Goal: Information Seeking & Learning: Compare options

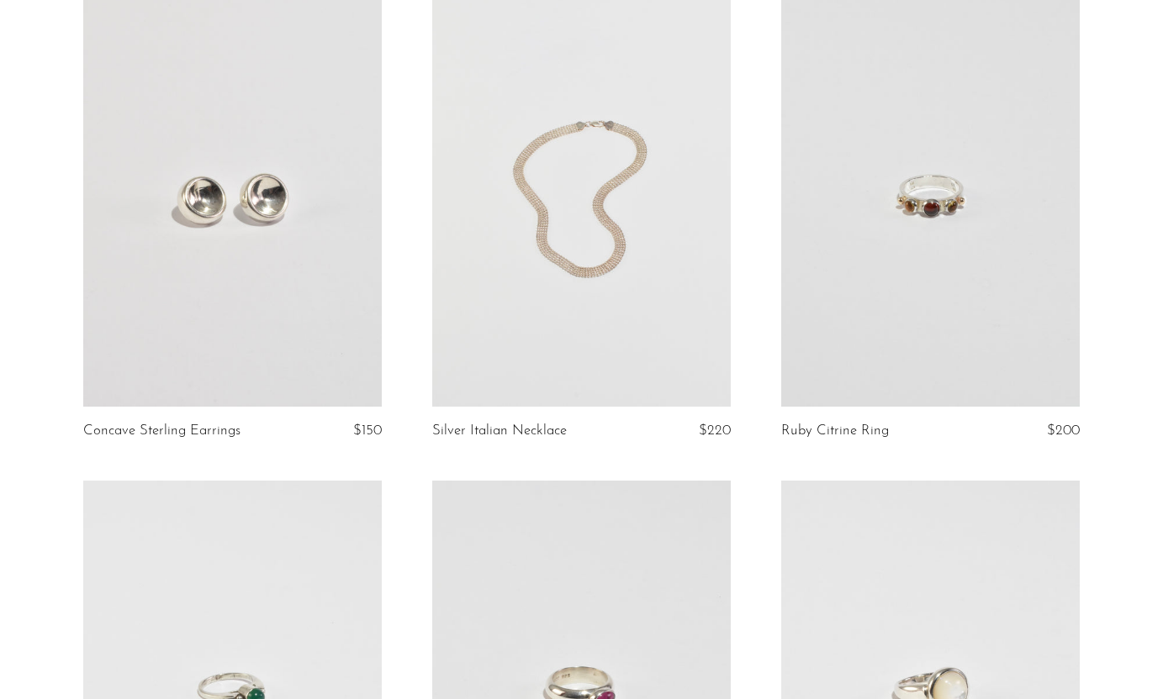
scroll to position [645, 0]
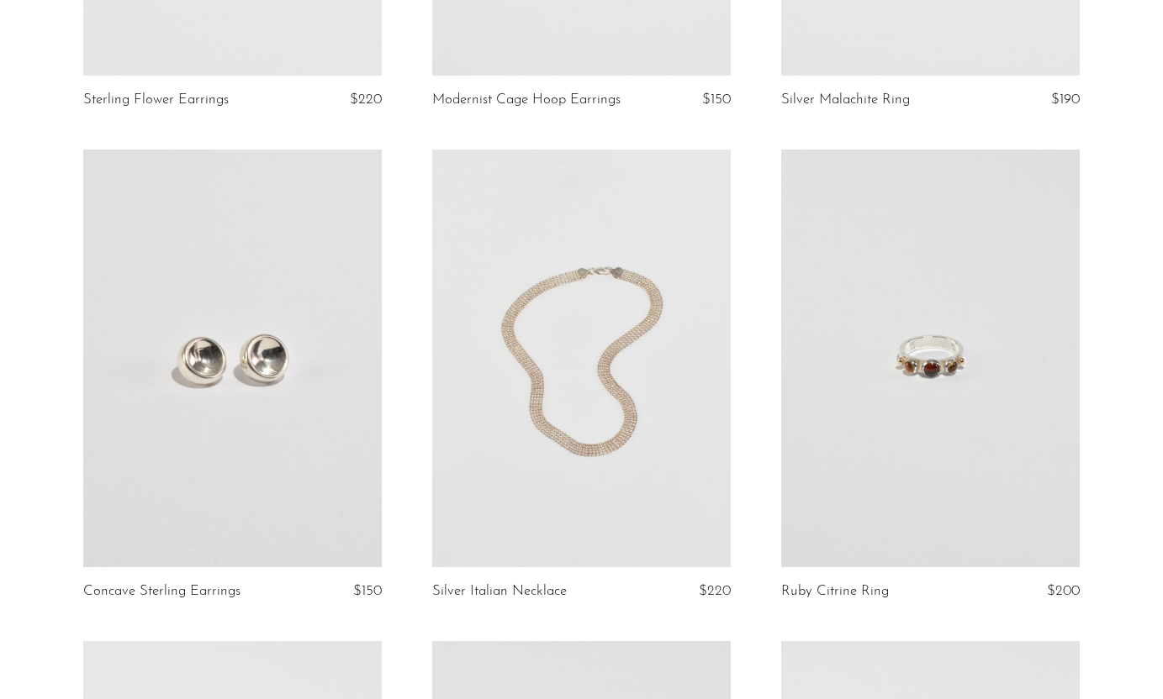
scroll to position [501, 0]
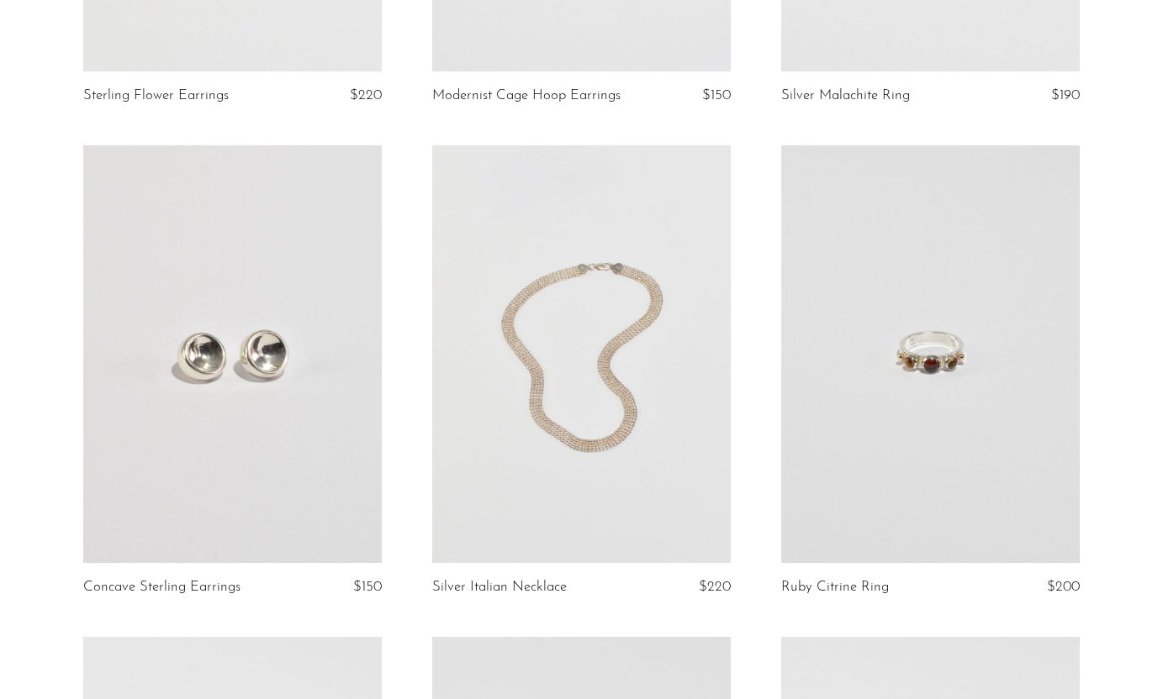
click at [689, 486] on link at bounding box center [581, 354] width 298 height 418
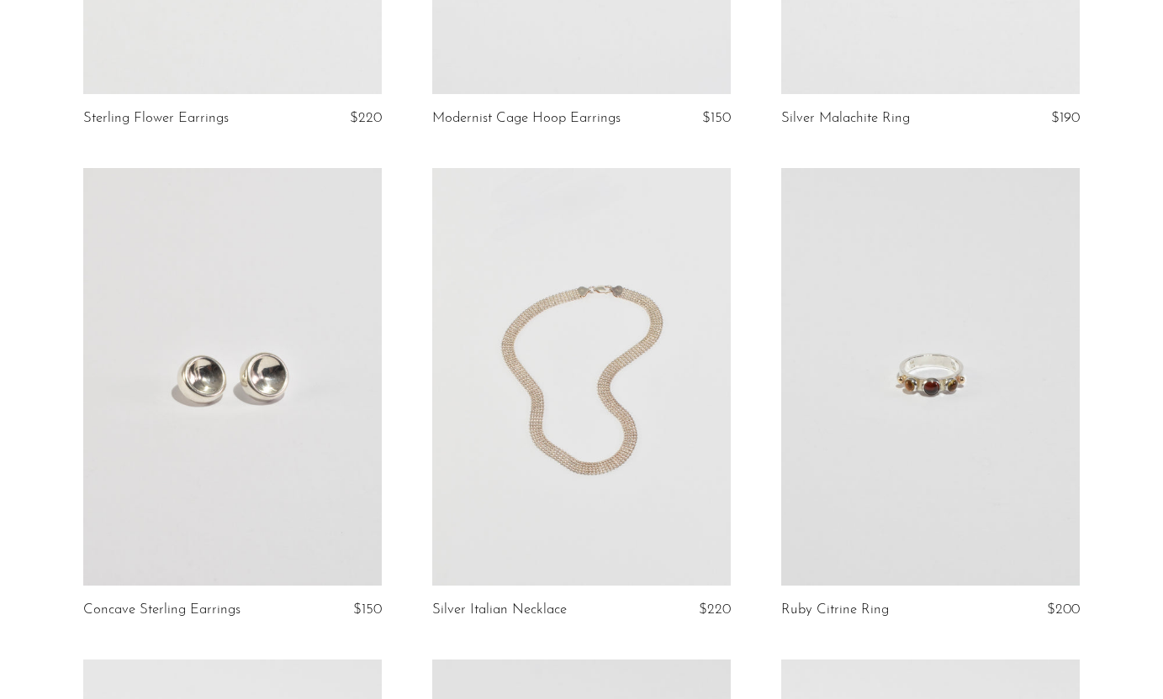
scroll to position [474, 0]
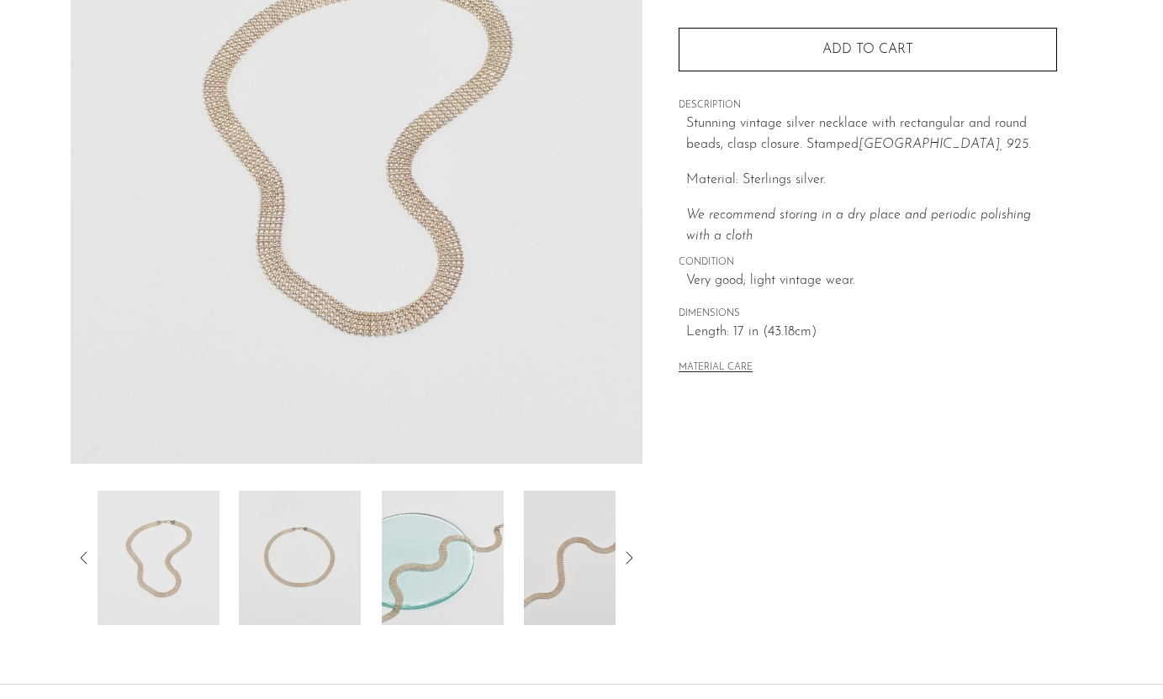
scroll to position [254, 0]
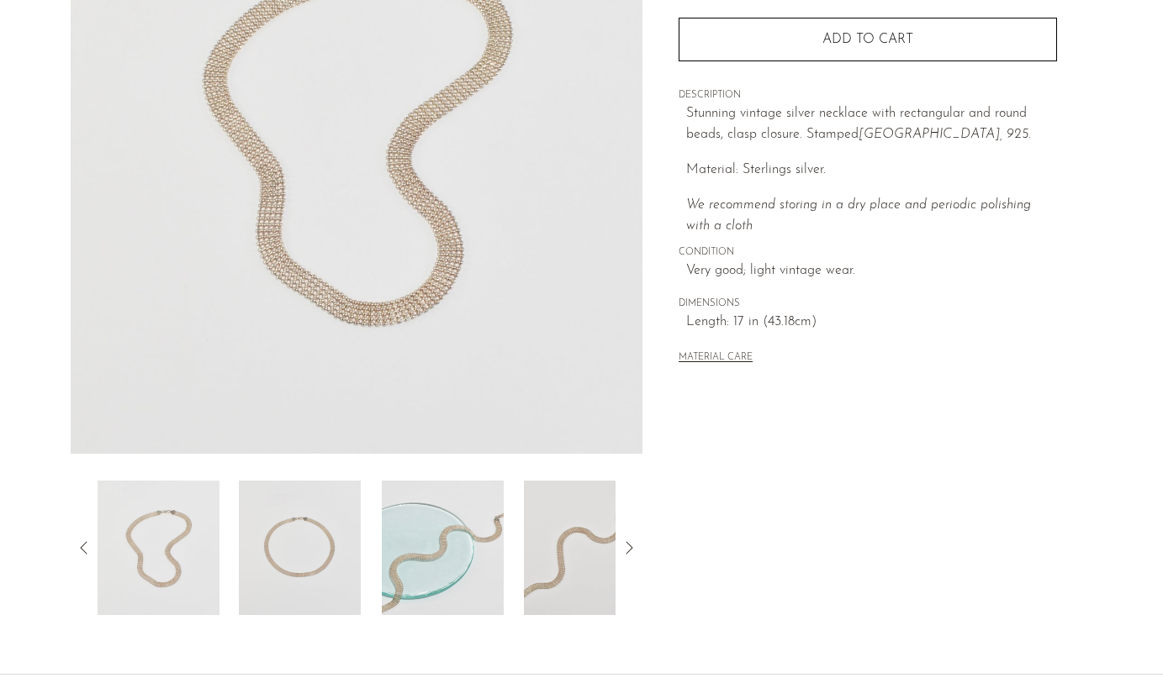
click at [308, 536] on img at bounding box center [300, 548] width 122 height 135
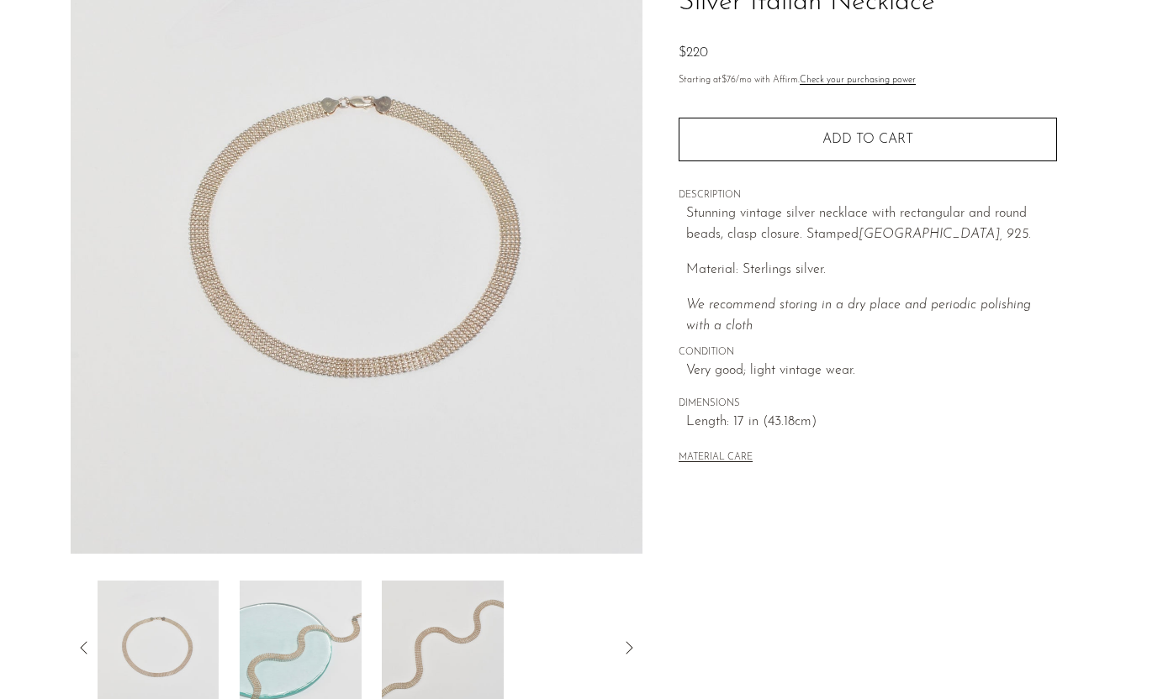
scroll to position [156, 0]
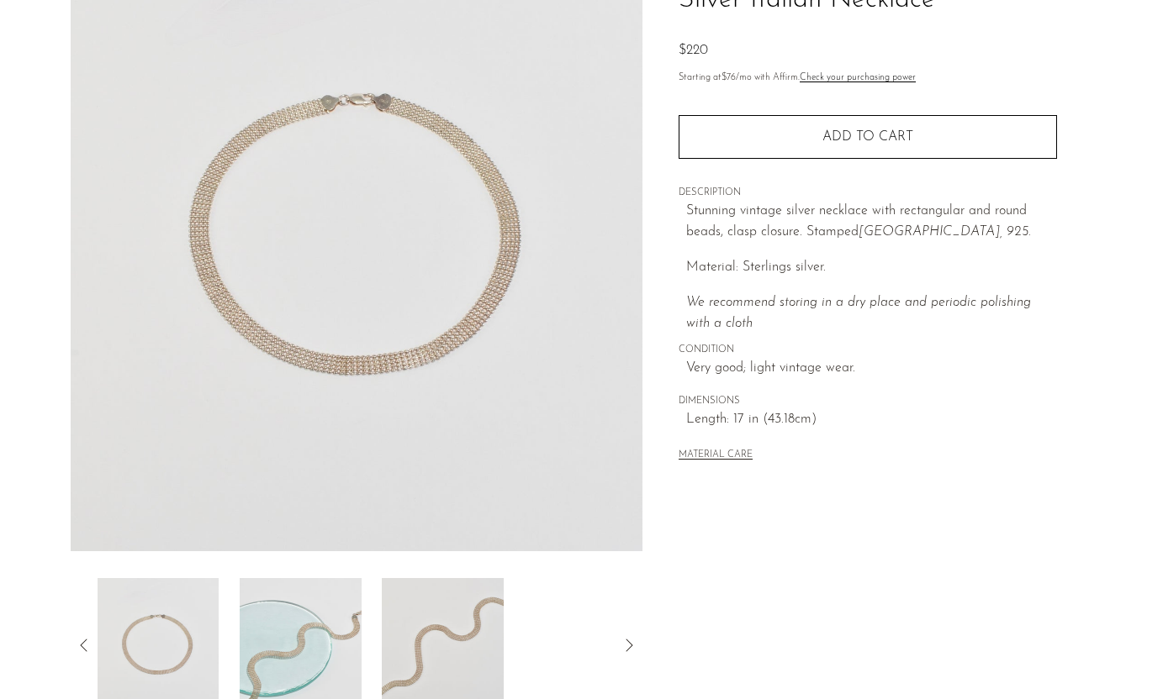
click at [284, 626] on img at bounding box center [301, 645] width 122 height 135
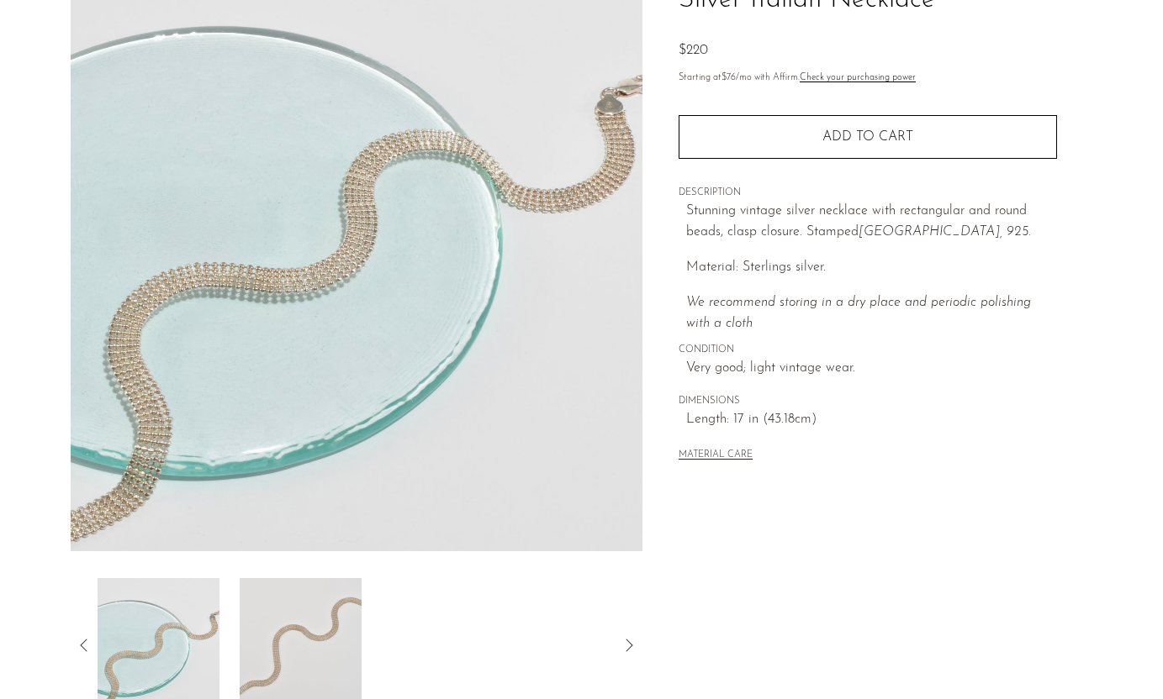
click at [302, 610] on img at bounding box center [300, 645] width 122 height 135
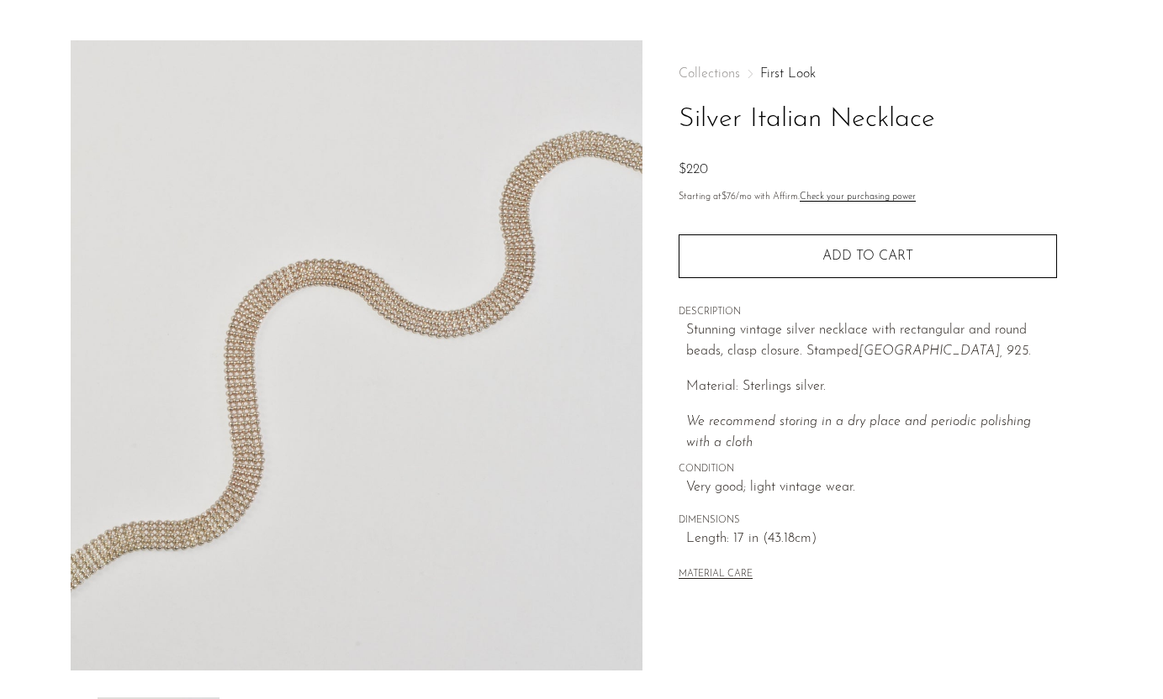
scroll to position [371, 0]
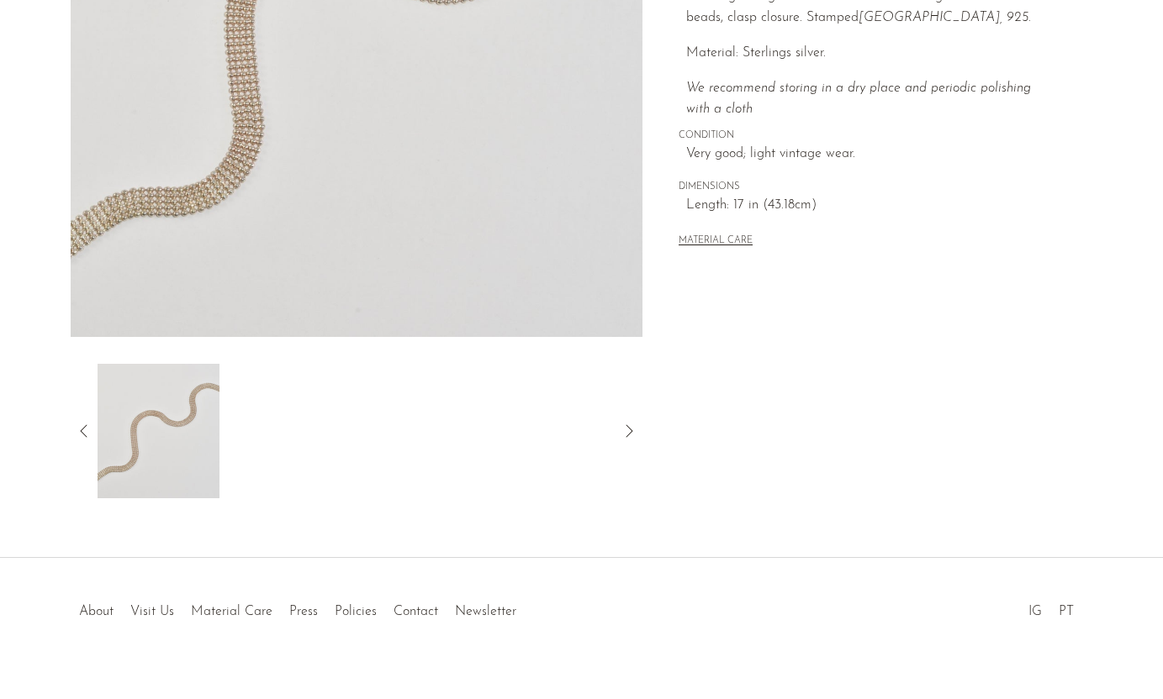
click at [80, 426] on icon at bounding box center [84, 431] width 20 height 20
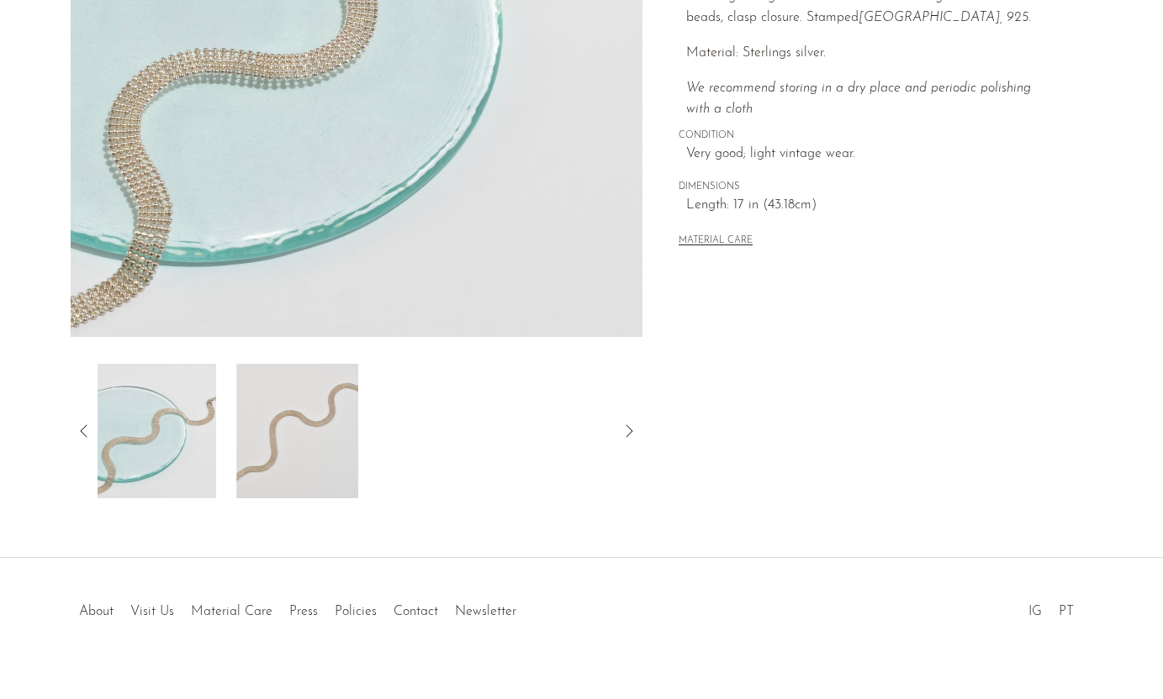
click at [83, 428] on icon at bounding box center [83, 431] width 7 height 13
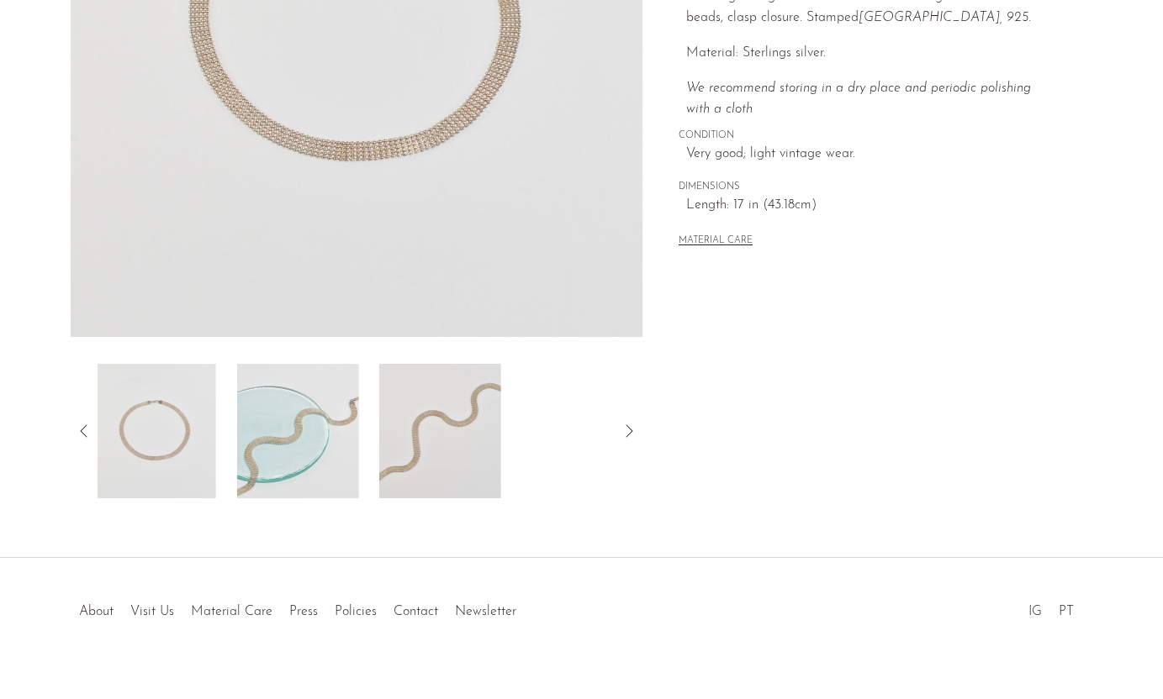
click at [83, 428] on icon at bounding box center [83, 431] width 7 height 13
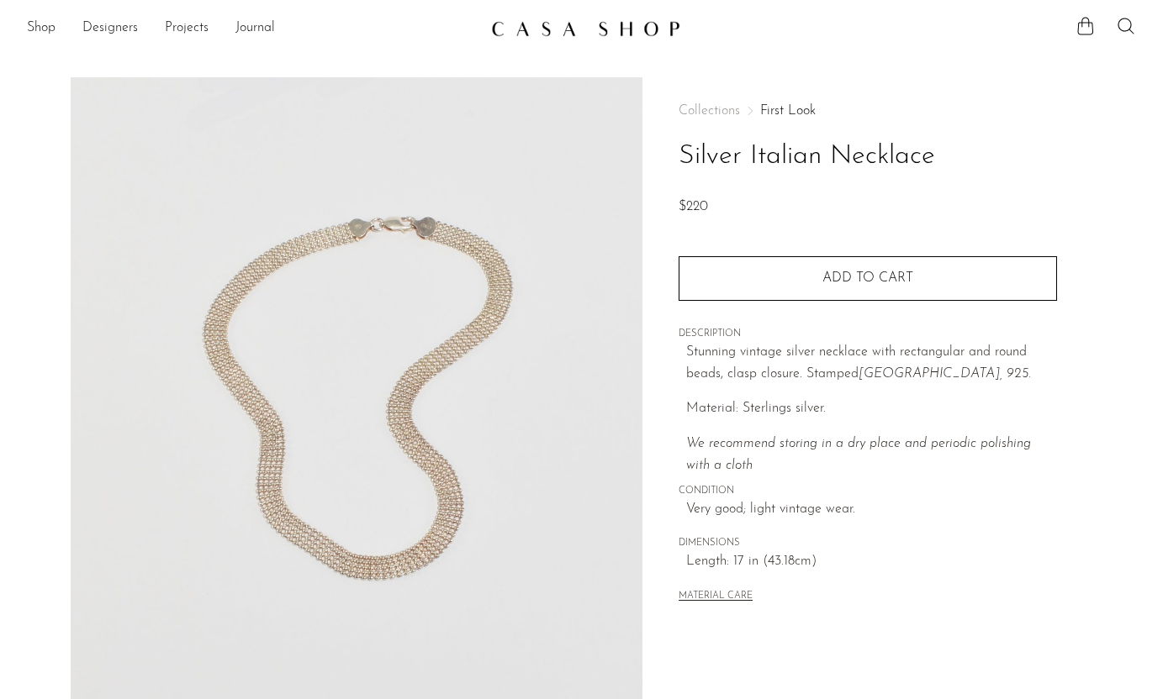
scroll to position [371, 0]
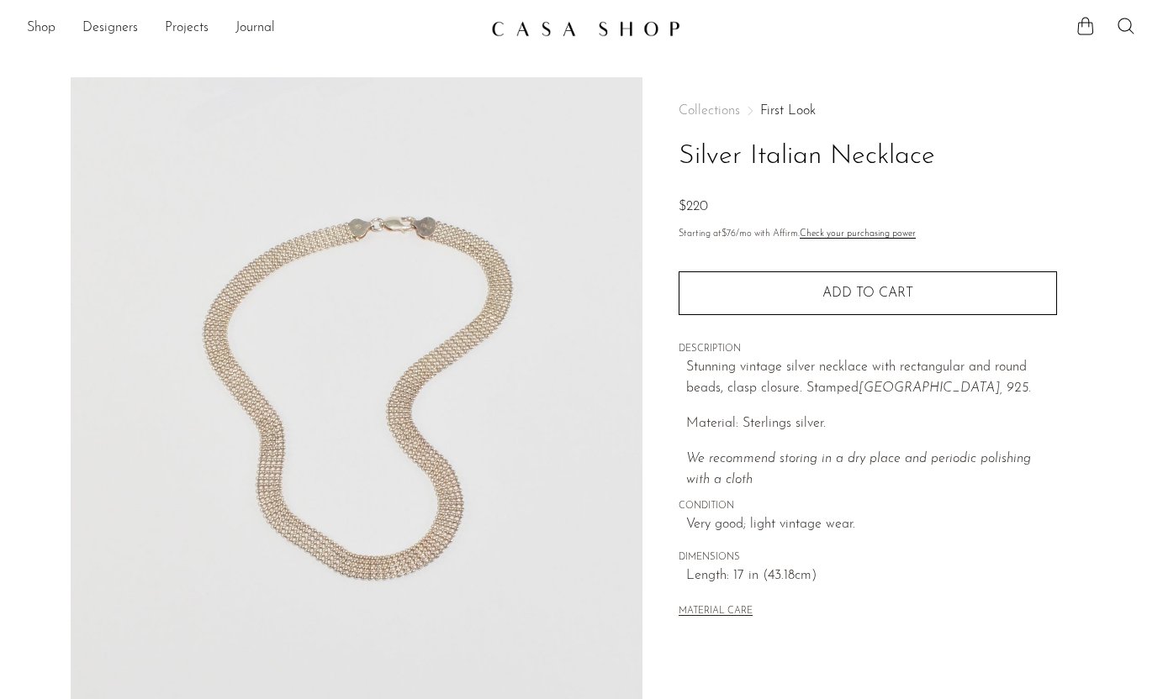
scroll to position [371, 0]
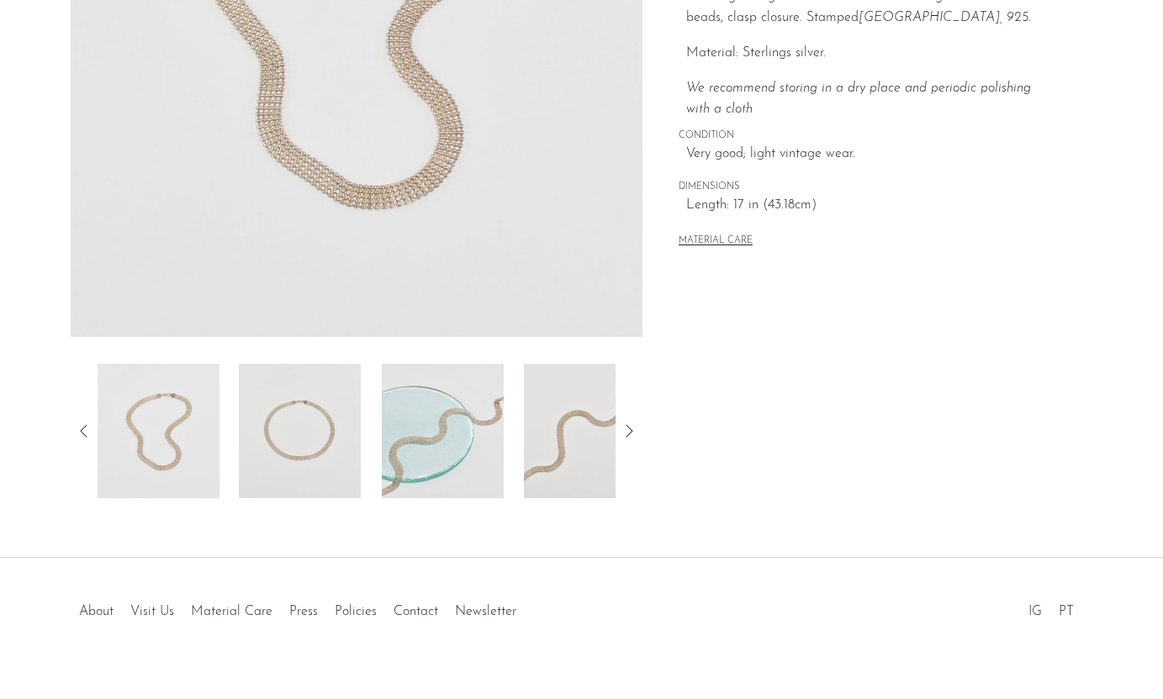
click at [493, 414] on img at bounding box center [443, 431] width 122 height 135
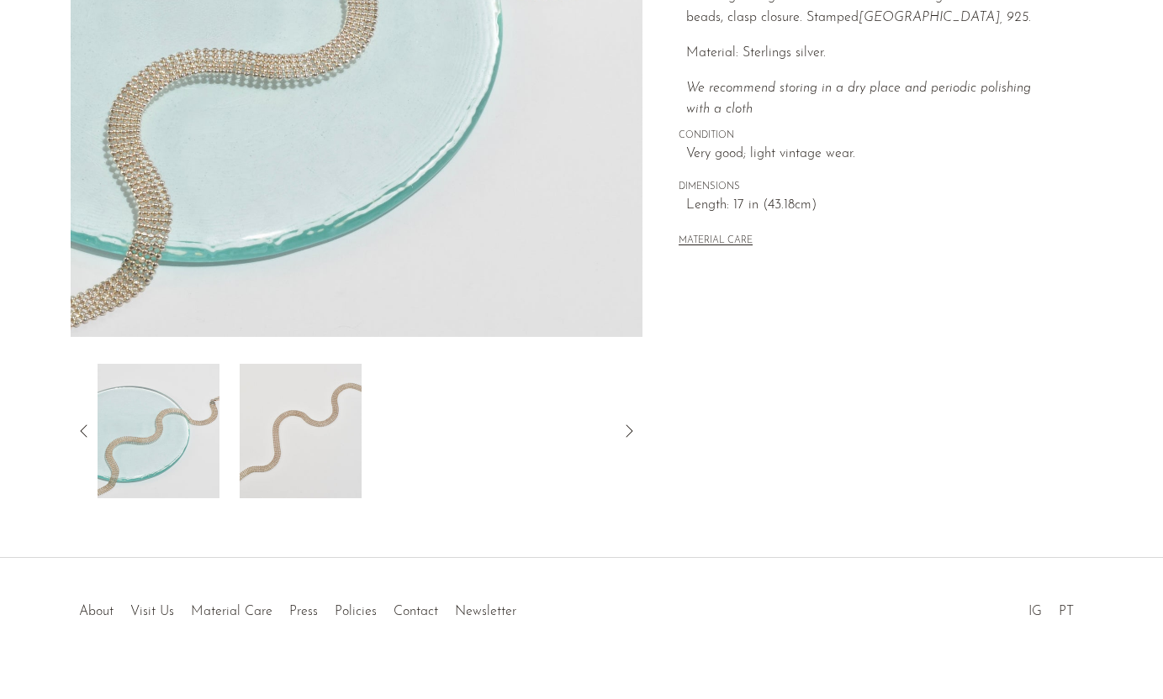
click at [148, 447] on img at bounding box center [158, 431] width 122 height 135
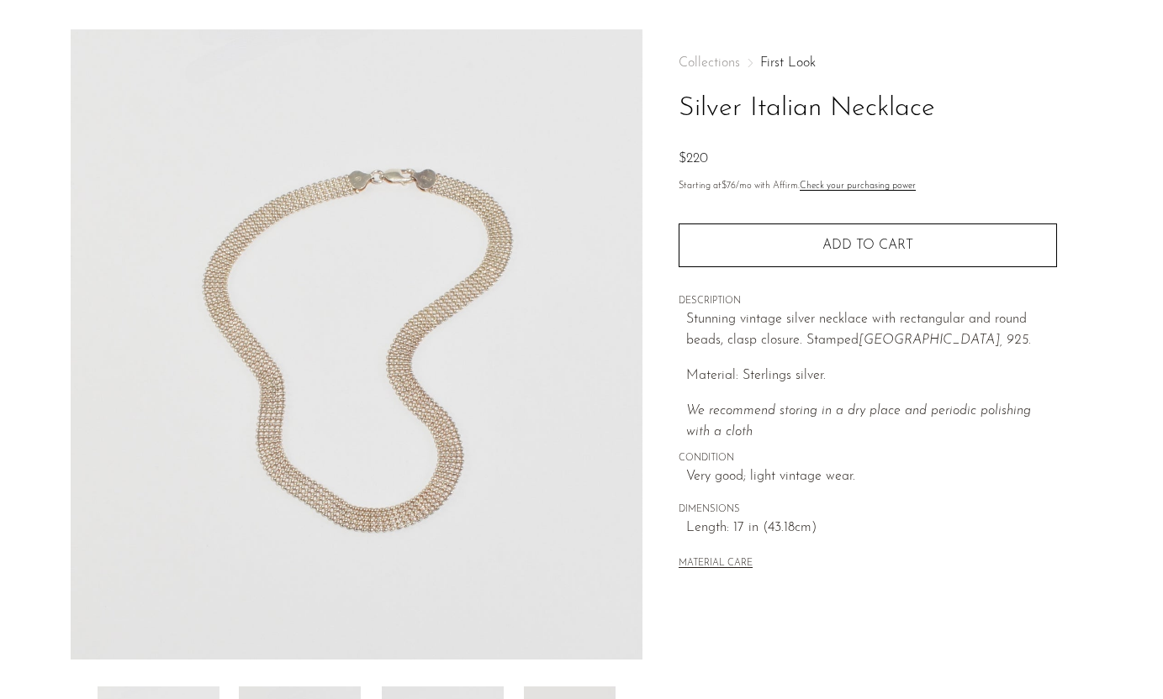
scroll to position [0, 0]
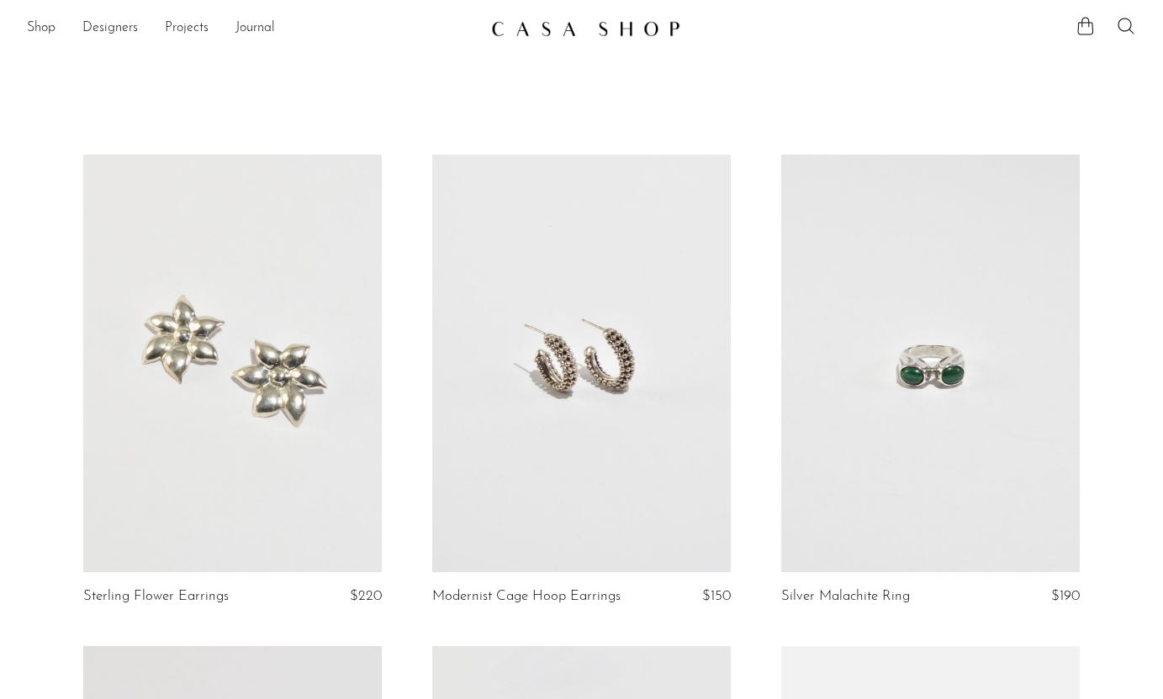
scroll to position [474, 0]
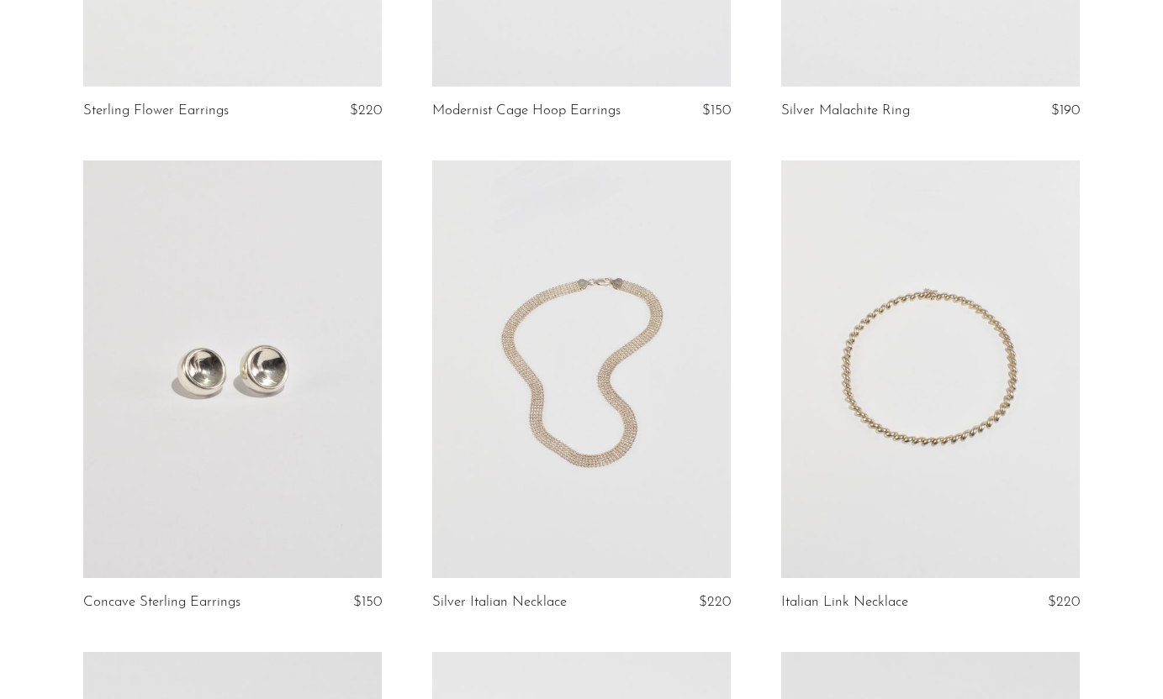
scroll to position [519, 0]
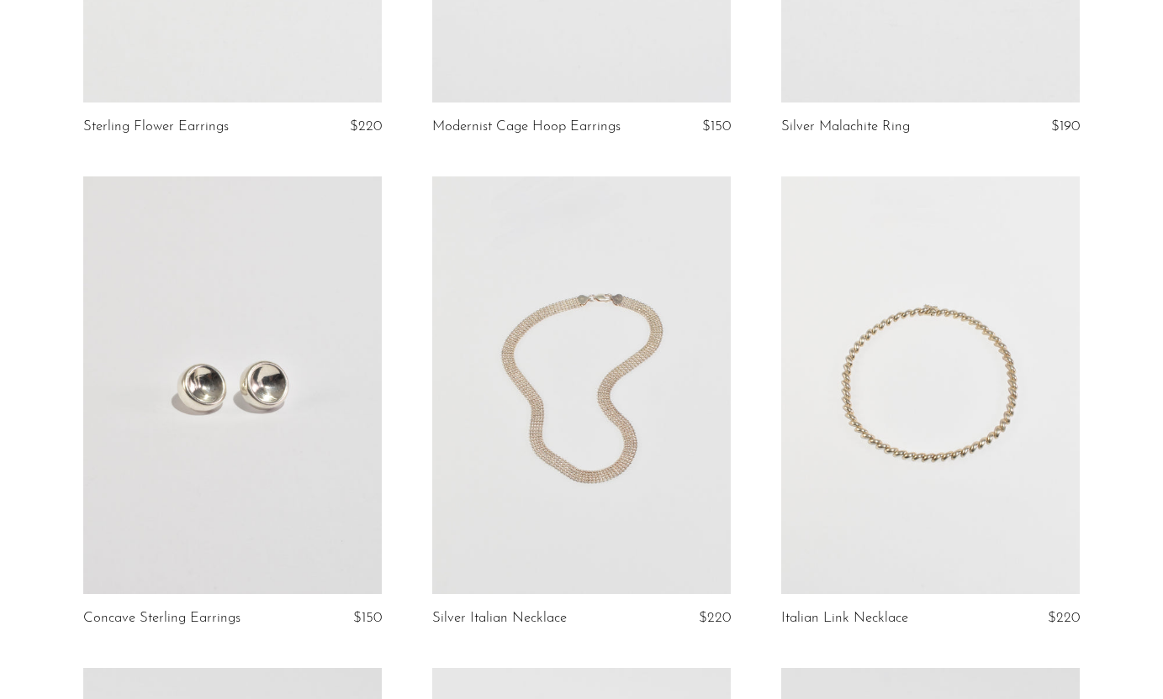
scroll to position [475, 0]
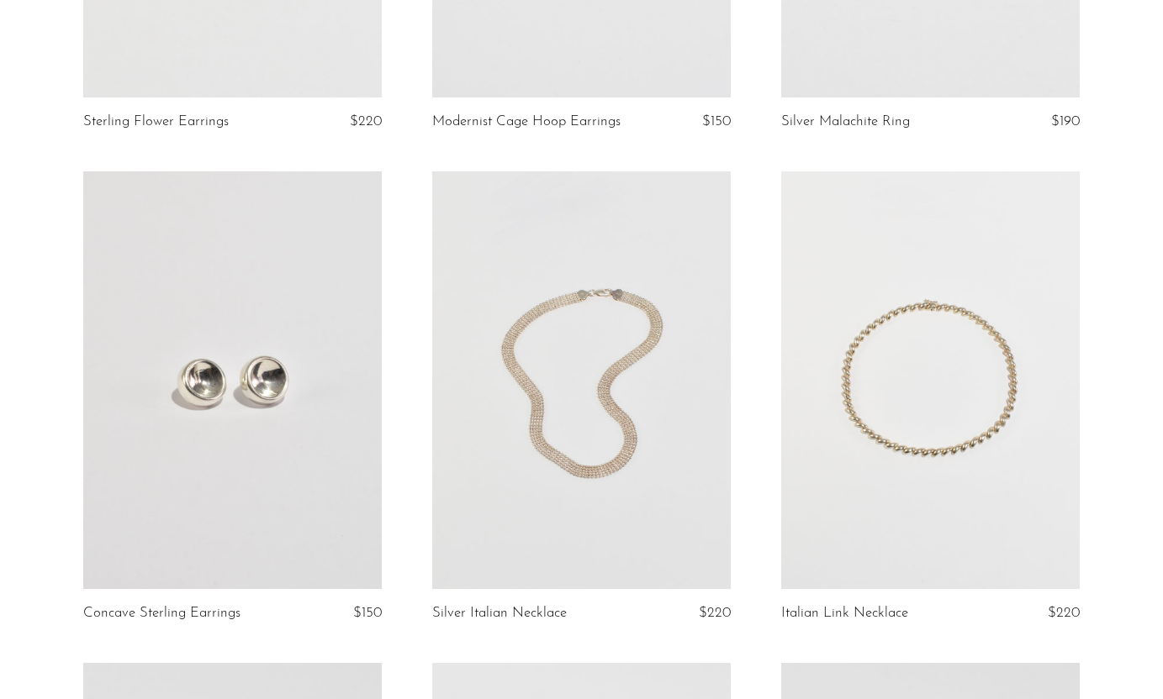
click at [833, 458] on link at bounding box center [930, 380] width 298 height 418
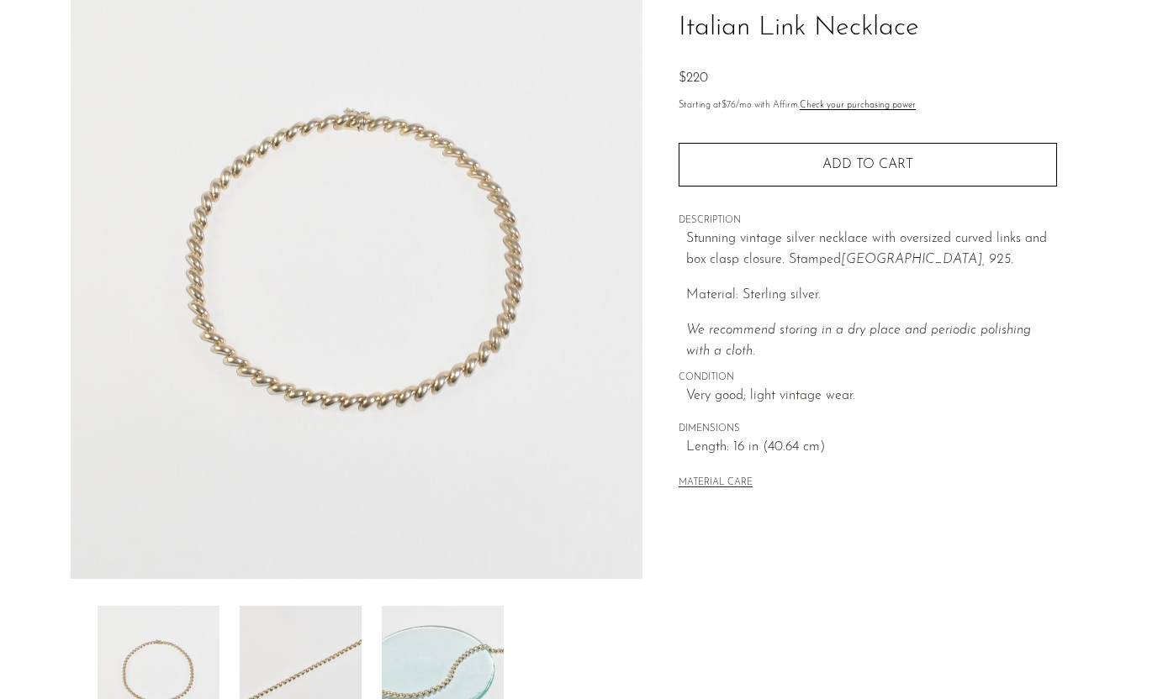
scroll to position [179, 0]
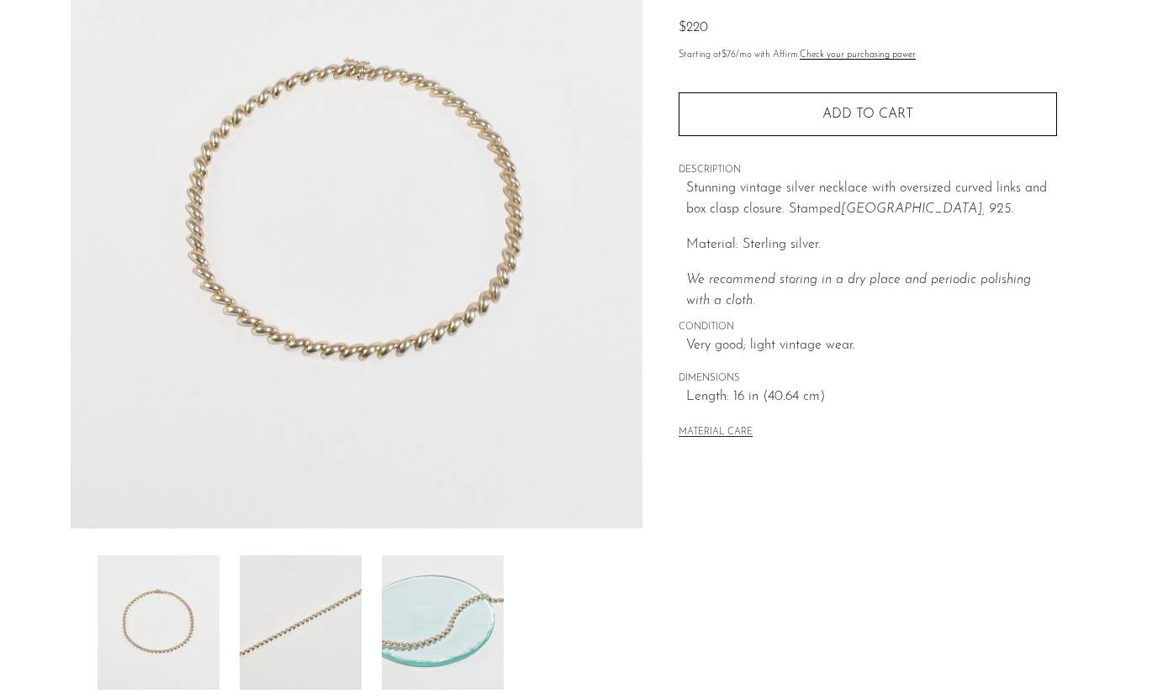
click at [289, 567] on img at bounding box center [301, 623] width 122 height 135
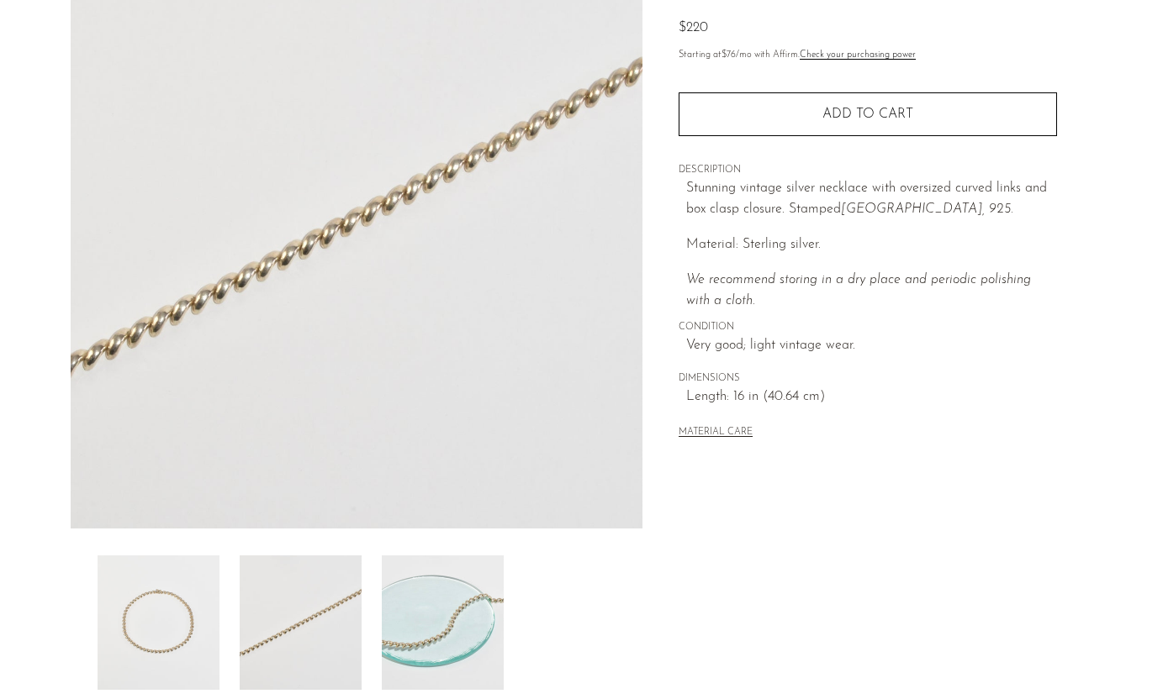
click at [182, 568] on img at bounding box center [159, 623] width 122 height 135
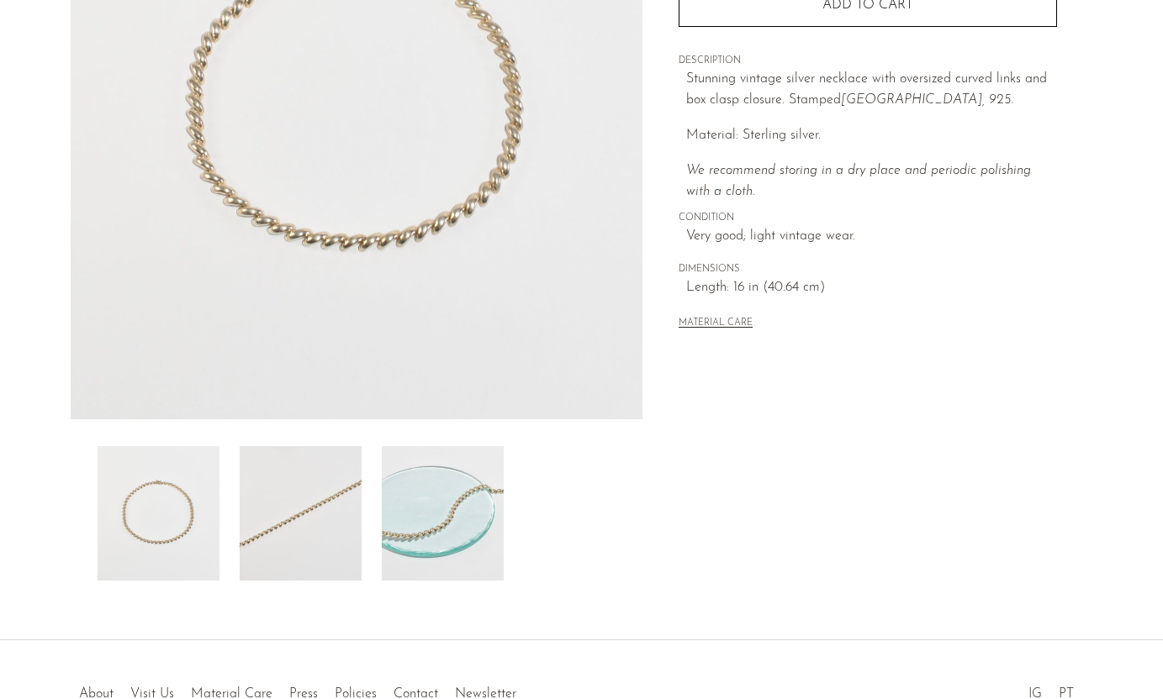
scroll to position [256, 0]
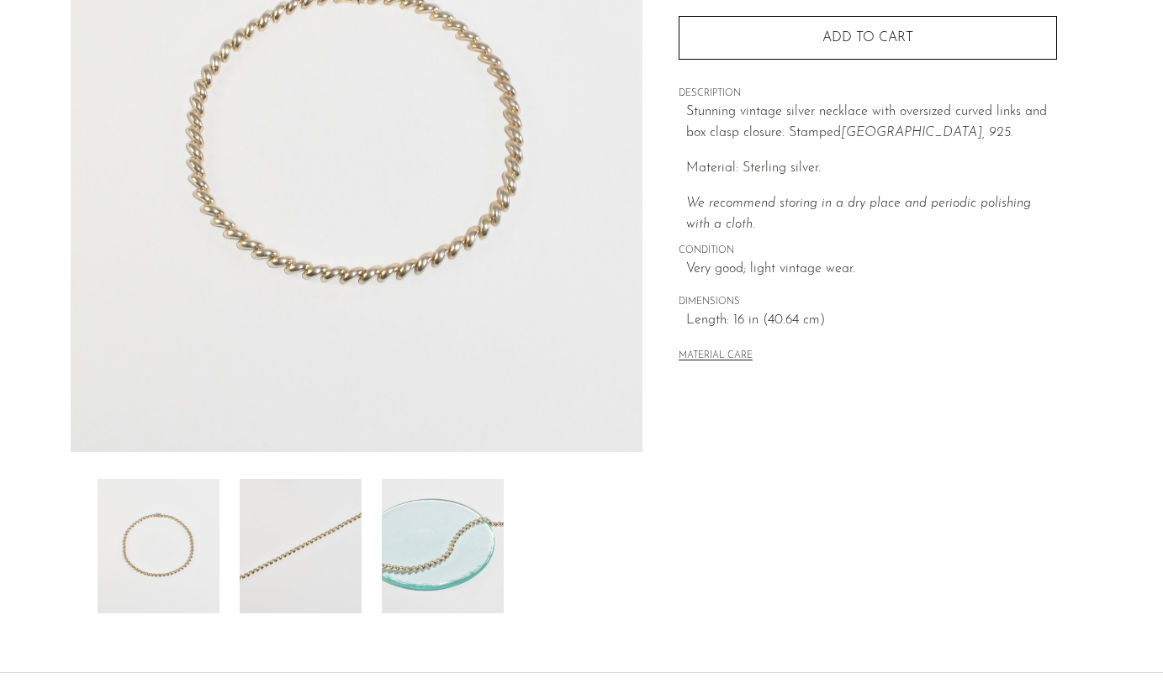
click at [346, 532] on img at bounding box center [301, 546] width 122 height 135
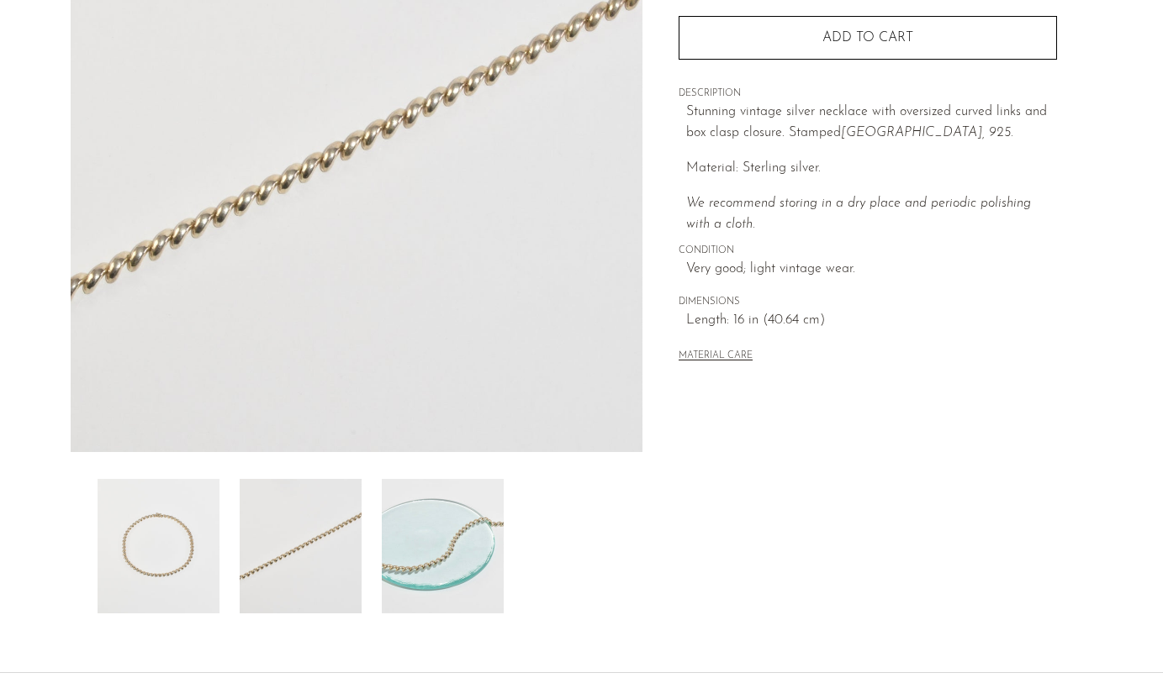
click at [190, 562] on img at bounding box center [159, 546] width 122 height 135
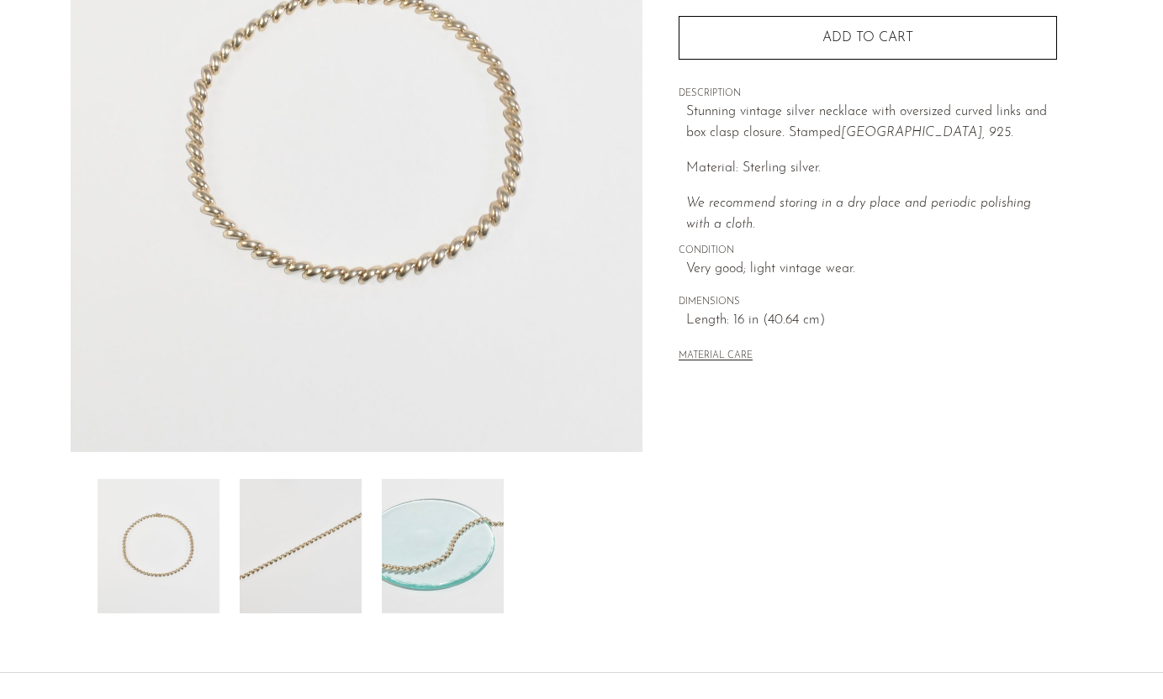
click at [271, 556] on img at bounding box center [301, 546] width 122 height 135
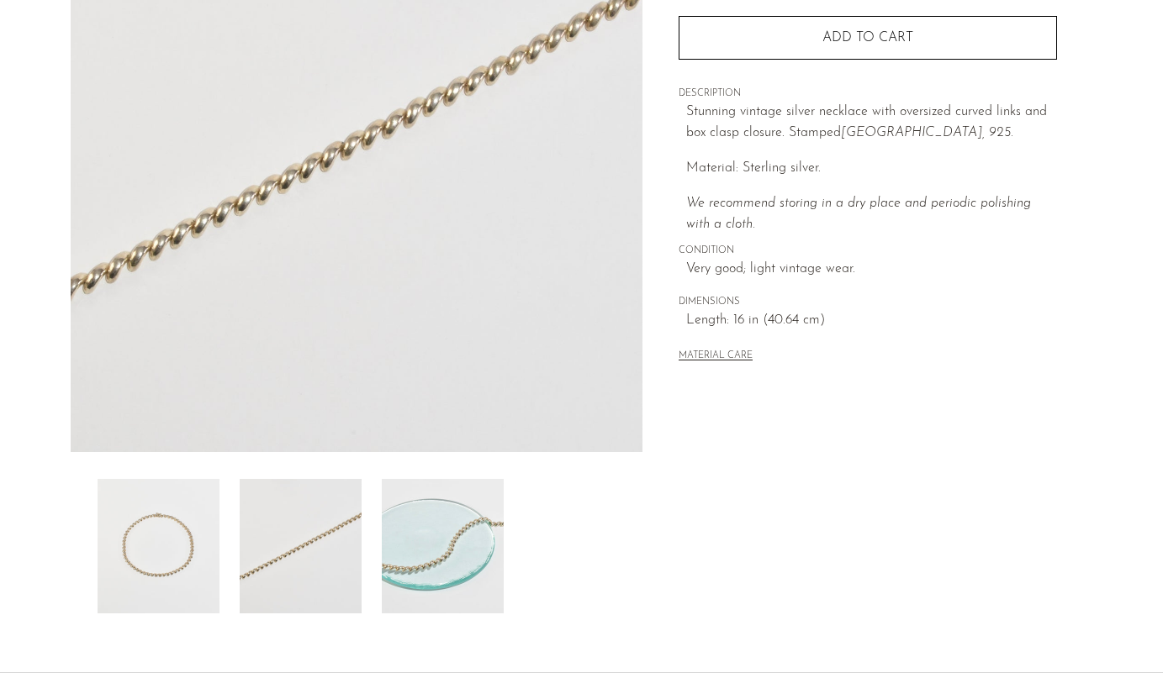
click at [409, 551] on img at bounding box center [443, 546] width 122 height 135
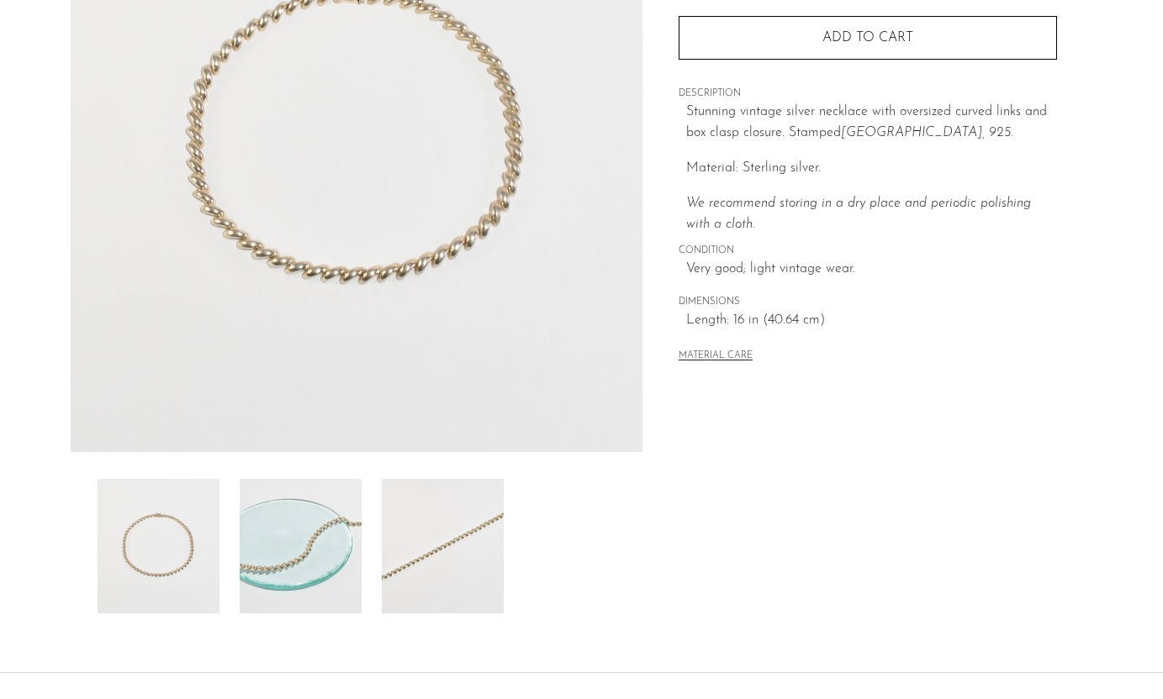
scroll to position [241, 0]
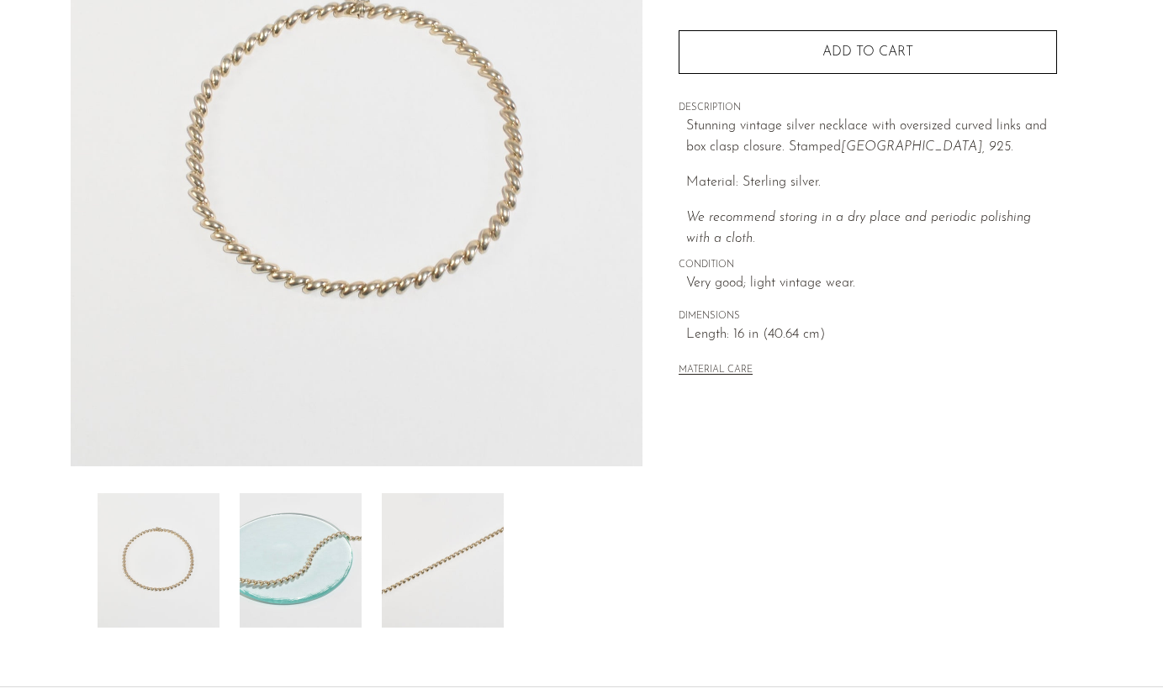
click at [194, 577] on img at bounding box center [159, 560] width 122 height 135
click at [289, 570] on img at bounding box center [301, 560] width 122 height 135
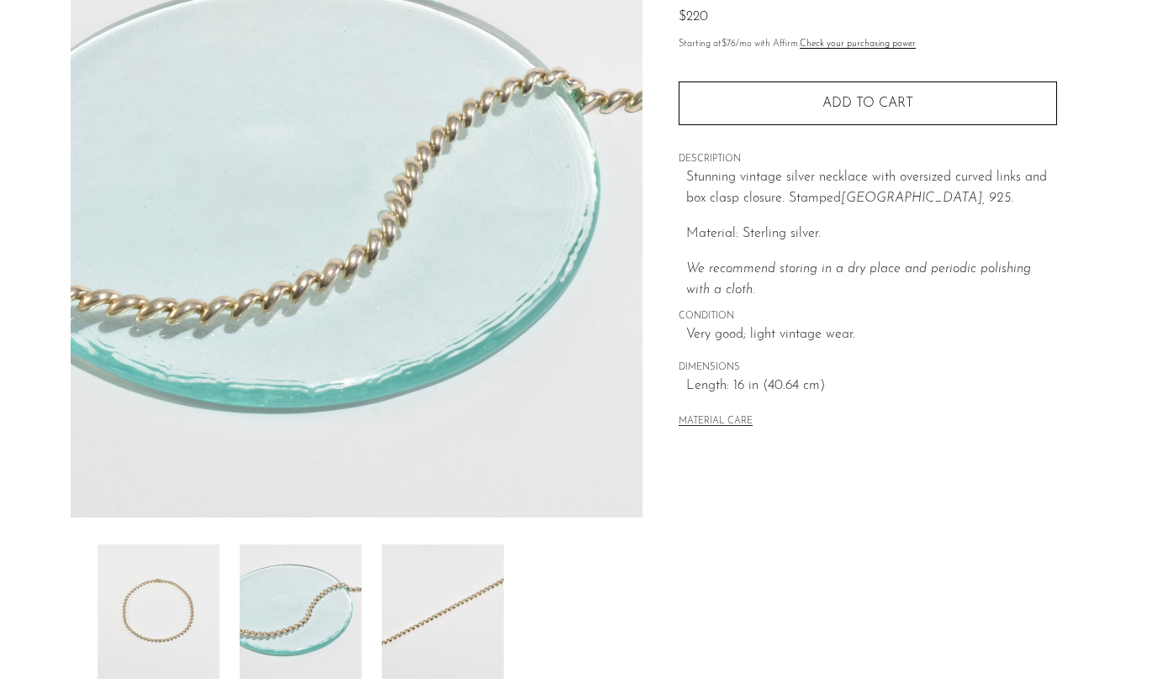
scroll to position [213, 0]
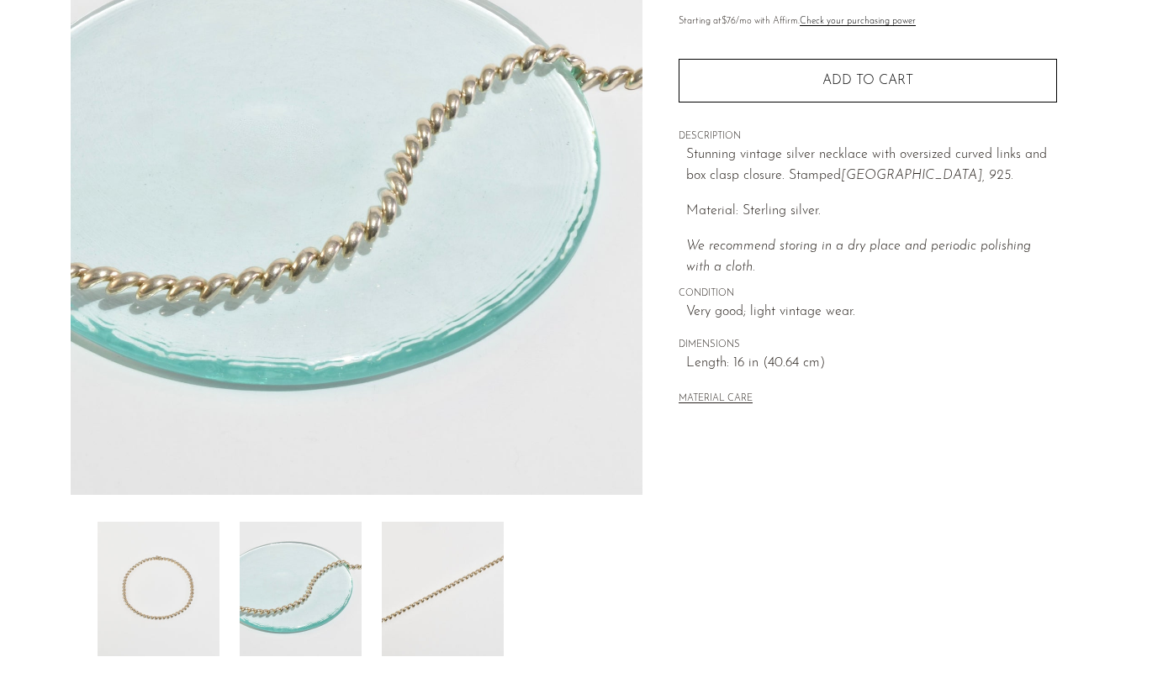
click at [438, 566] on img at bounding box center [443, 589] width 122 height 135
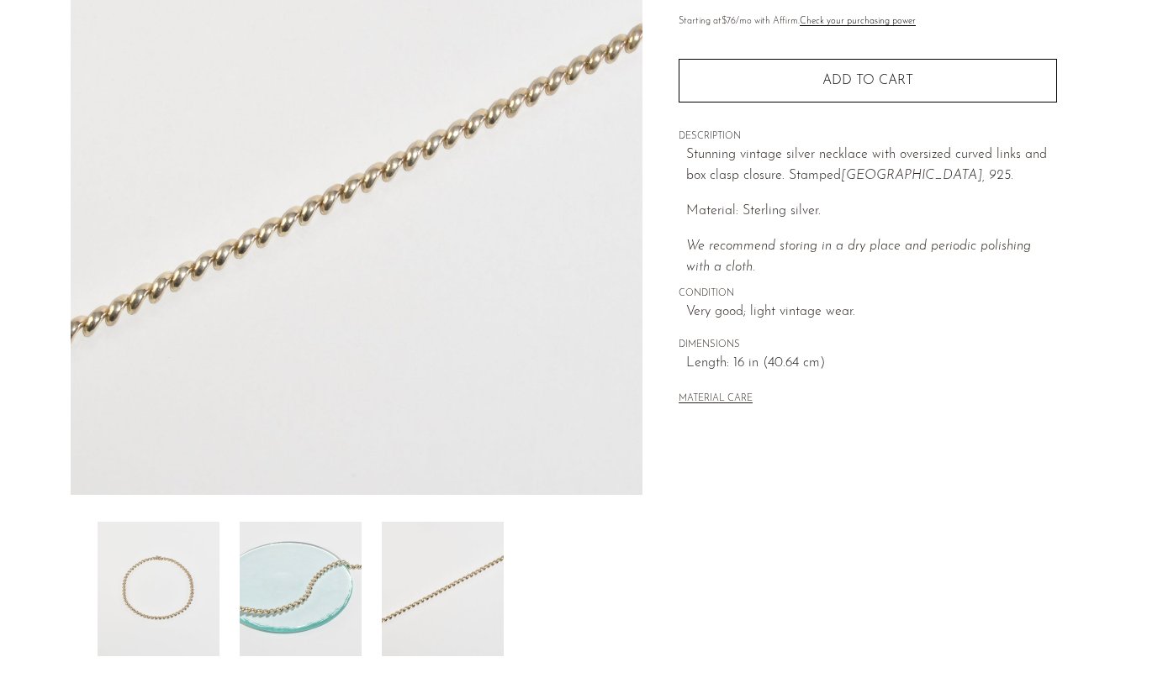
click at [354, 579] on img at bounding box center [301, 589] width 122 height 135
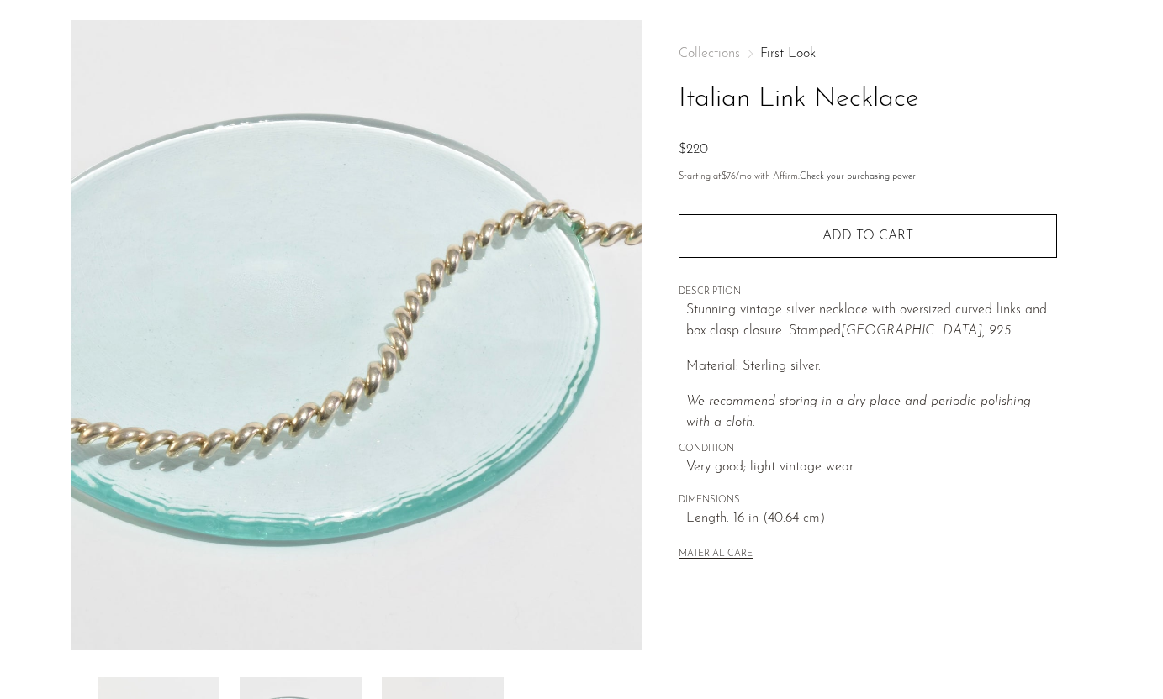
scroll to position [58, 0]
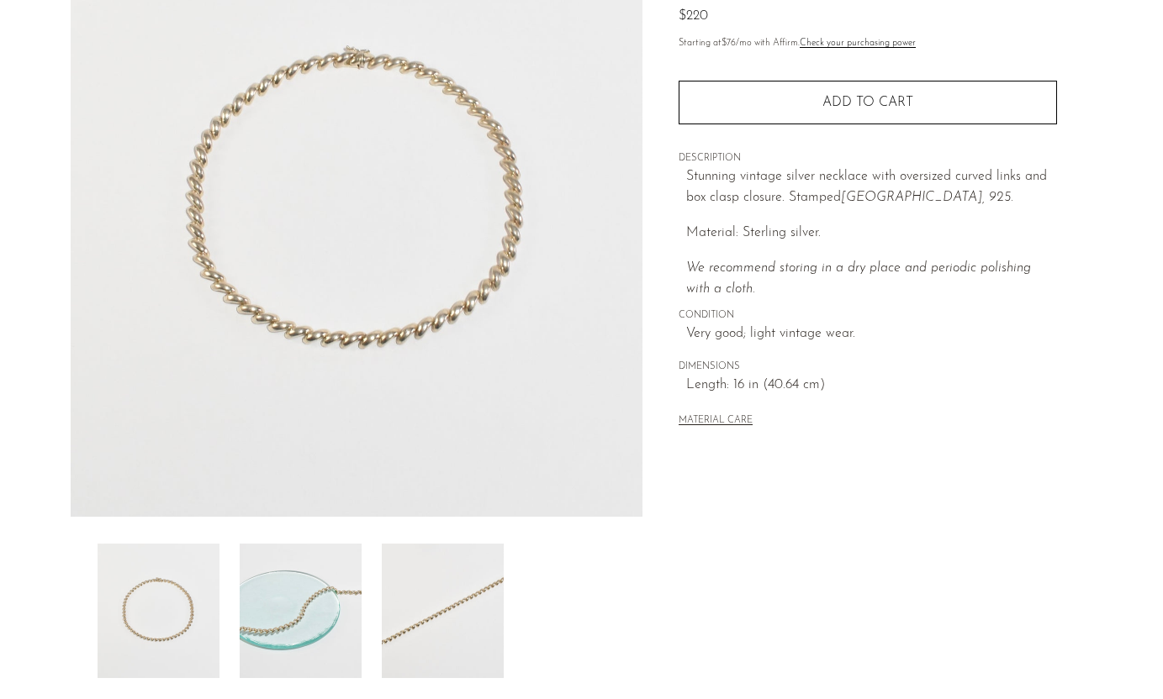
scroll to position [214, 0]
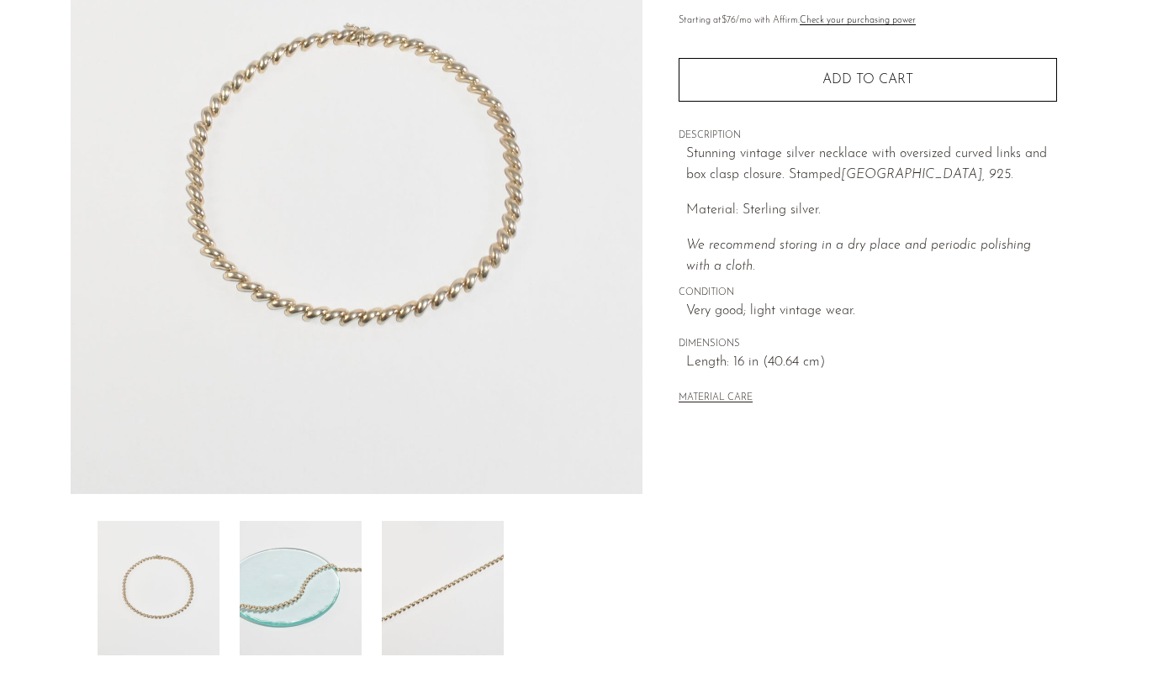
click at [322, 536] on img at bounding box center [301, 588] width 122 height 135
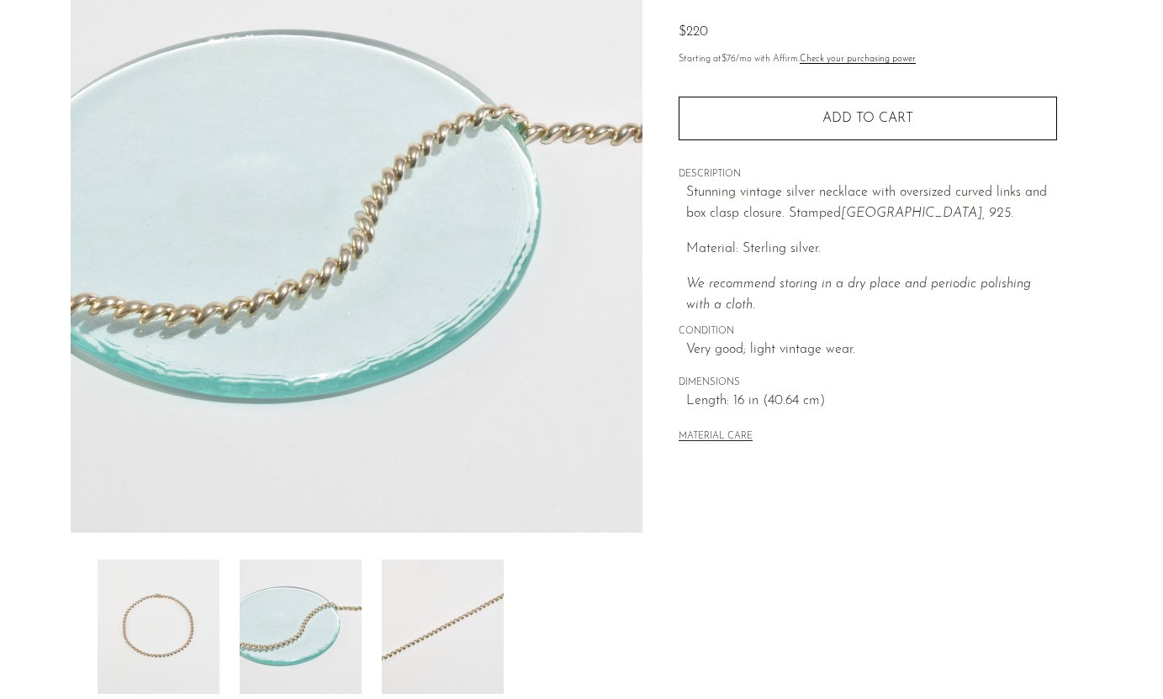
scroll to position [187, 0]
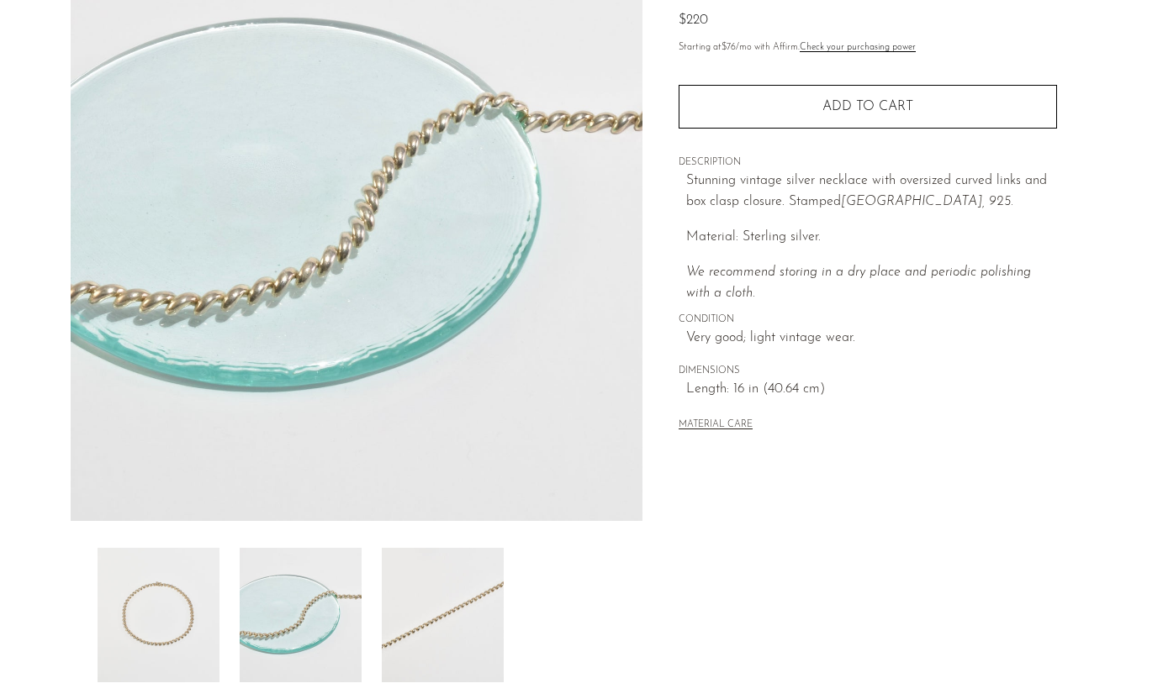
click at [443, 607] on img at bounding box center [443, 615] width 122 height 135
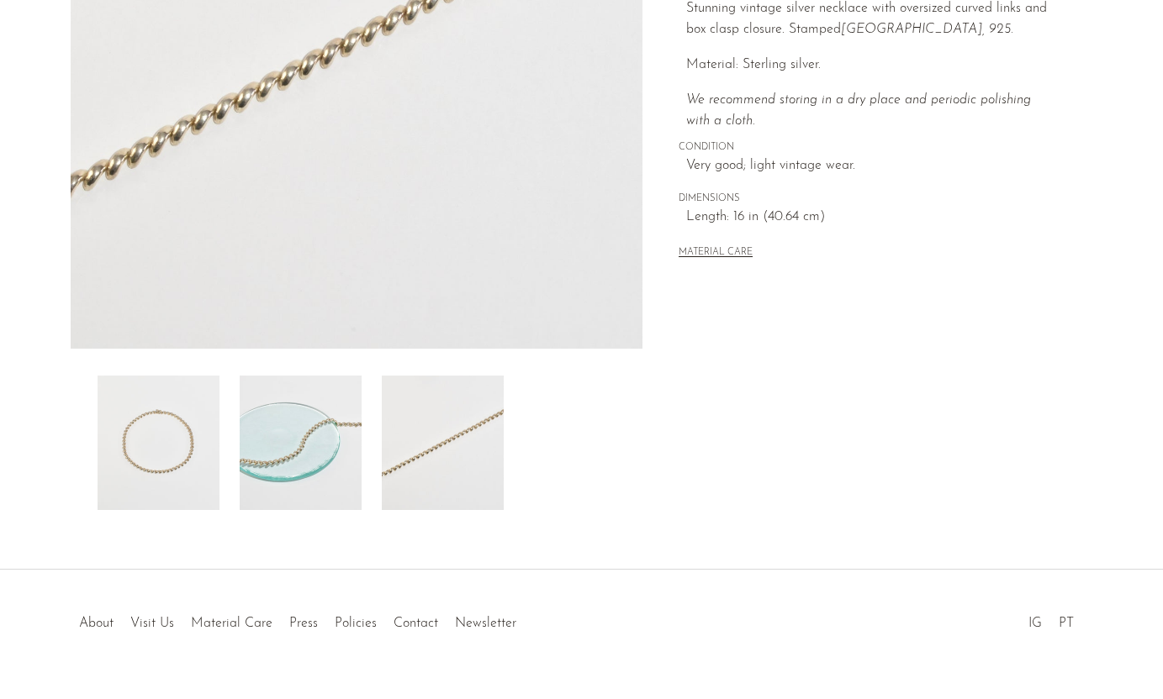
scroll to position [395, 0]
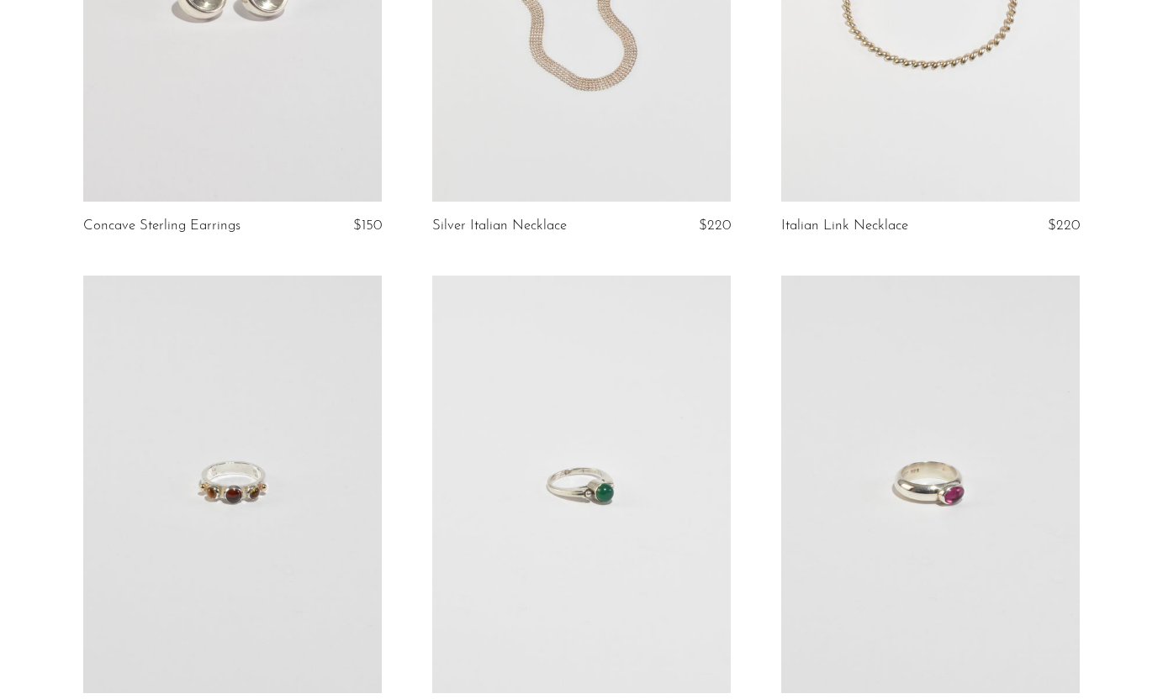
scroll to position [881, 0]
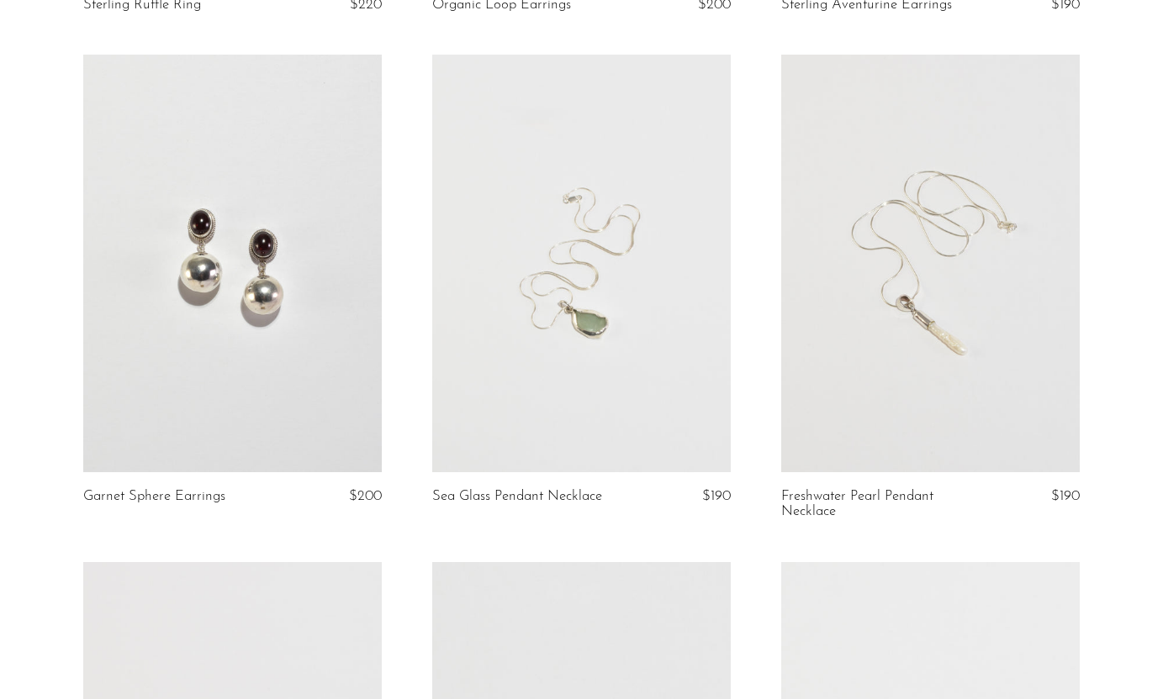
scroll to position [3542, 0]
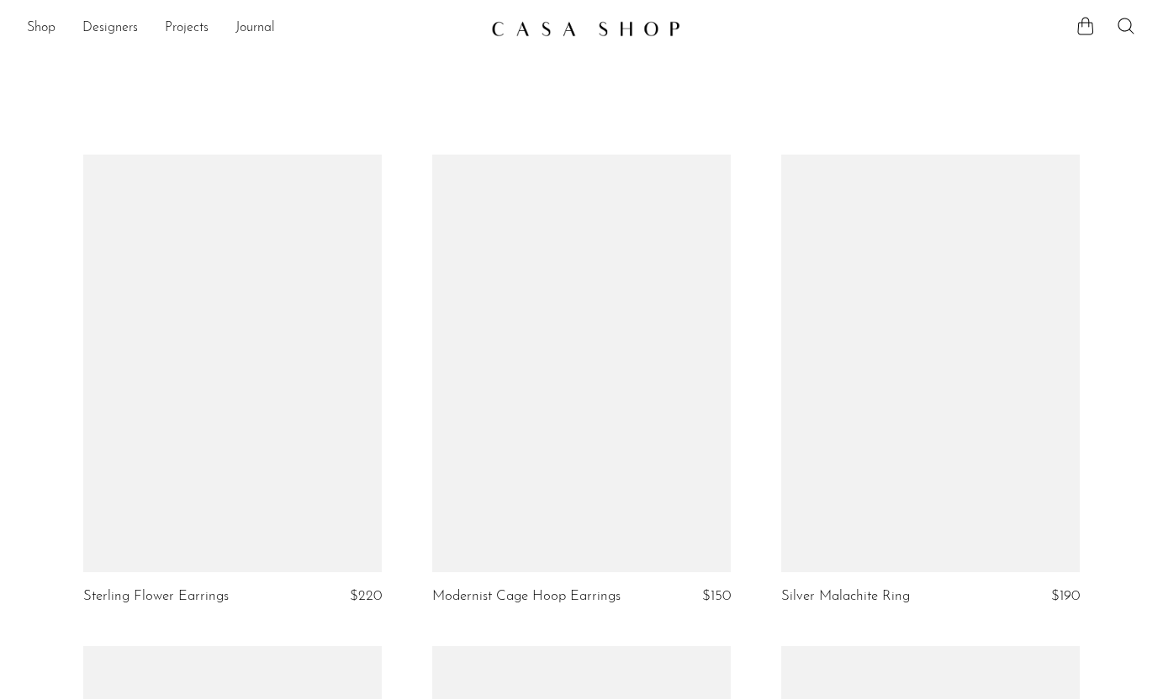
scroll to position [3541, 0]
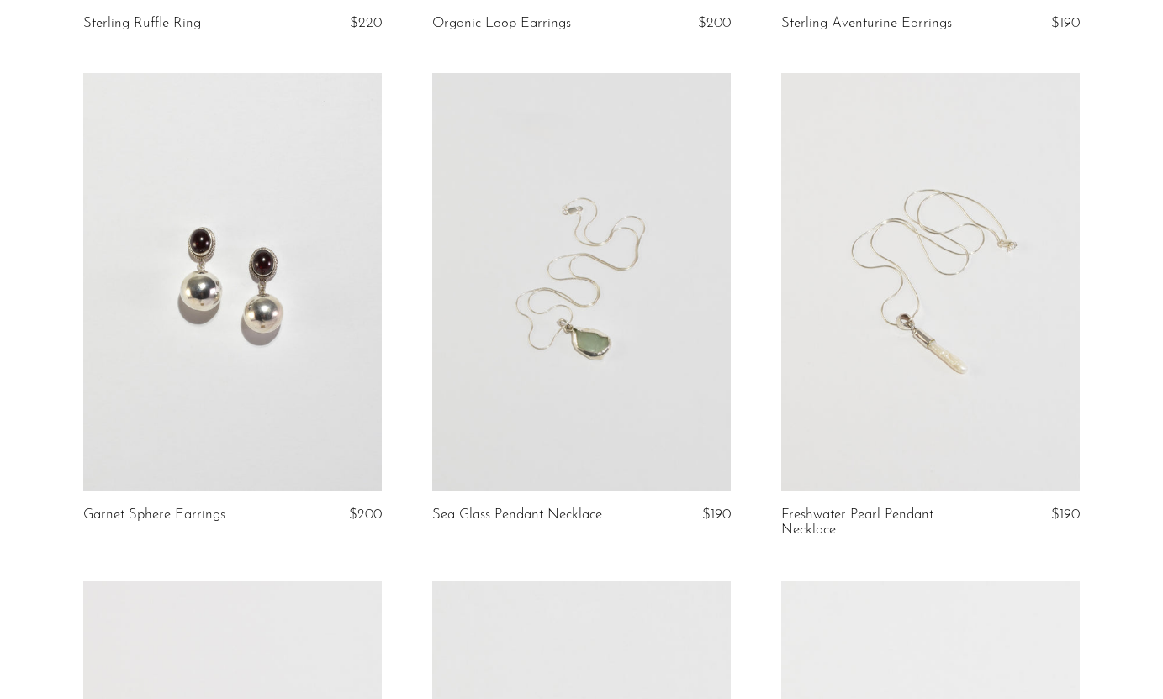
click at [657, 322] on link at bounding box center [581, 282] width 298 height 418
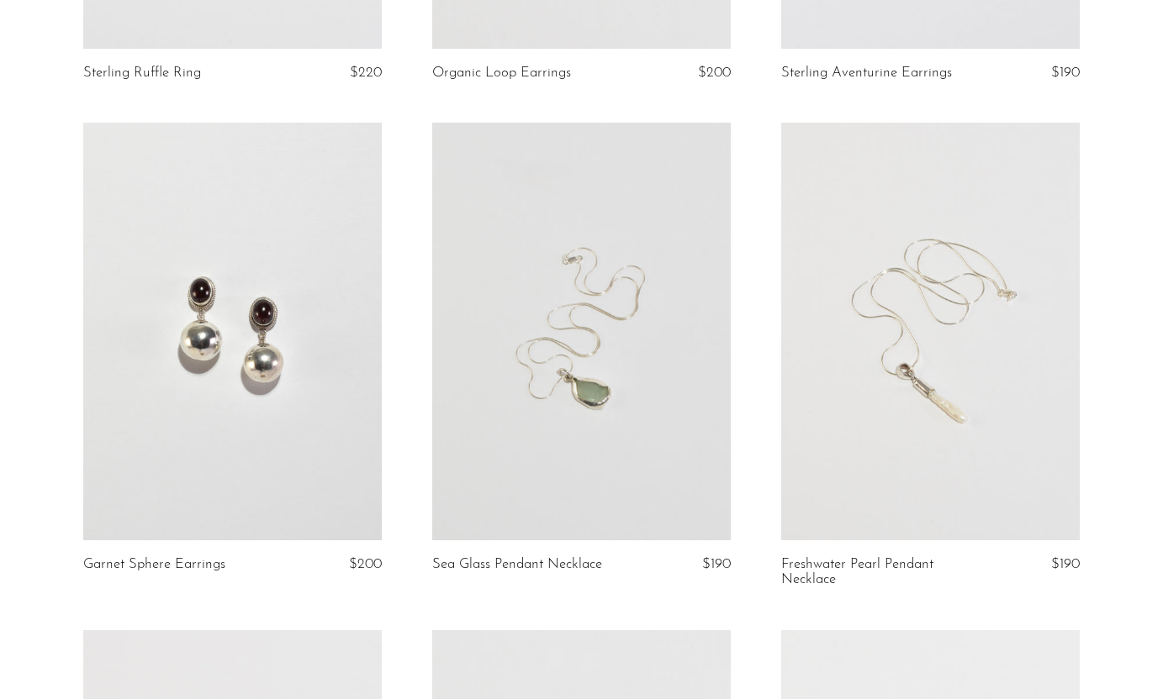
scroll to position [3495, 0]
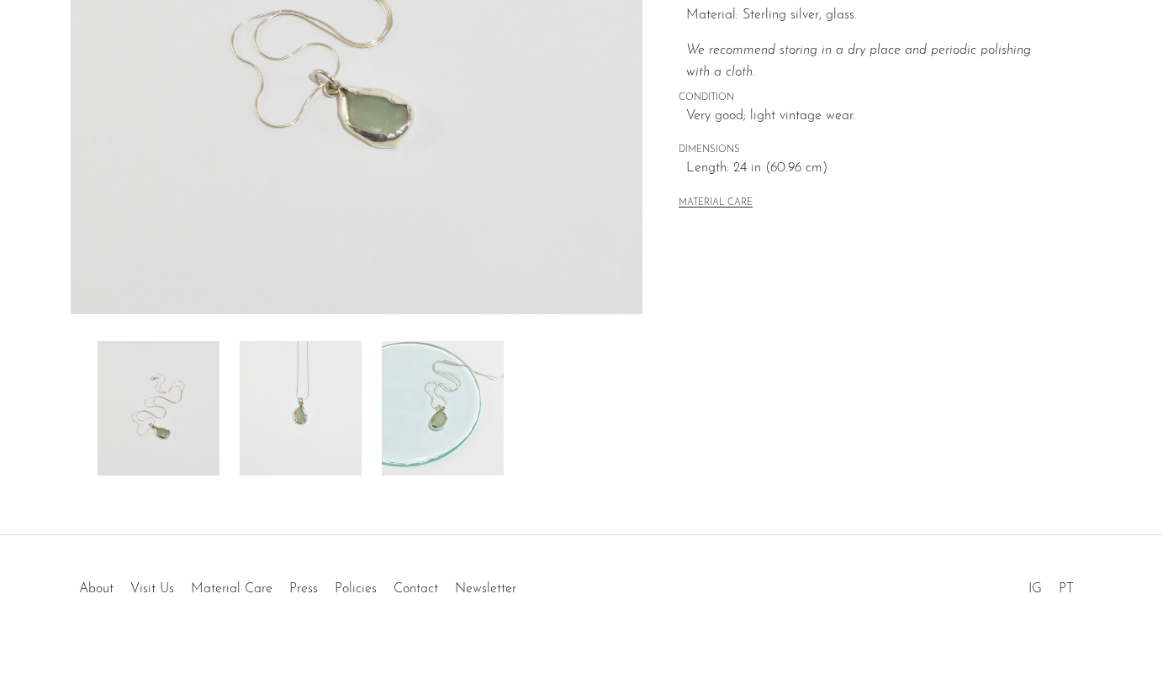
scroll to position [395, 0]
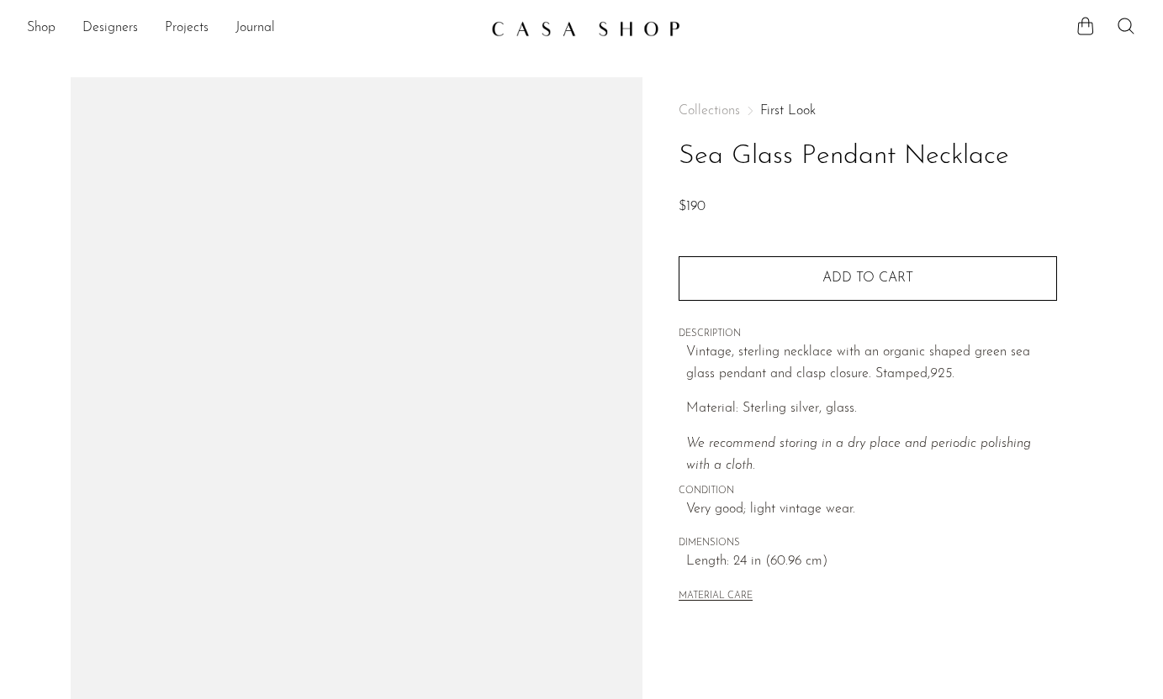
scroll to position [395, 0]
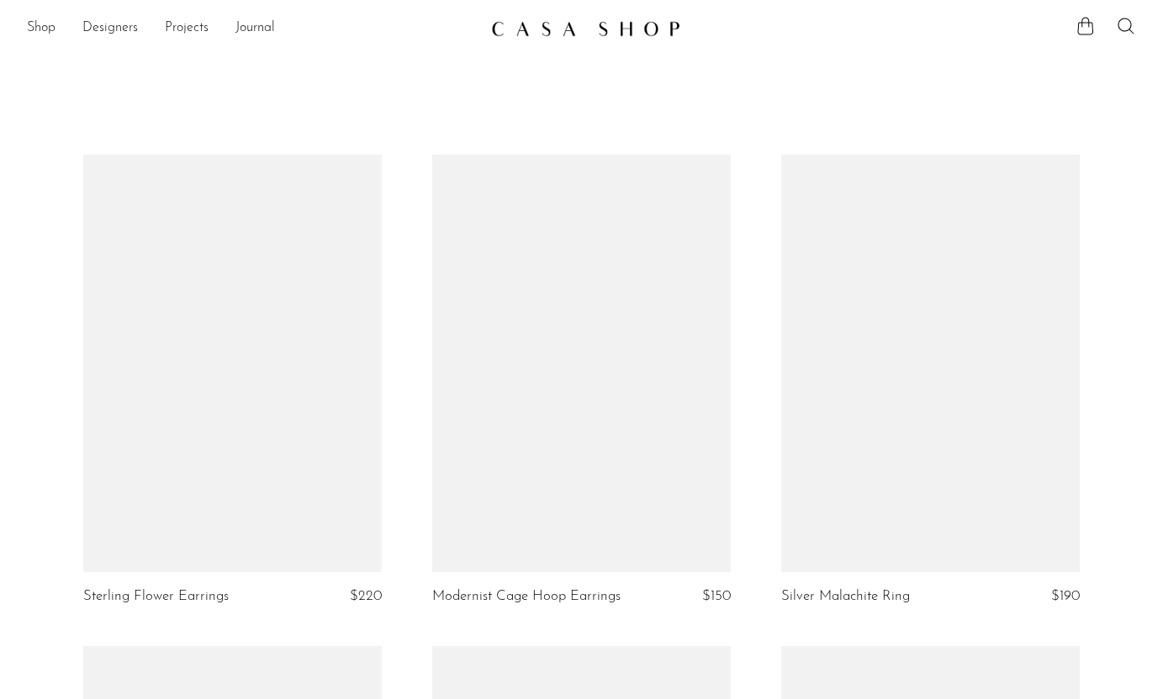
scroll to position [3495, 0]
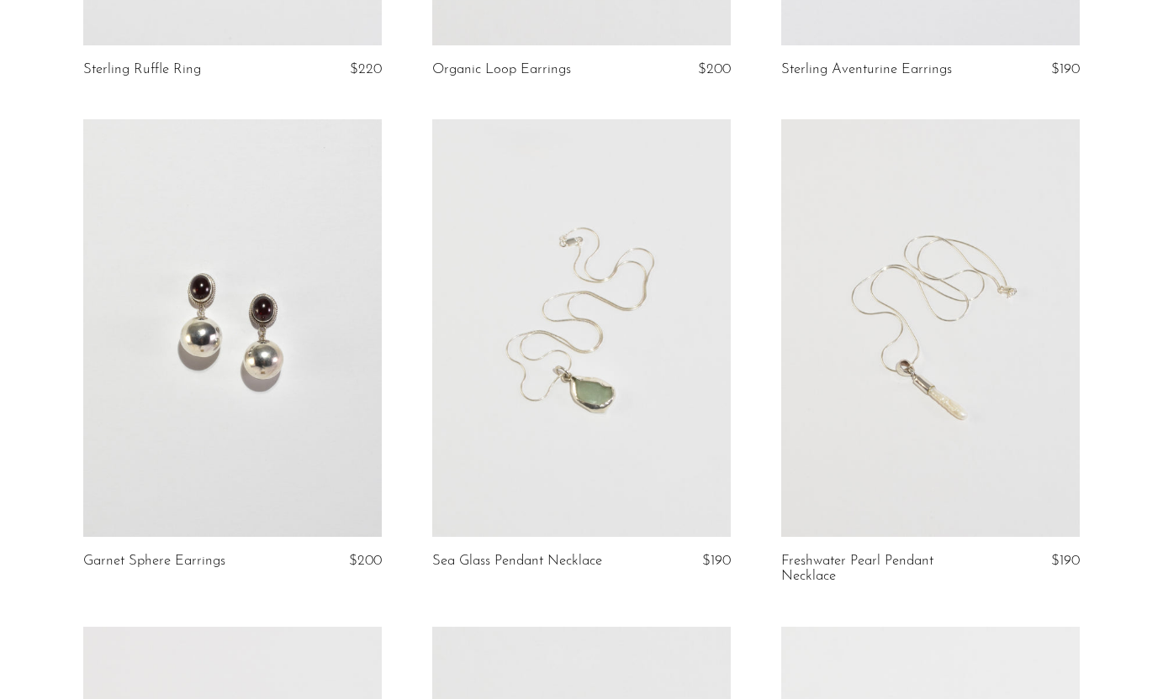
click at [650, 331] on link at bounding box center [581, 328] width 298 height 418
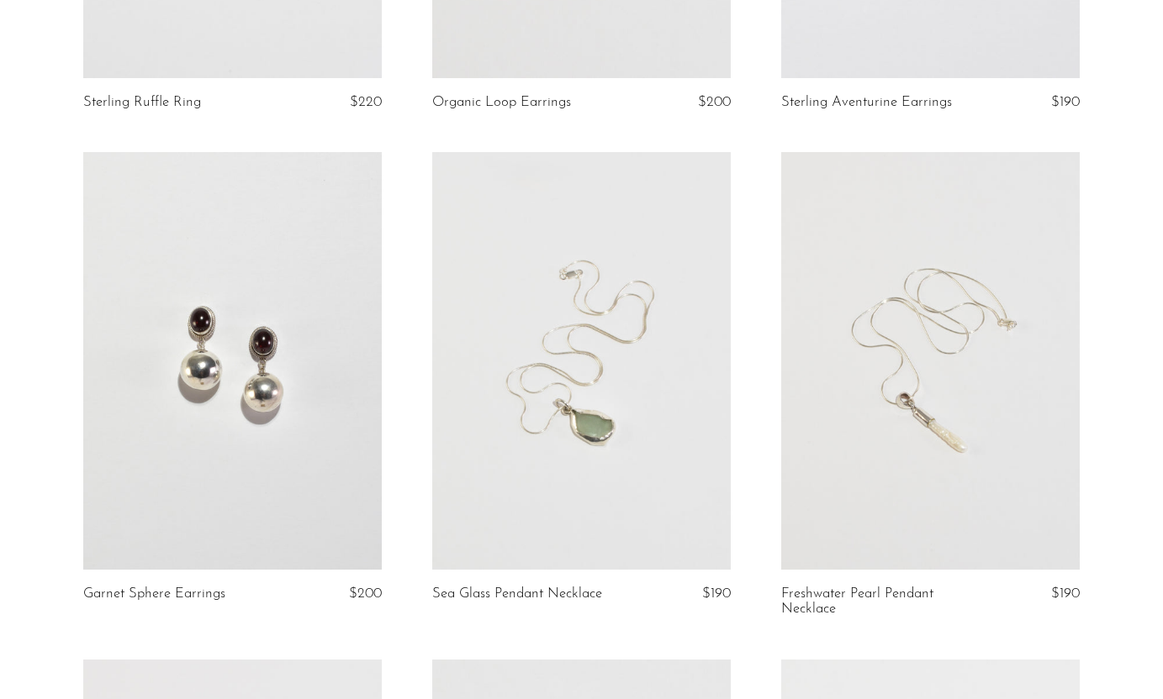
scroll to position [3465, 0]
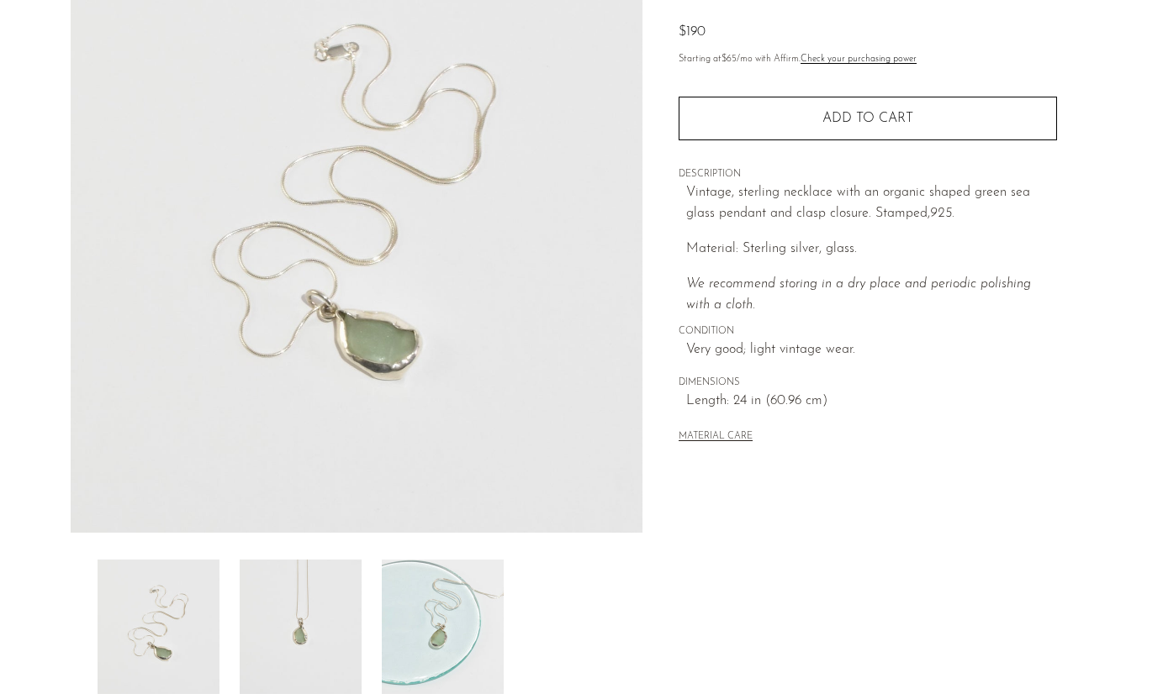
scroll to position [178, 0]
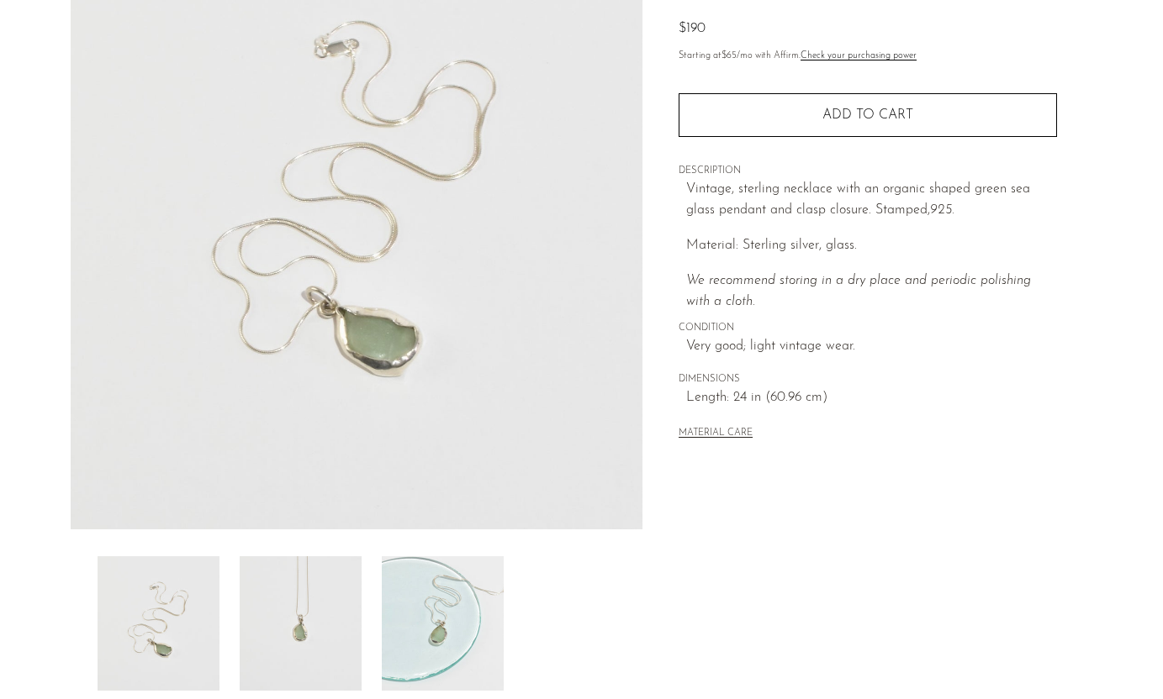
click at [303, 607] on img at bounding box center [301, 623] width 122 height 135
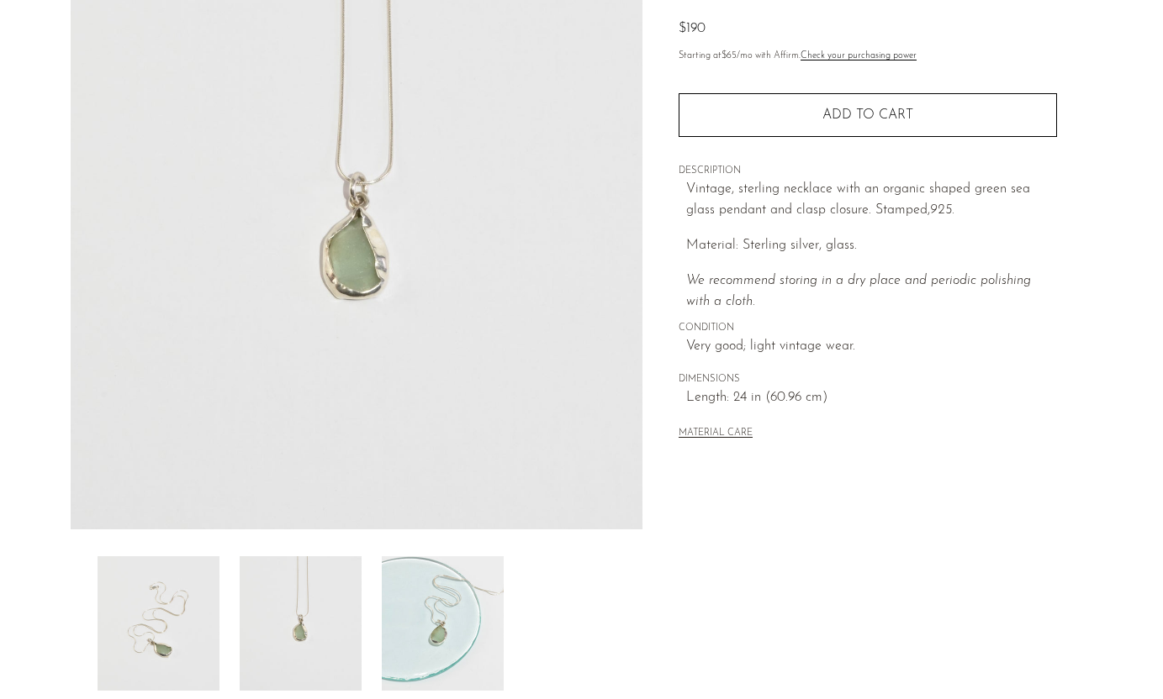
click at [442, 630] on img at bounding box center [443, 623] width 122 height 135
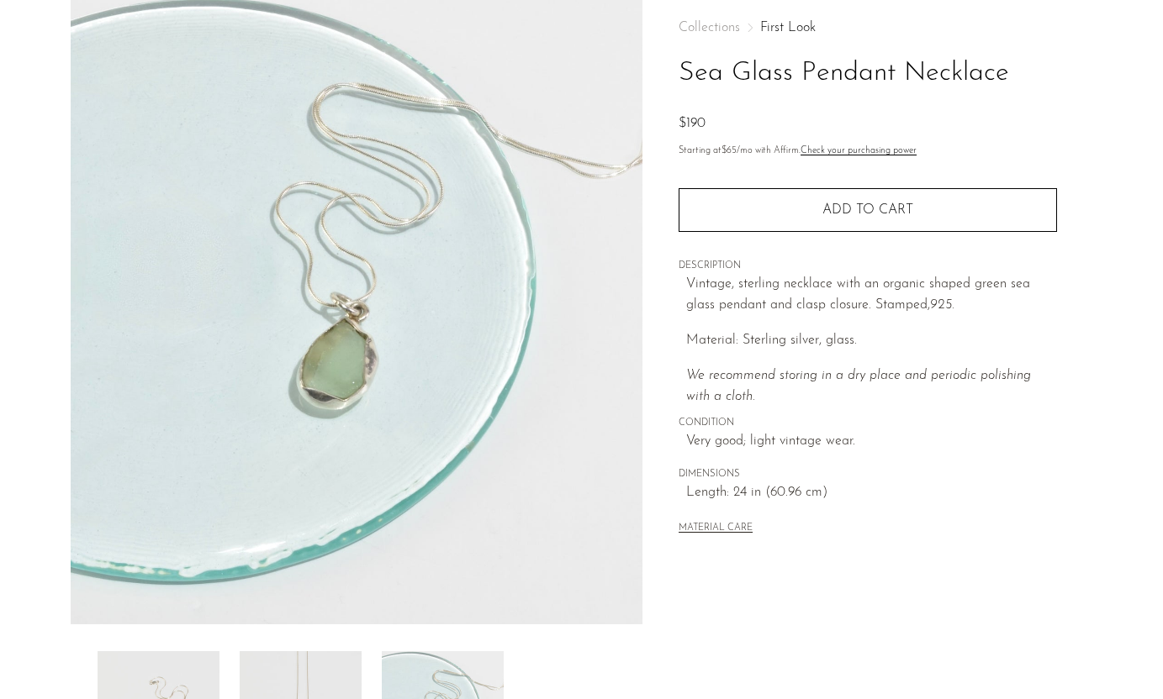
scroll to position [82, 0]
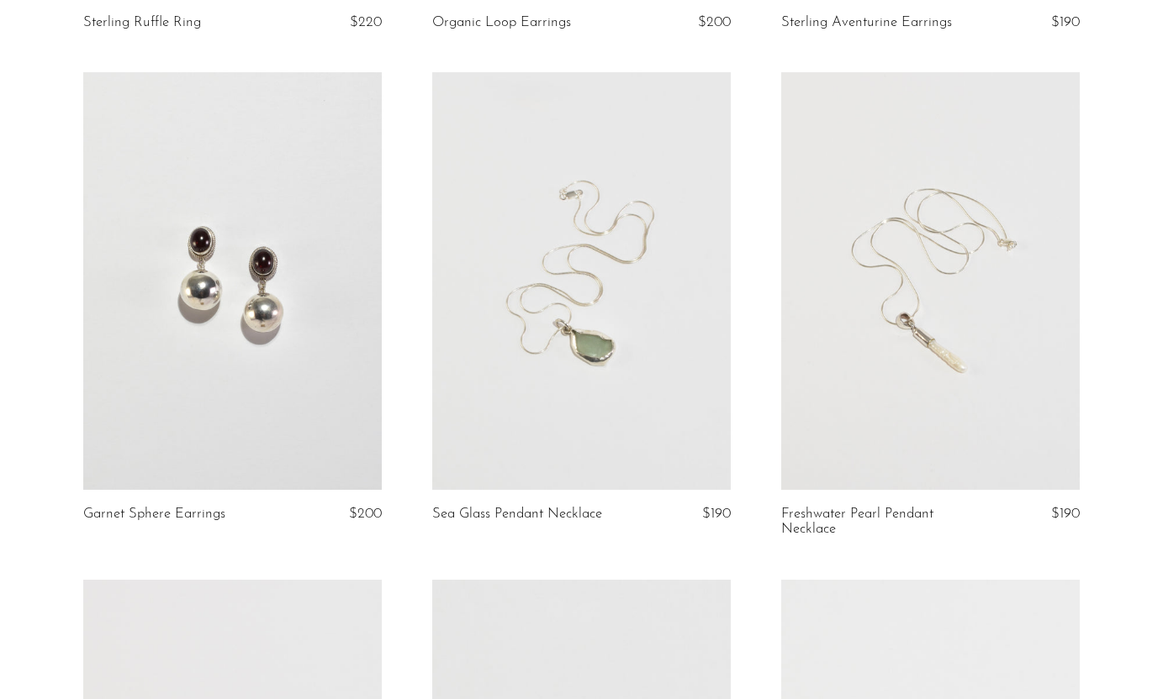
scroll to position [3532, 0]
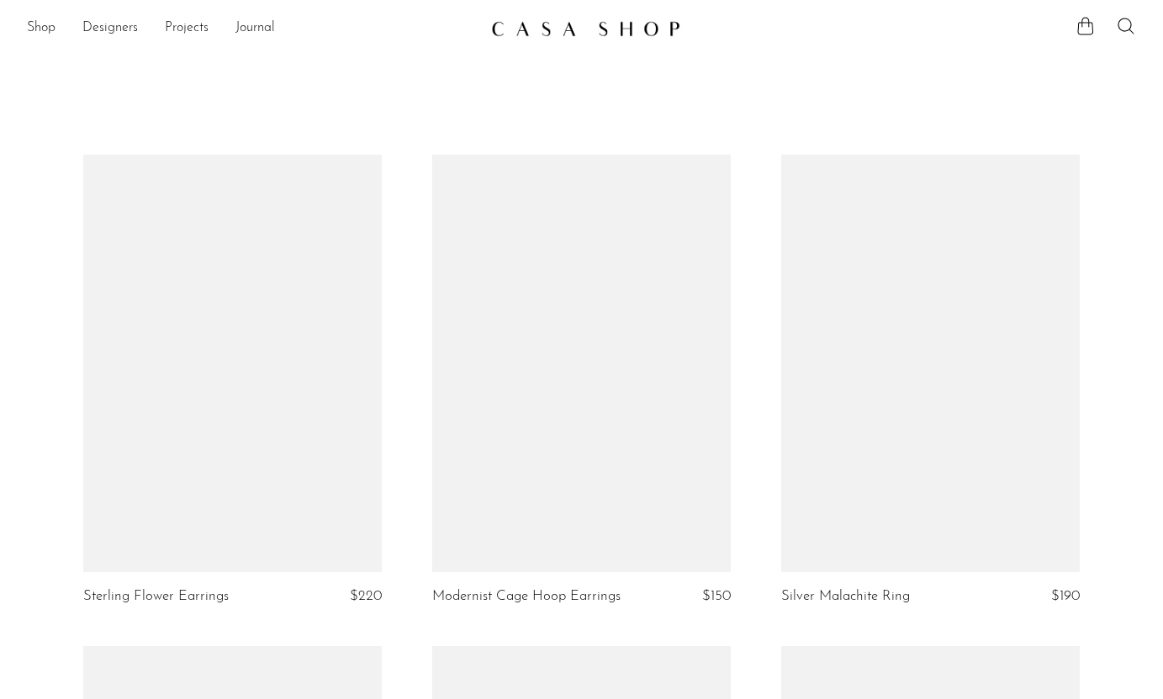
scroll to position [3532, 0]
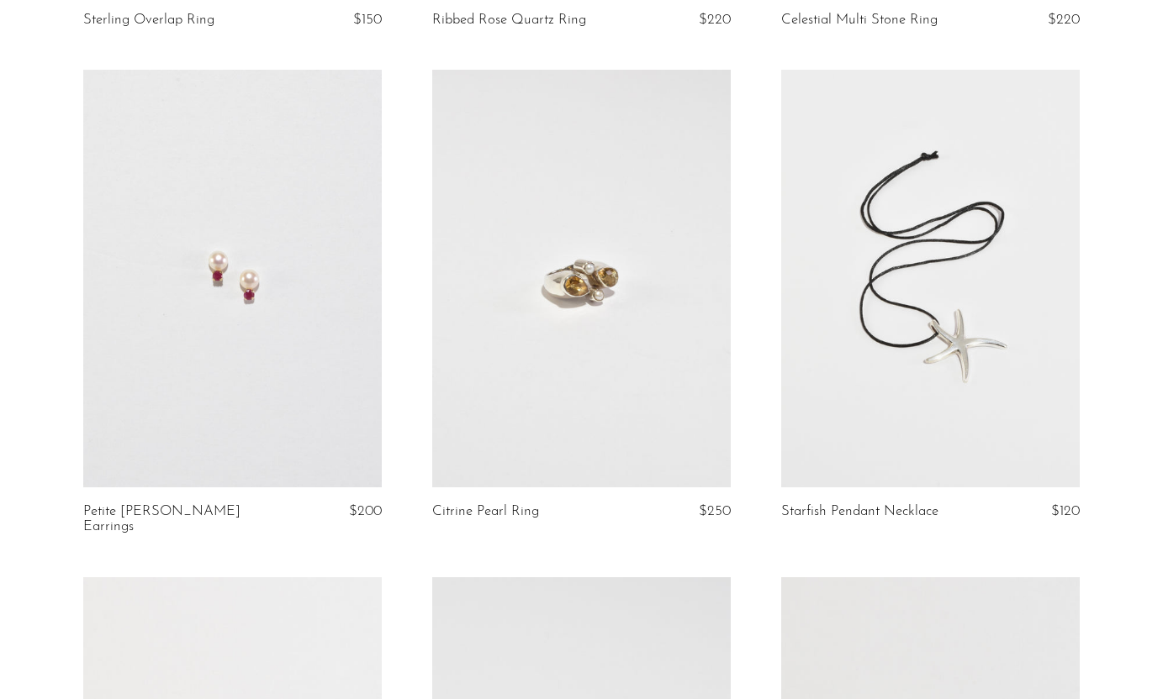
scroll to position [2542, 0]
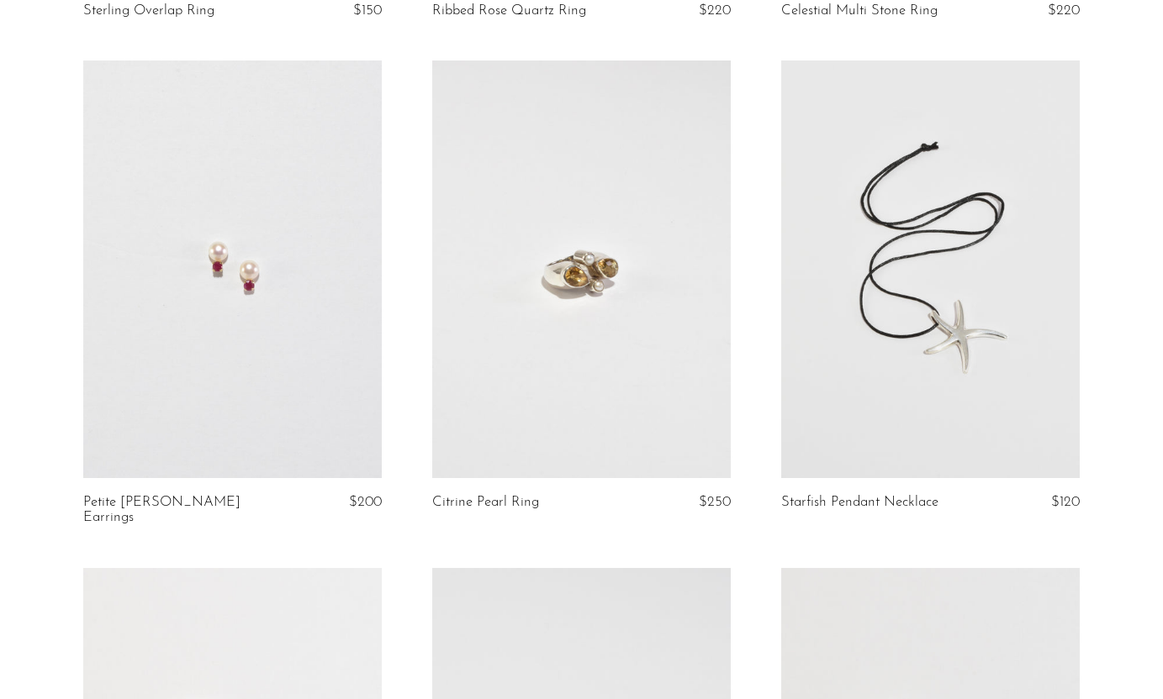
scroll to position [2556, 0]
click at [886, 375] on link at bounding box center [930, 268] width 298 height 418
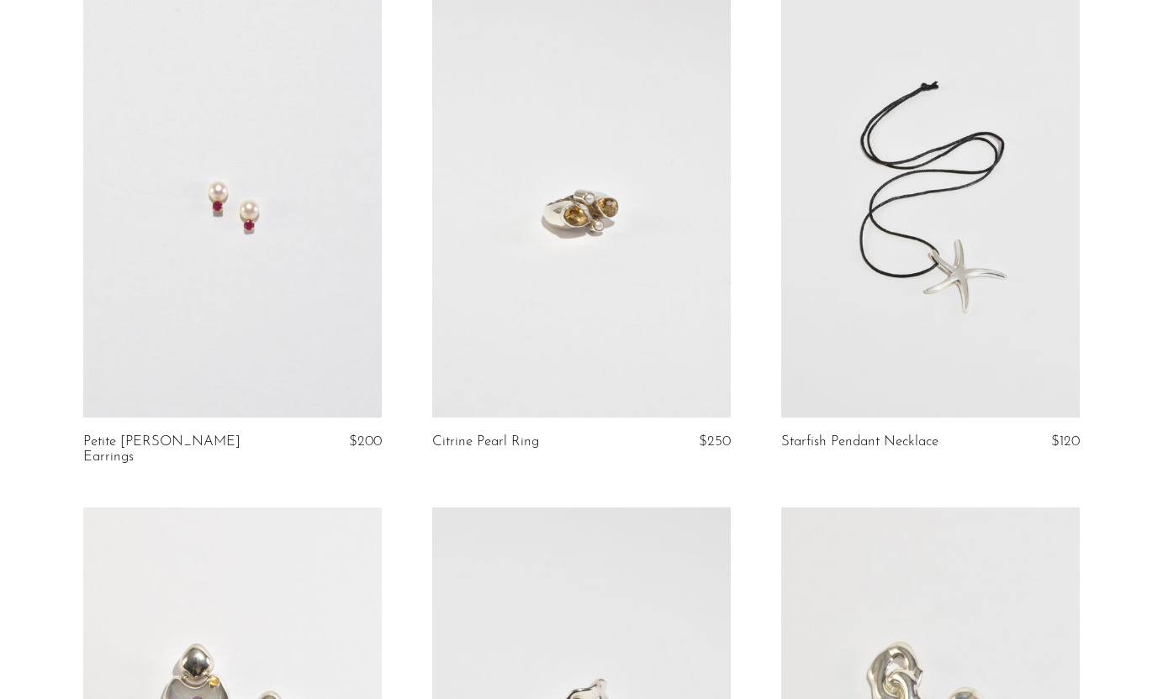
scroll to position [2609, 0]
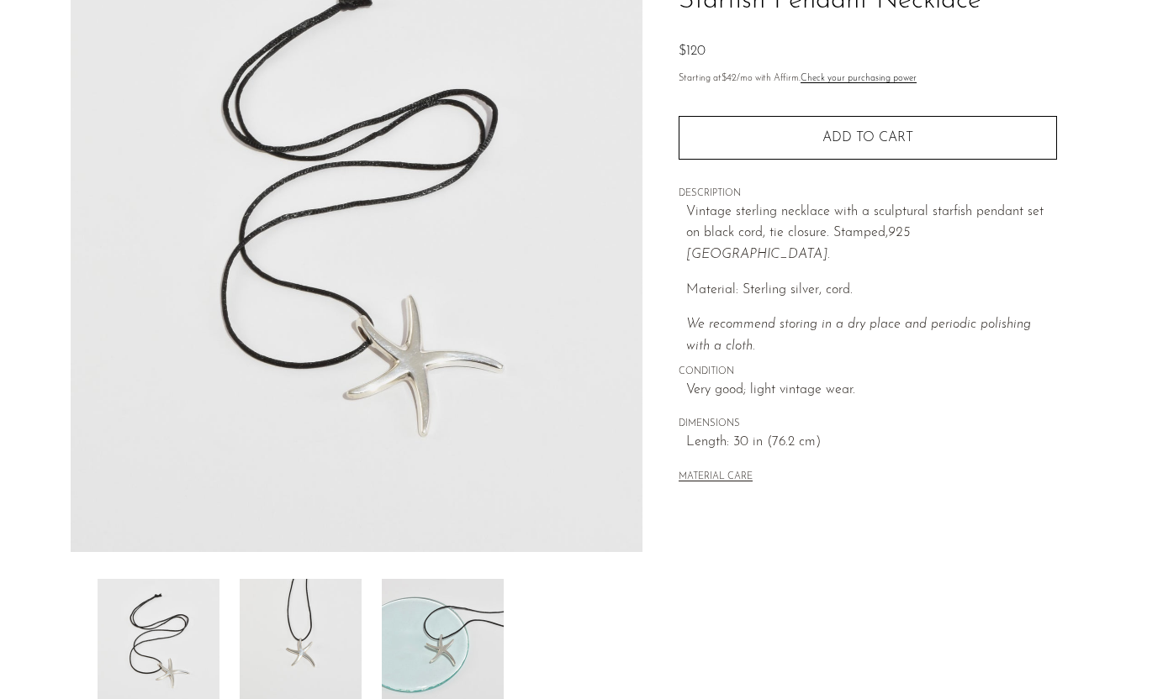
scroll to position [157, 0]
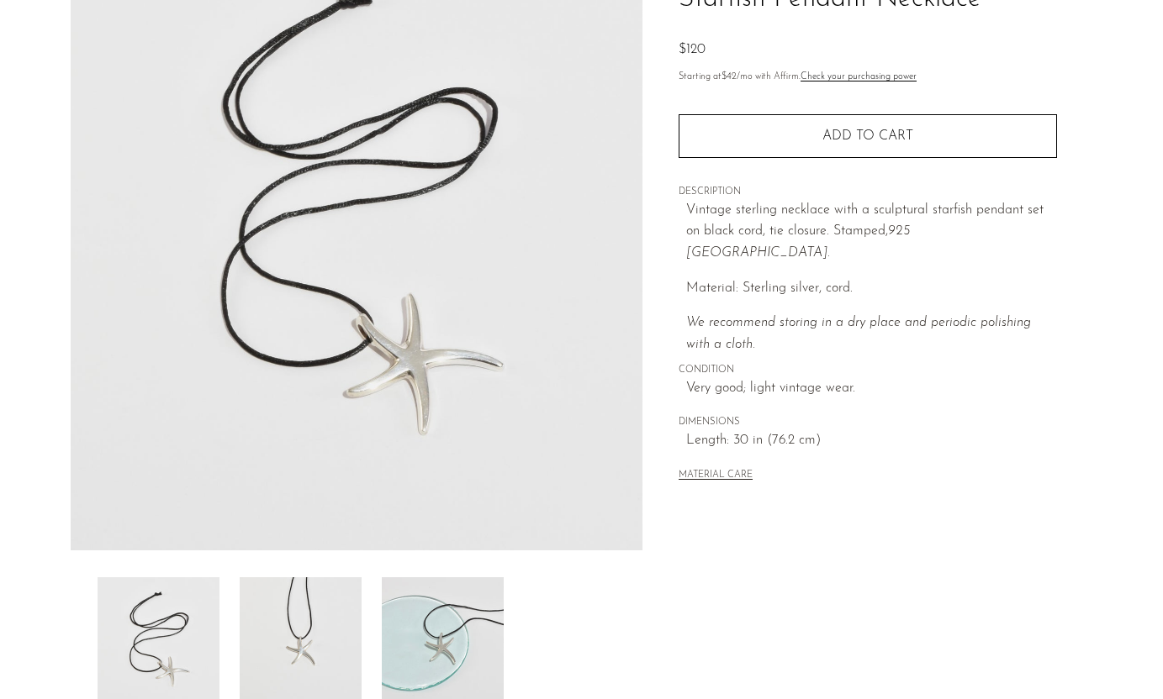
click at [341, 612] on img at bounding box center [301, 645] width 122 height 135
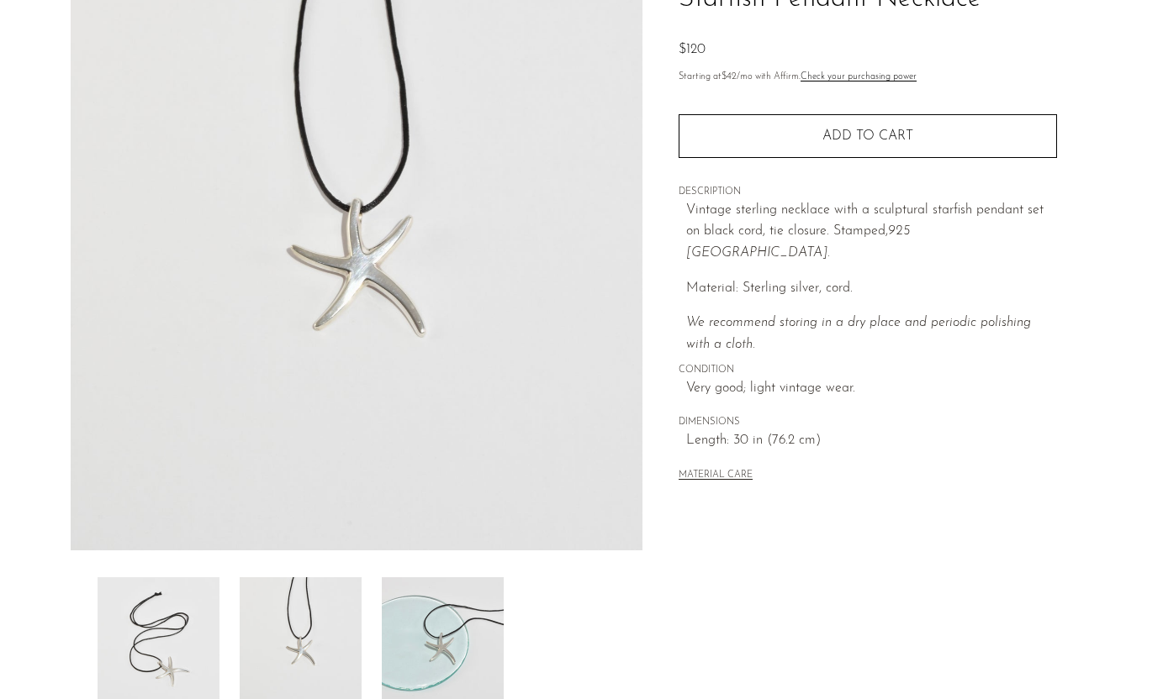
click at [409, 607] on img at bounding box center [443, 645] width 122 height 135
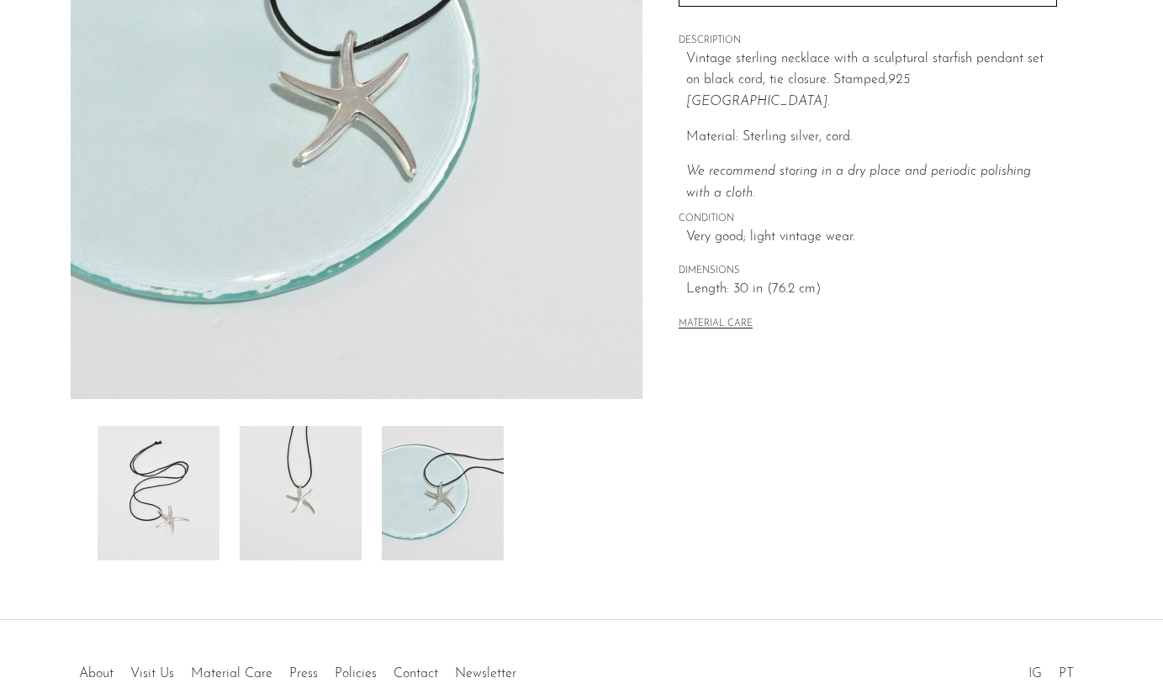
scroll to position [281, 0]
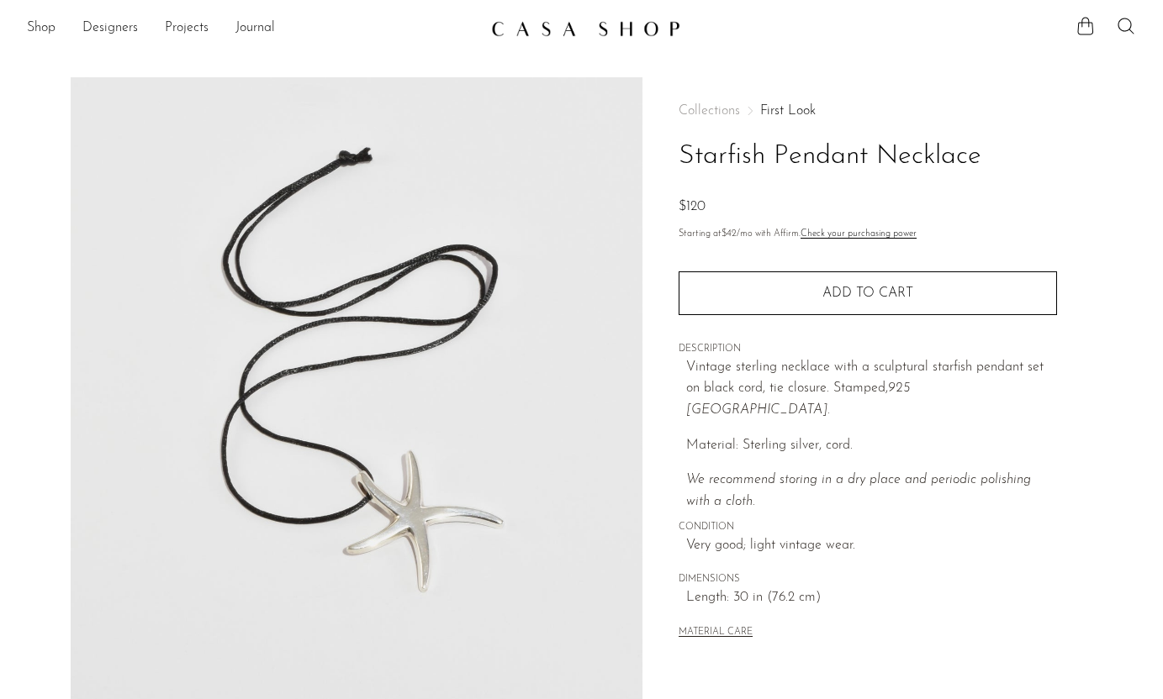
scroll to position [281, 0]
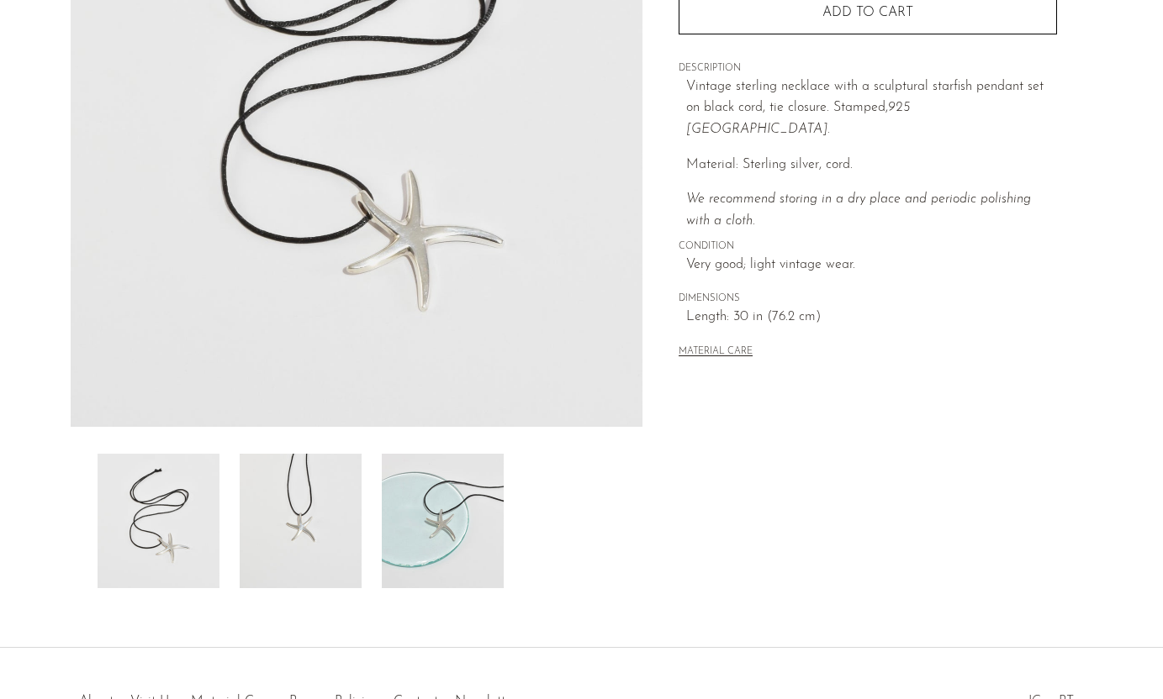
click at [454, 552] on img at bounding box center [443, 521] width 122 height 135
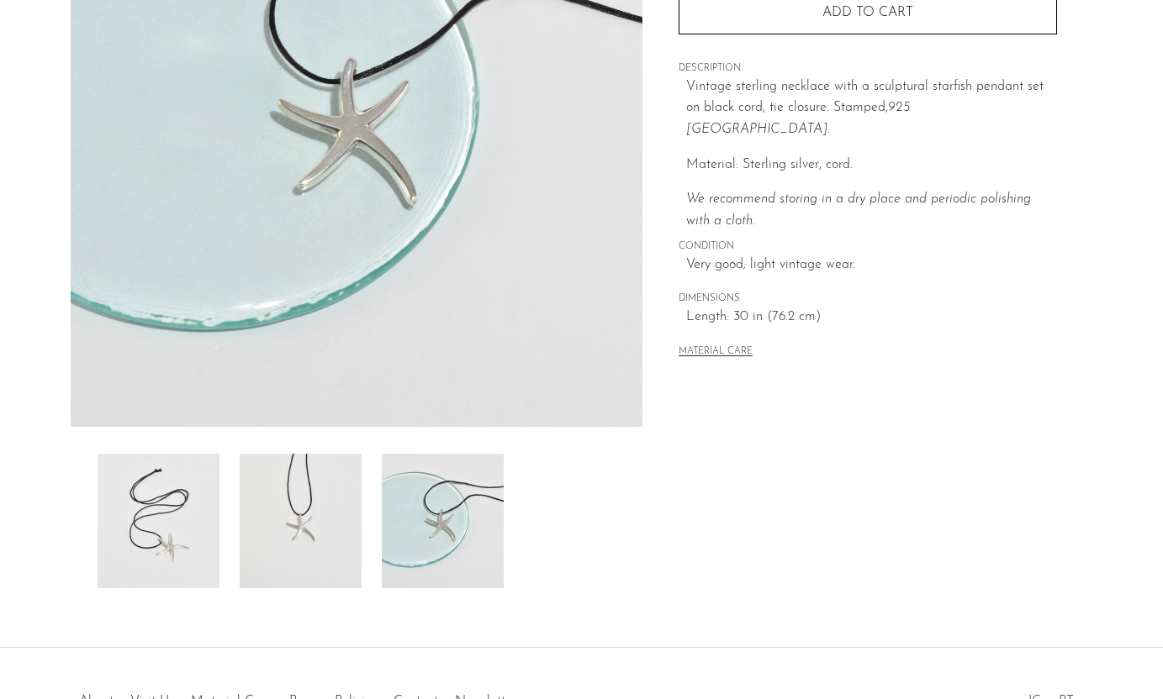
click at [342, 541] on img at bounding box center [301, 521] width 122 height 135
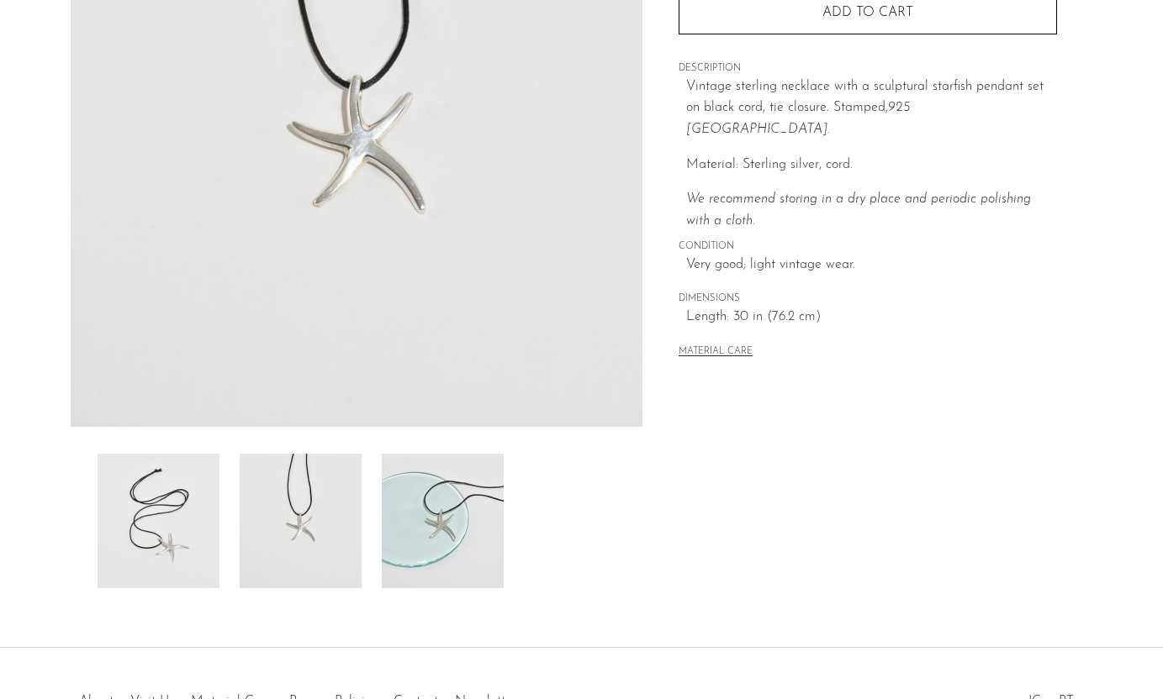
click at [205, 521] on img at bounding box center [159, 521] width 122 height 135
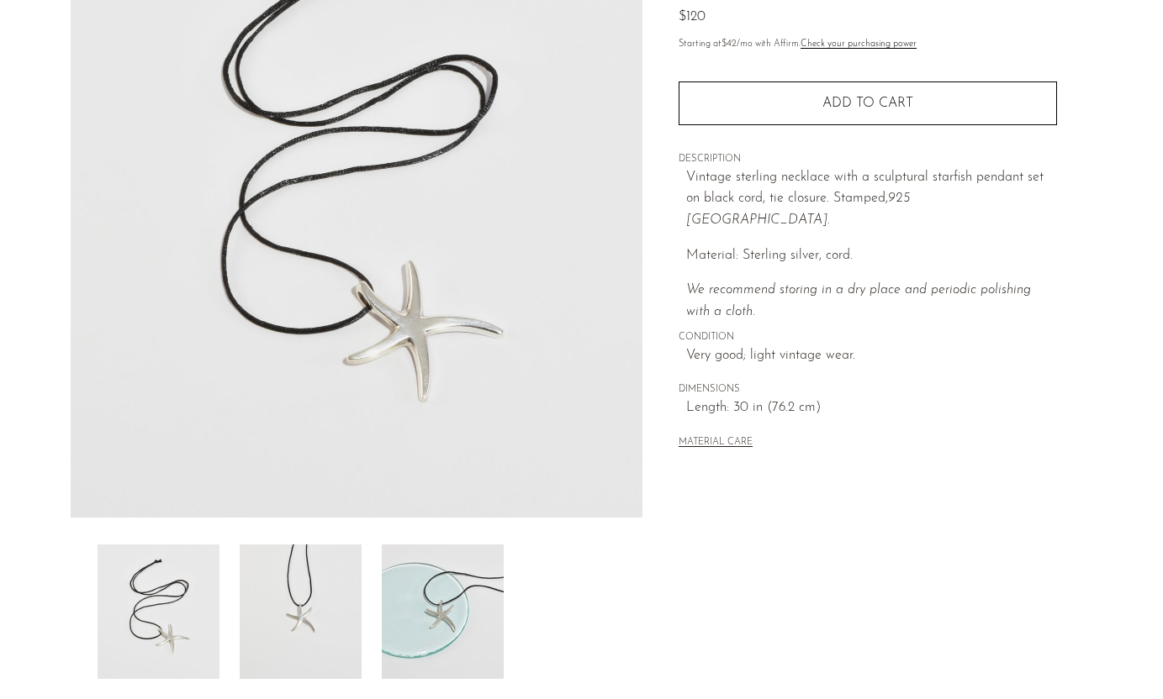
scroll to position [188, 0]
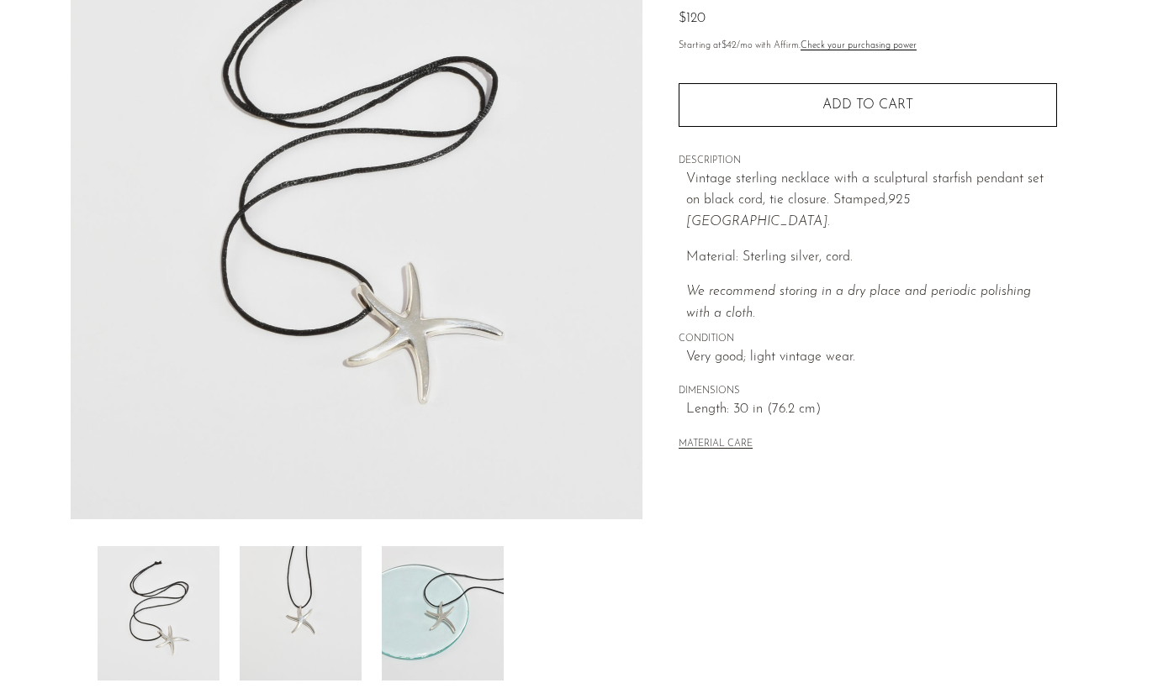
click at [323, 582] on img at bounding box center [301, 613] width 122 height 135
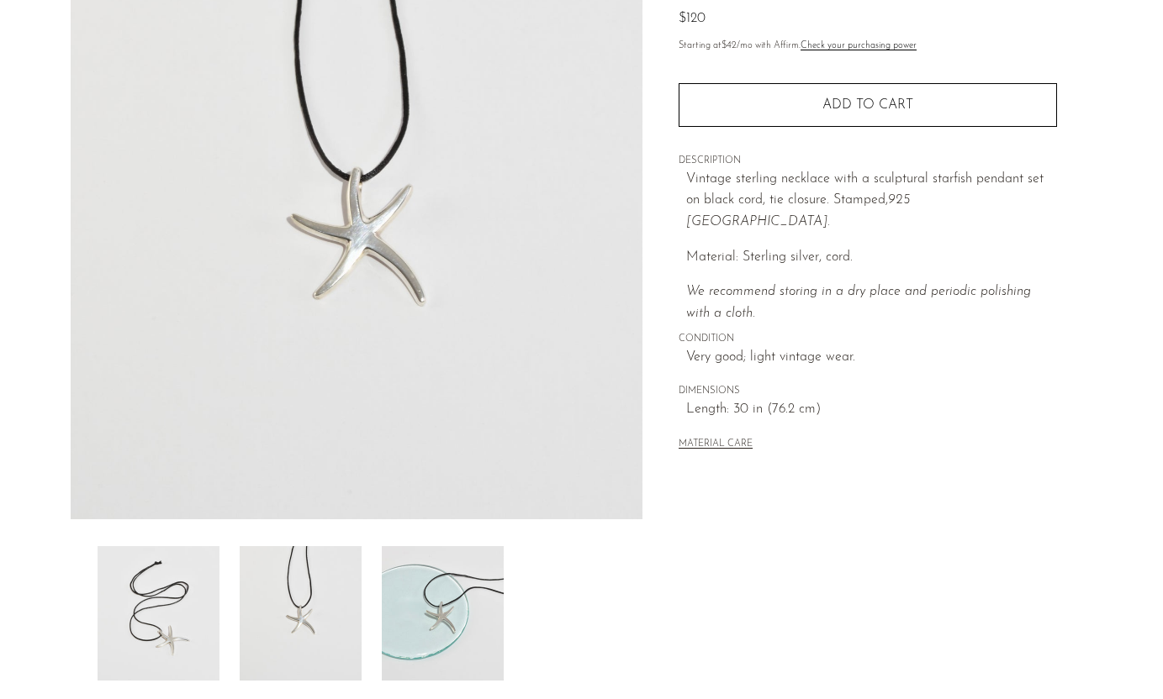
click at [398, 603] on img at bounding box center [443, 613] width 122 height 135
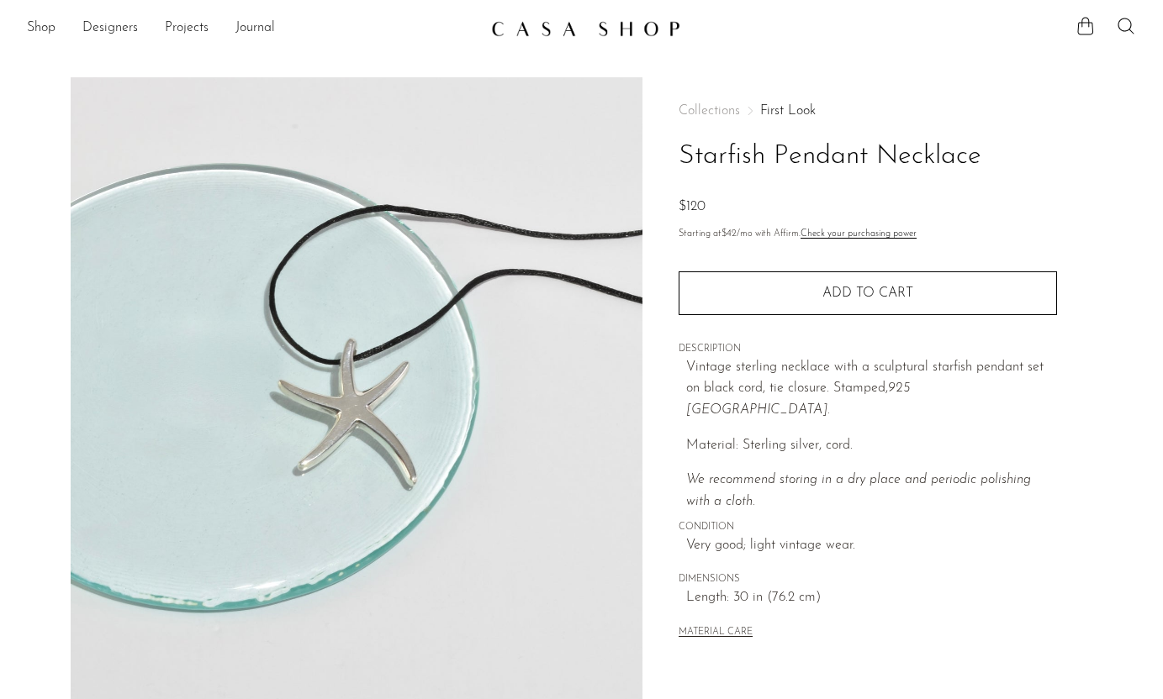
scroll to position [21, 0]
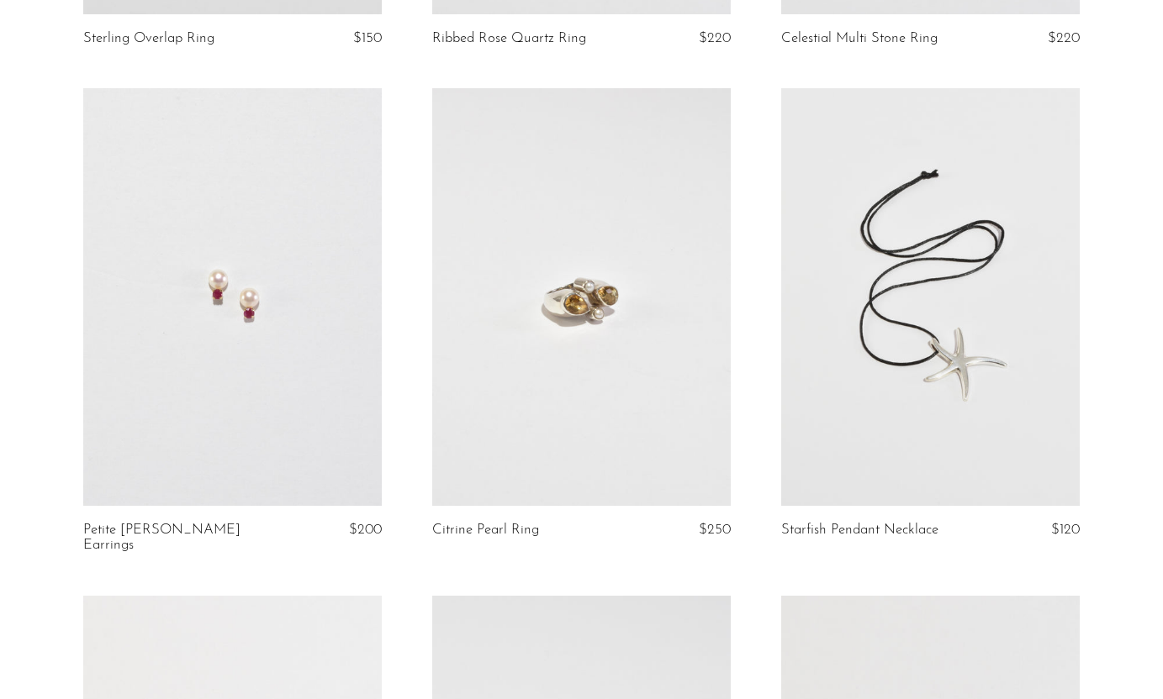
scroll to position [2528, 0]
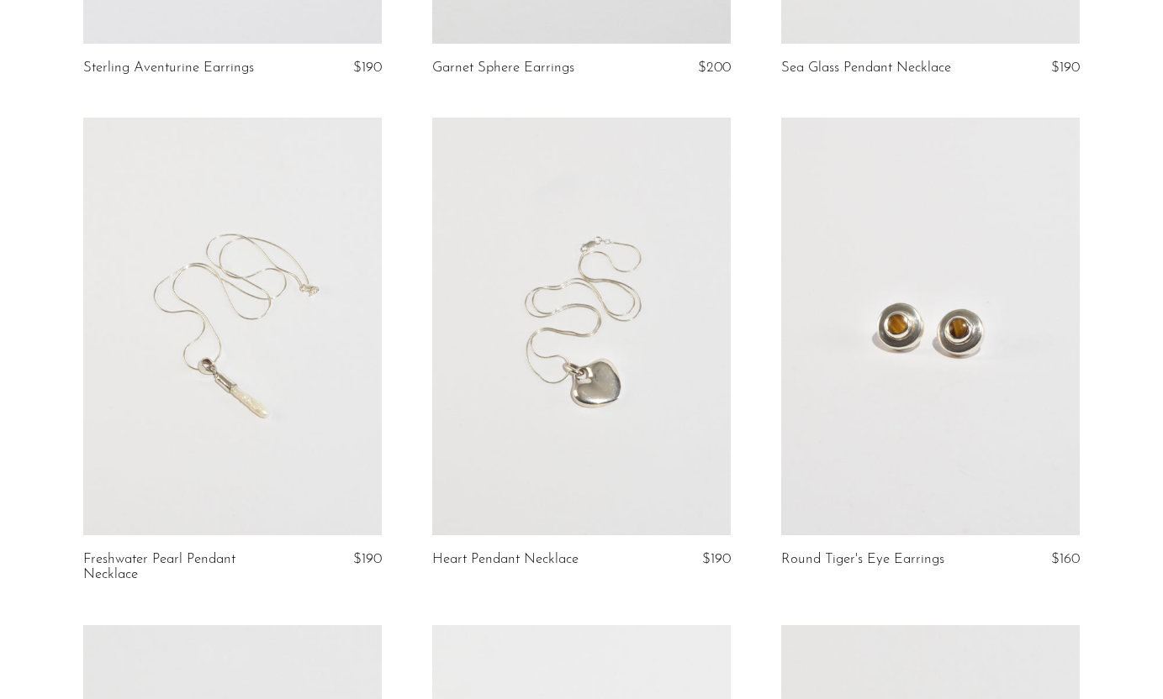
scroll to position [3990, 0]
click at [615, 388] on link at bounding box center [581, 325] width 298 height 418
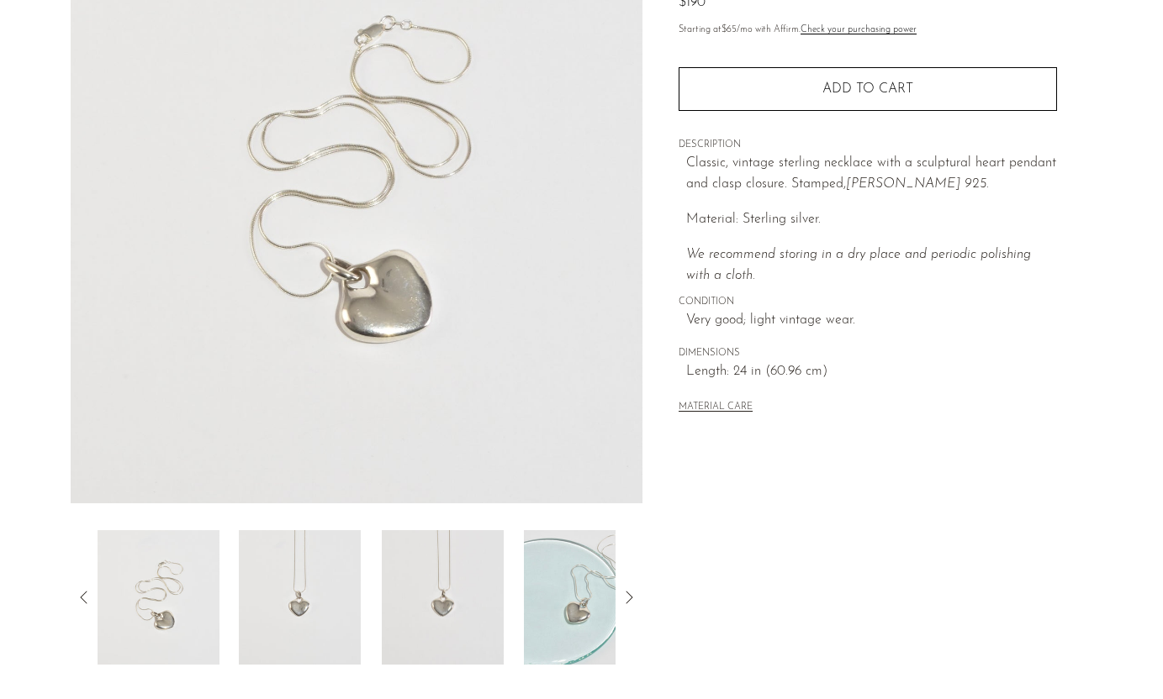
scroll to position [205, 0]
click at [314, 634] on img at bounding box center [300, 597] width 122 height 135
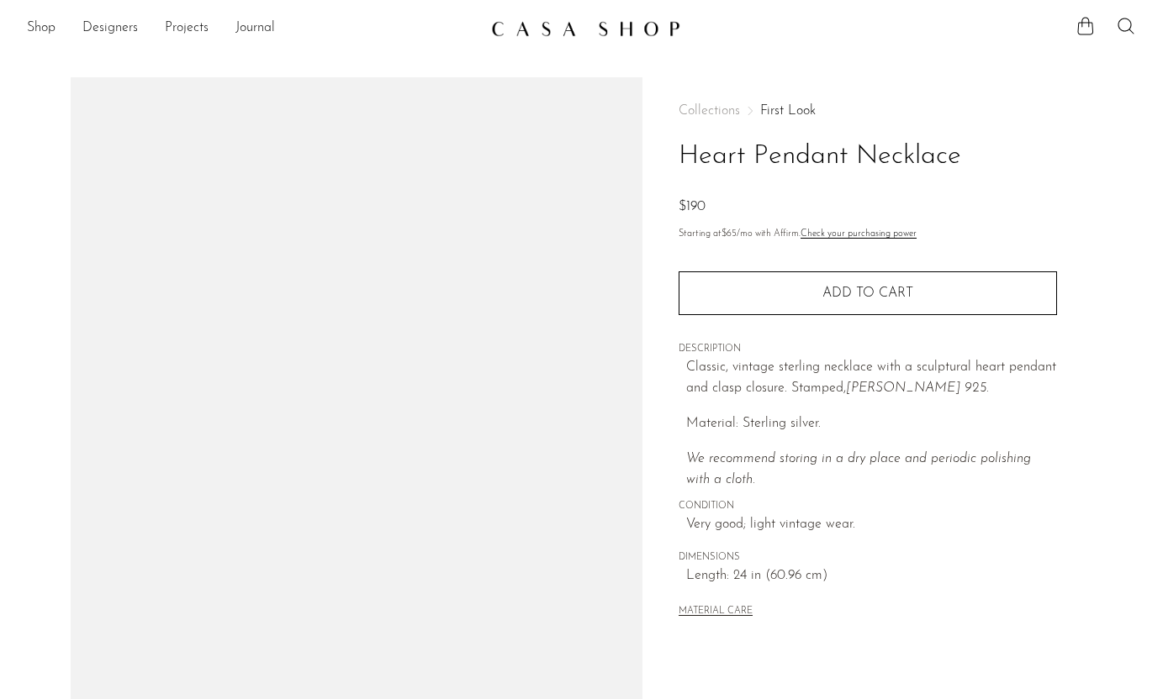
scroll to position [205, 0]
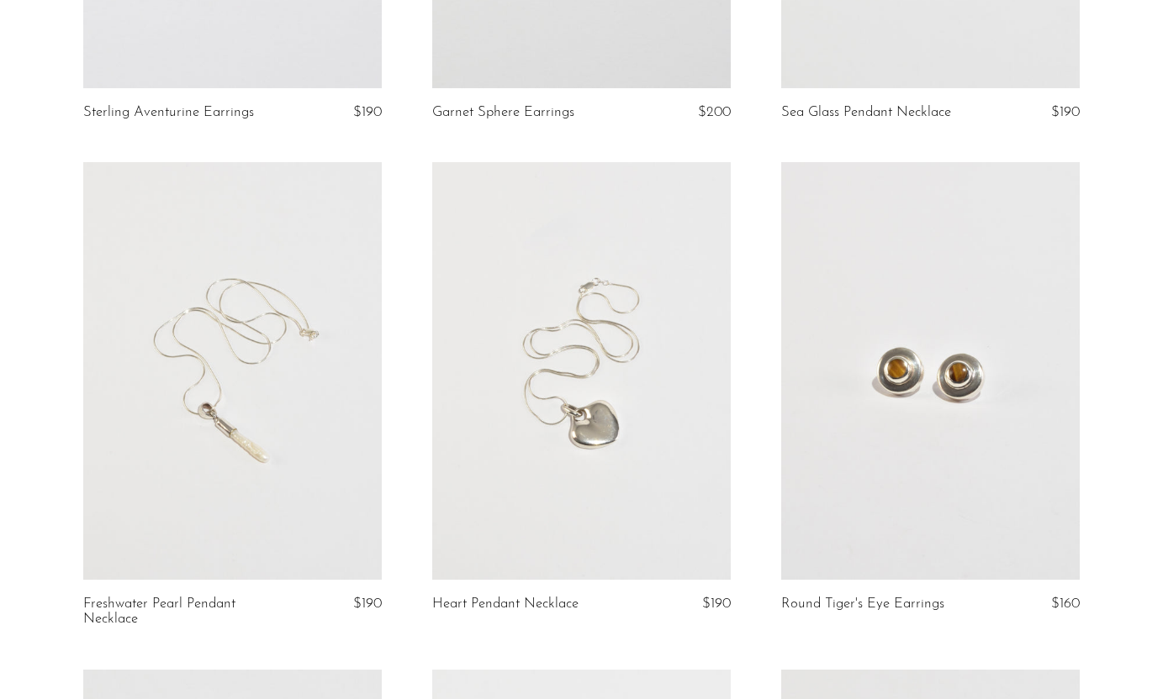
scroll to position [3970, 0]
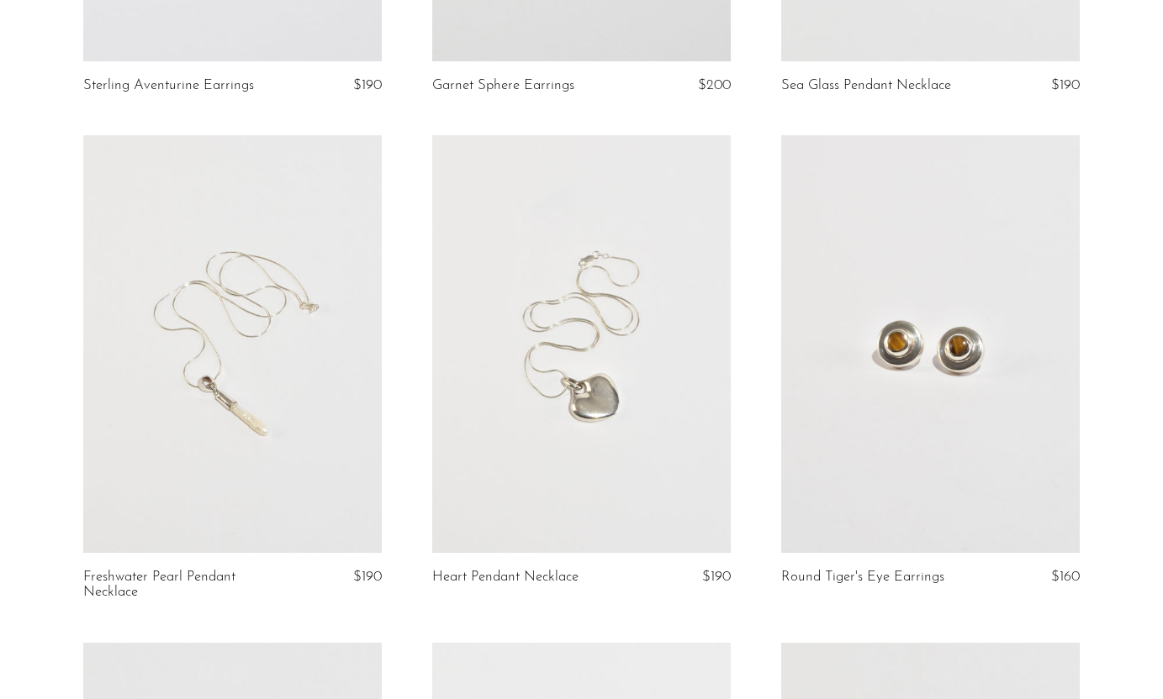
click at [554, 459] on link at bounding box center [581, 344] width 298 height 418
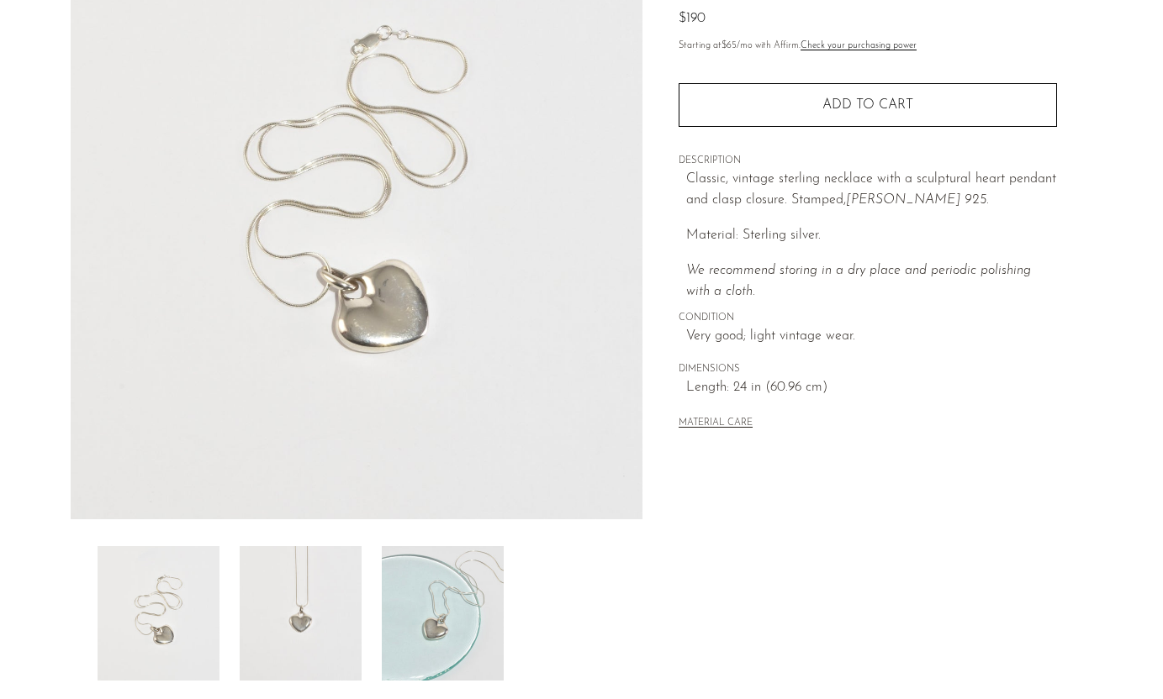
scroll to position [395, 0]
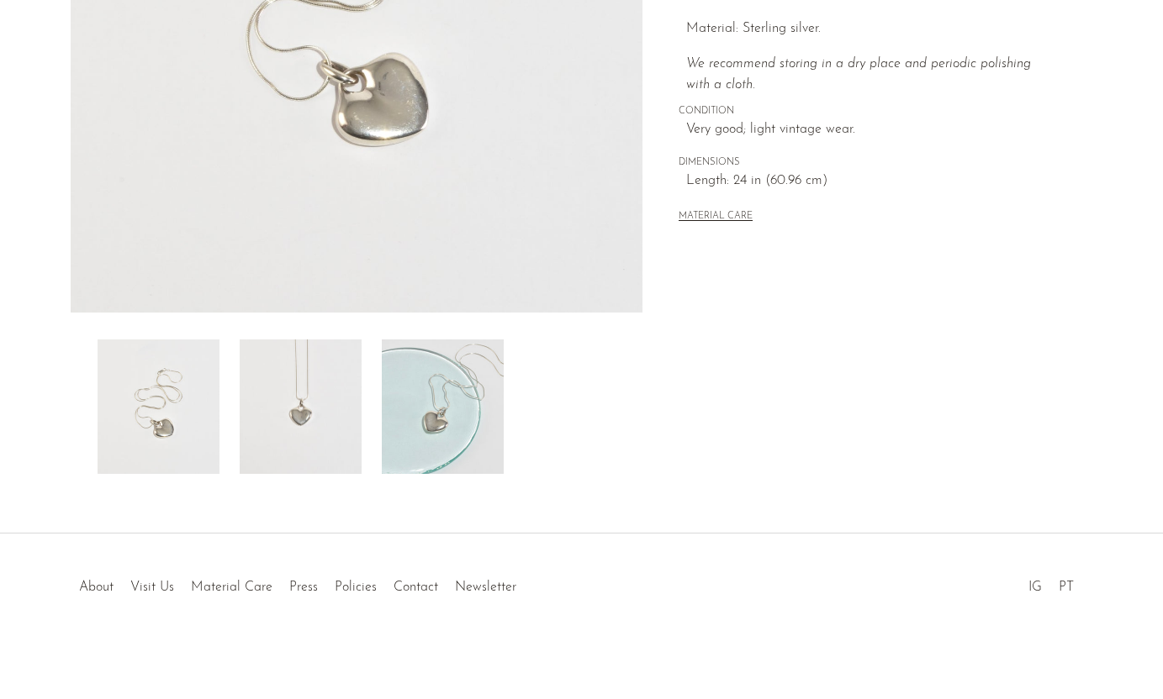
click at [343, 377] on img at bounding box center [301, 407] width 122 height 135
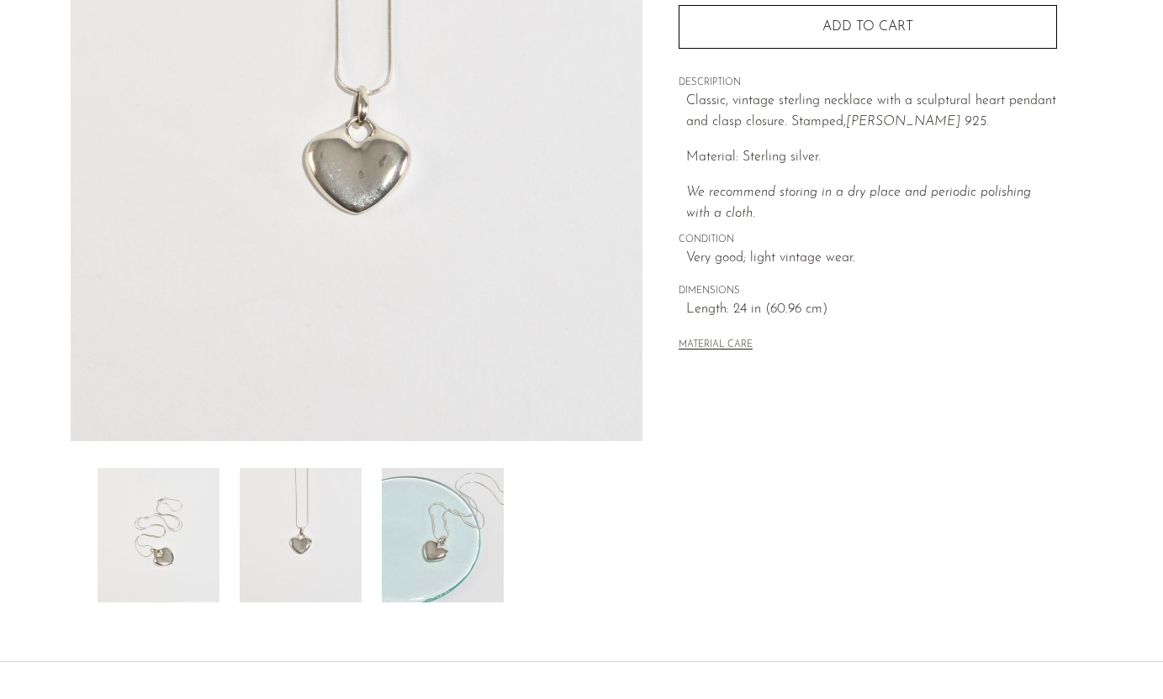
scroll to position [263, 0]
click at [414, 548] on img at bounding box center [443, 539] width 122 height 135
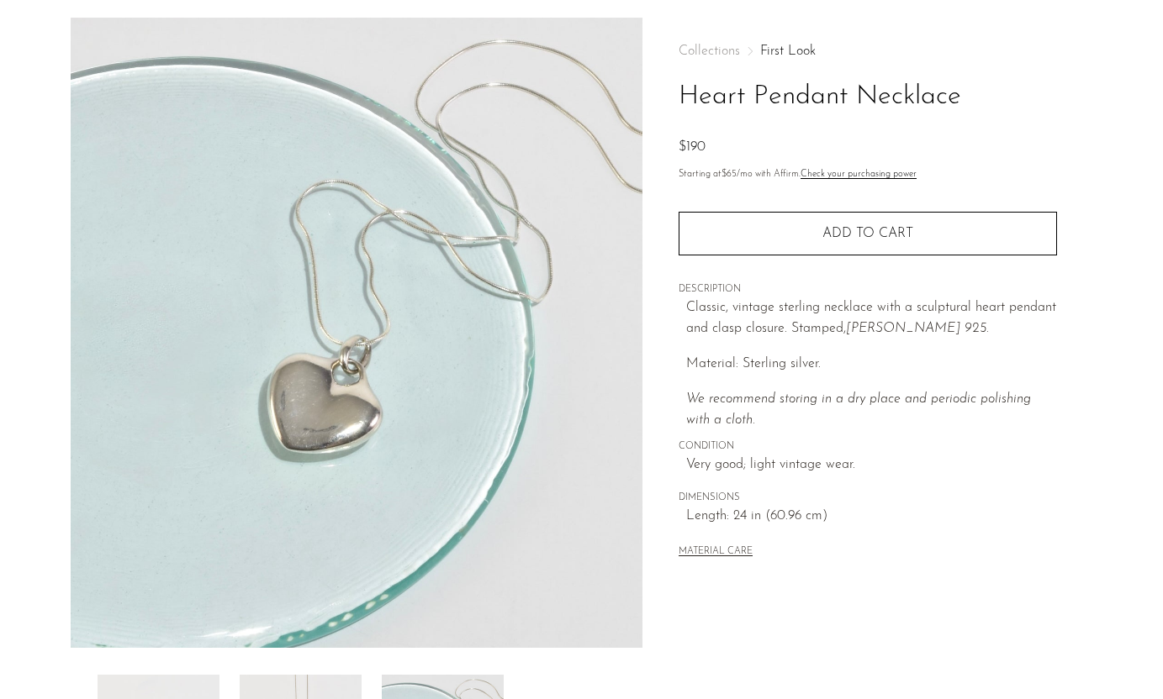
scroll to position [58, 0]
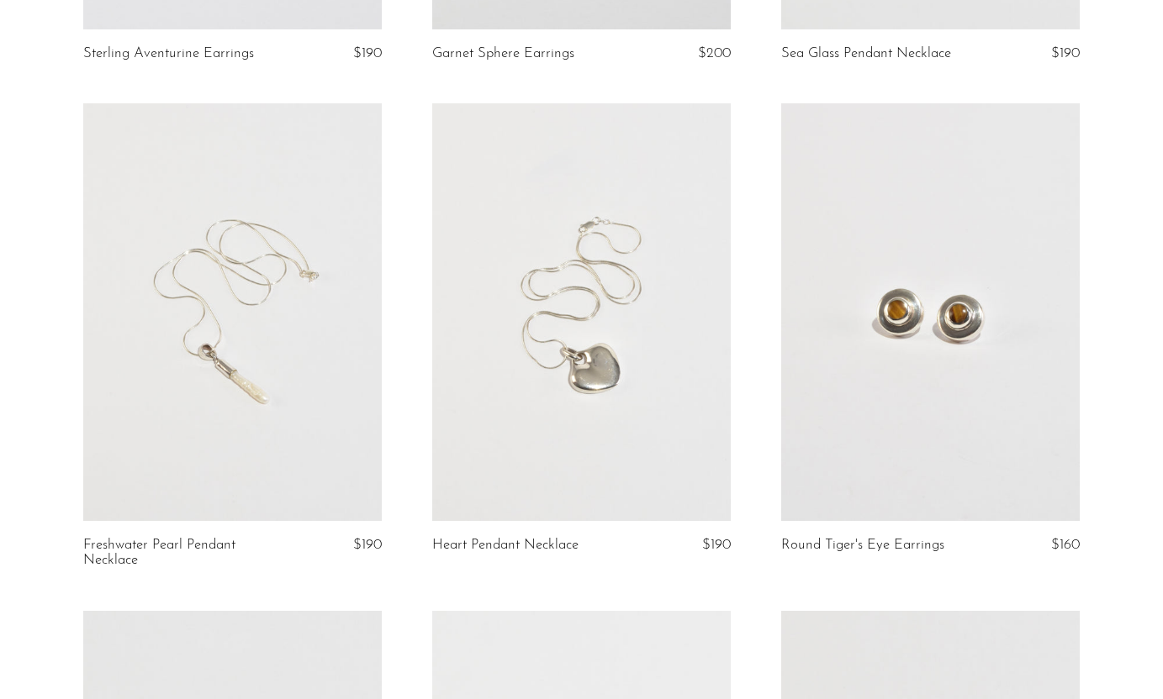
scroll to position [4001, 0]
click at [574, 465] on link at bounding box center [581, 314] width 298 height 418
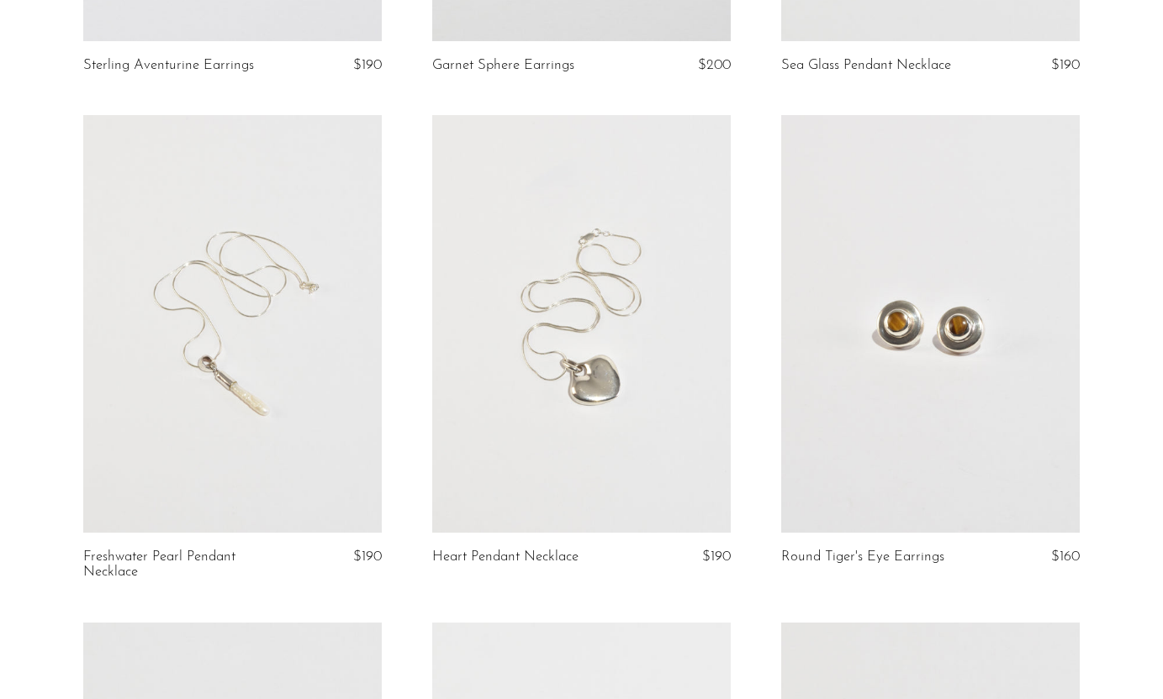
scroll to position [2635, 0]
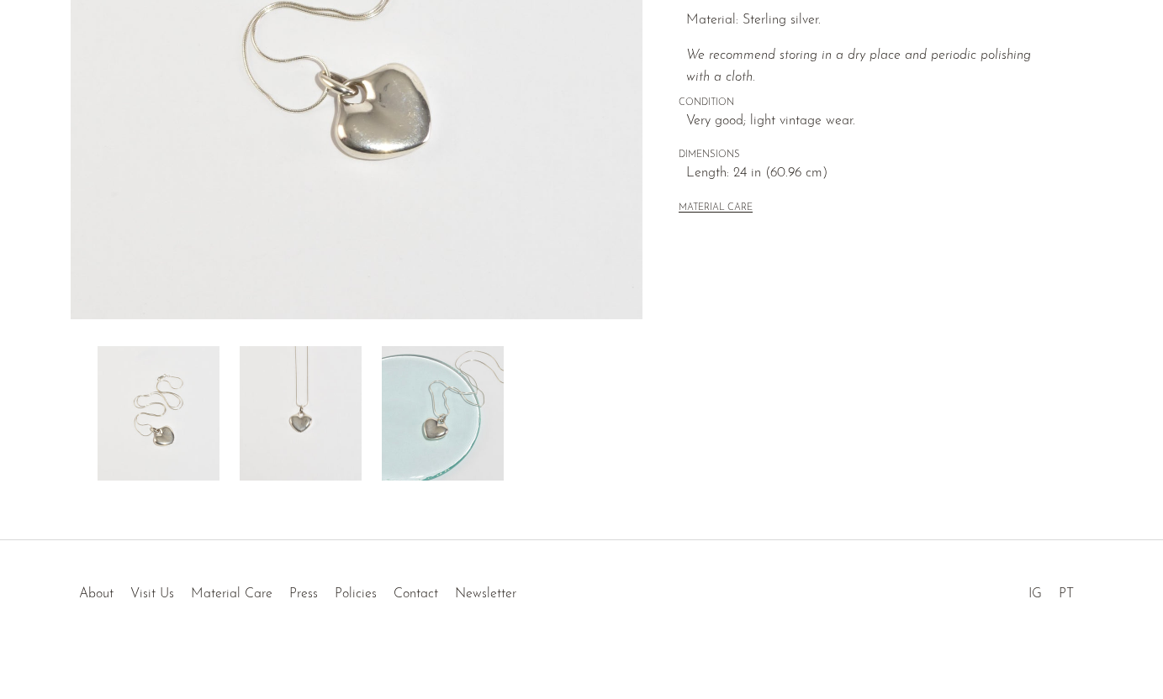
scroll to position [395, 0]
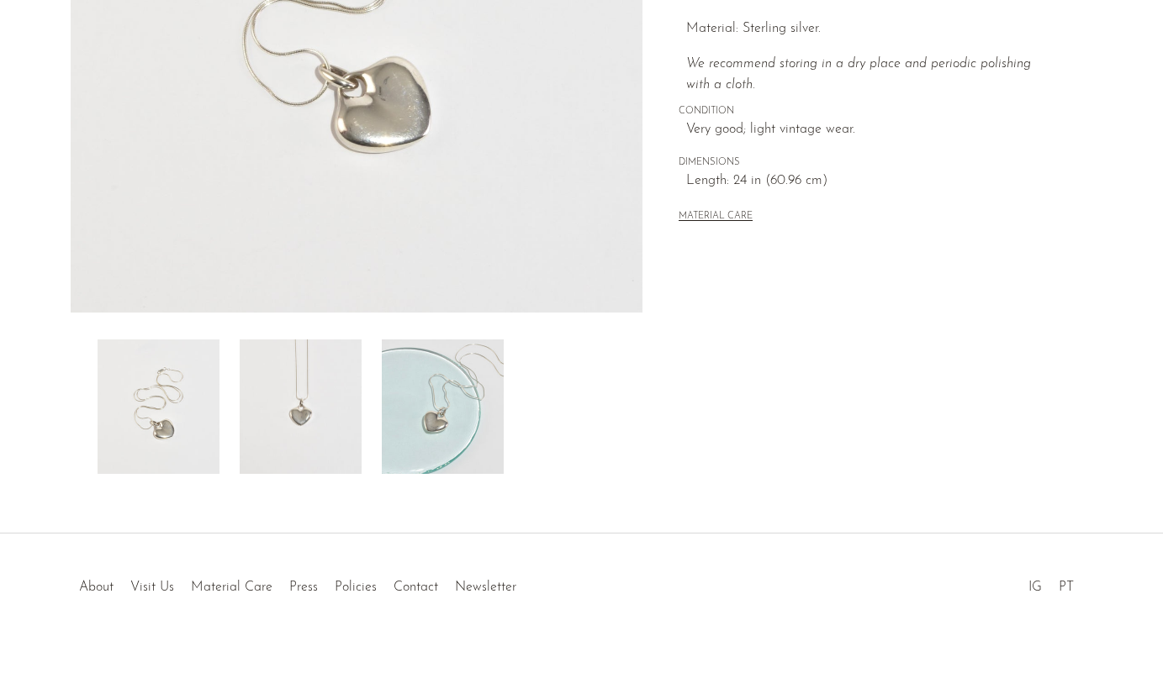
click at [472, 477] on div "Heart Pendant Necklace $190" at bounding box center [581, 108] width 1163 height 852
click at [467, 460] on img at bounding box center [443, 407] width 122 height 135
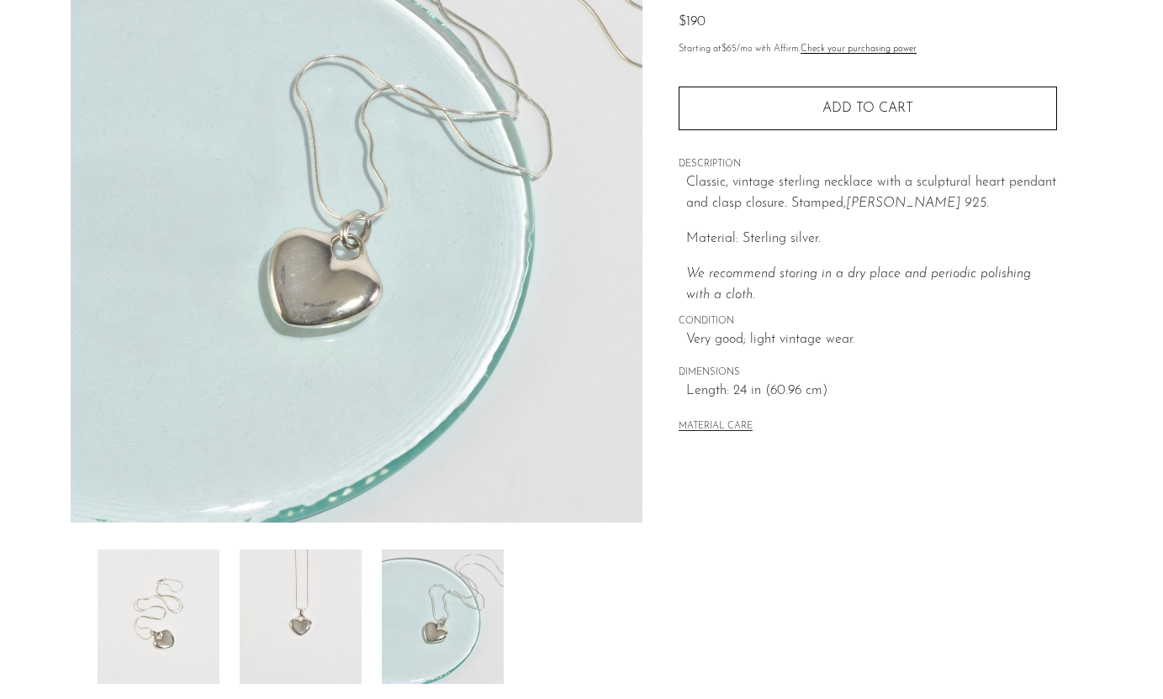
scroll to position [244, 0]
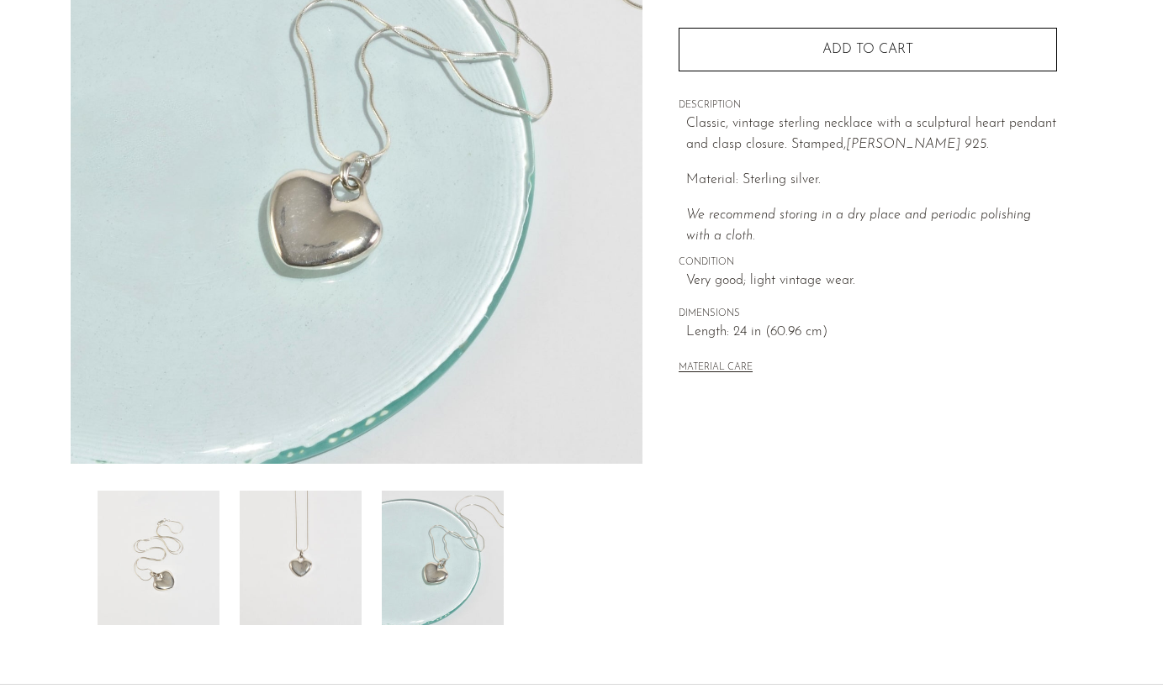
click at [306, 555] on img at bounding box center [301, 558] width 122 height 135
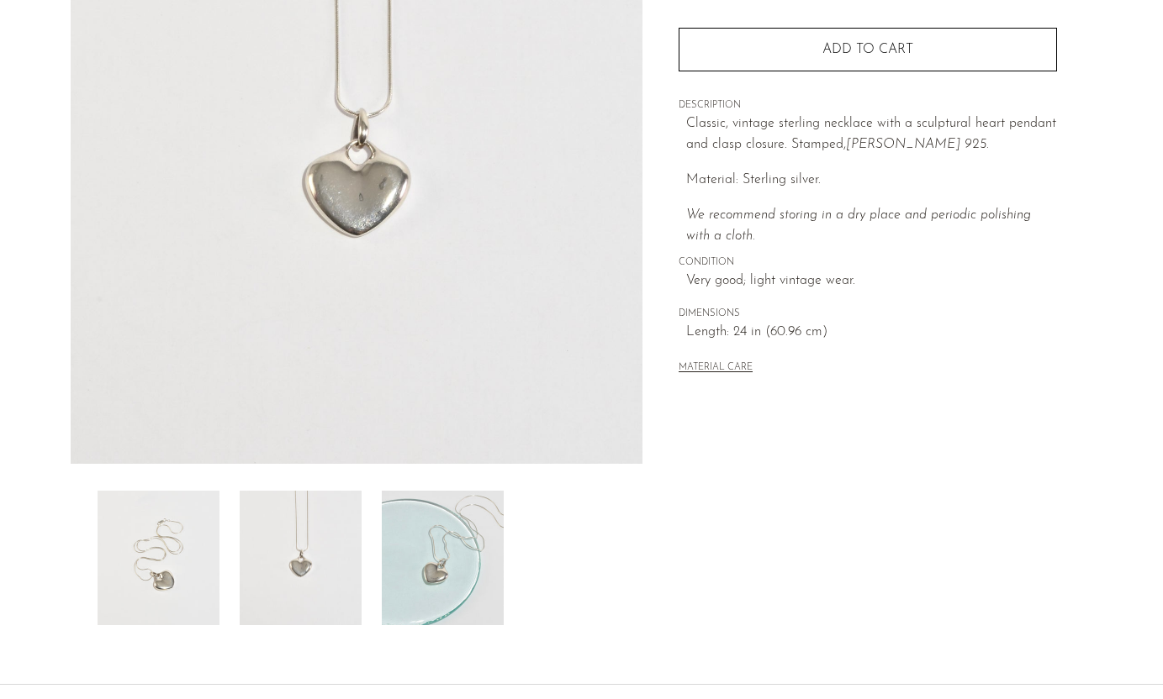
click at [198, 546] on img at bounding box center [159, 558] width 122 height 135
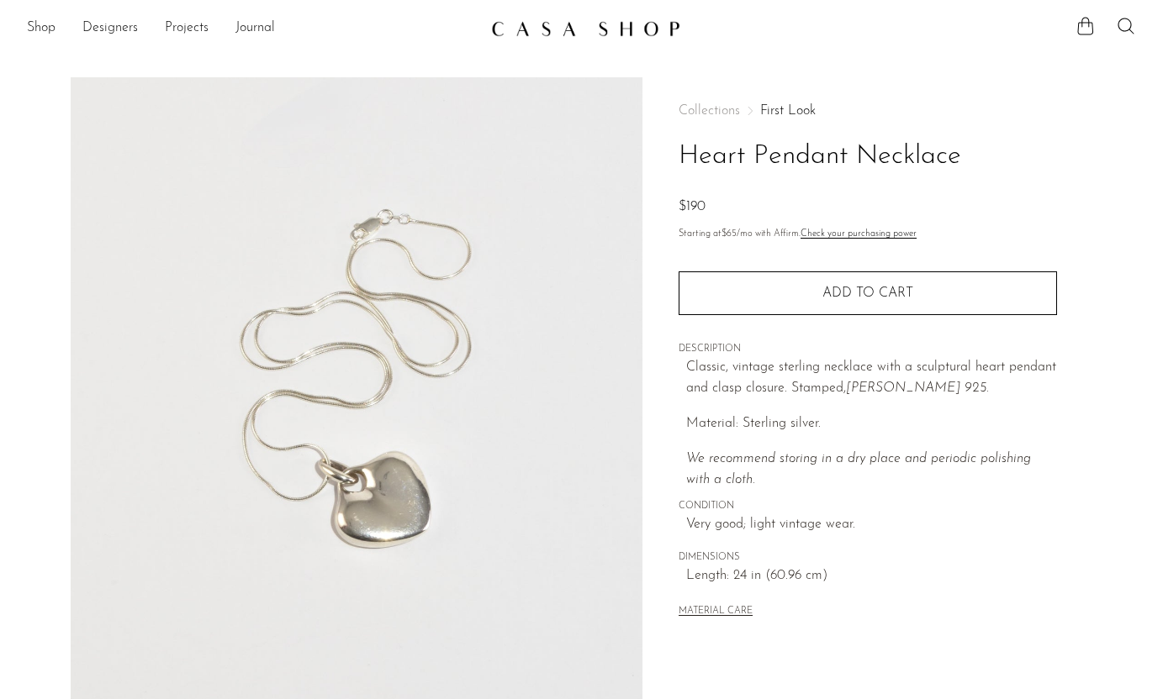
scroll to position [244, 0]
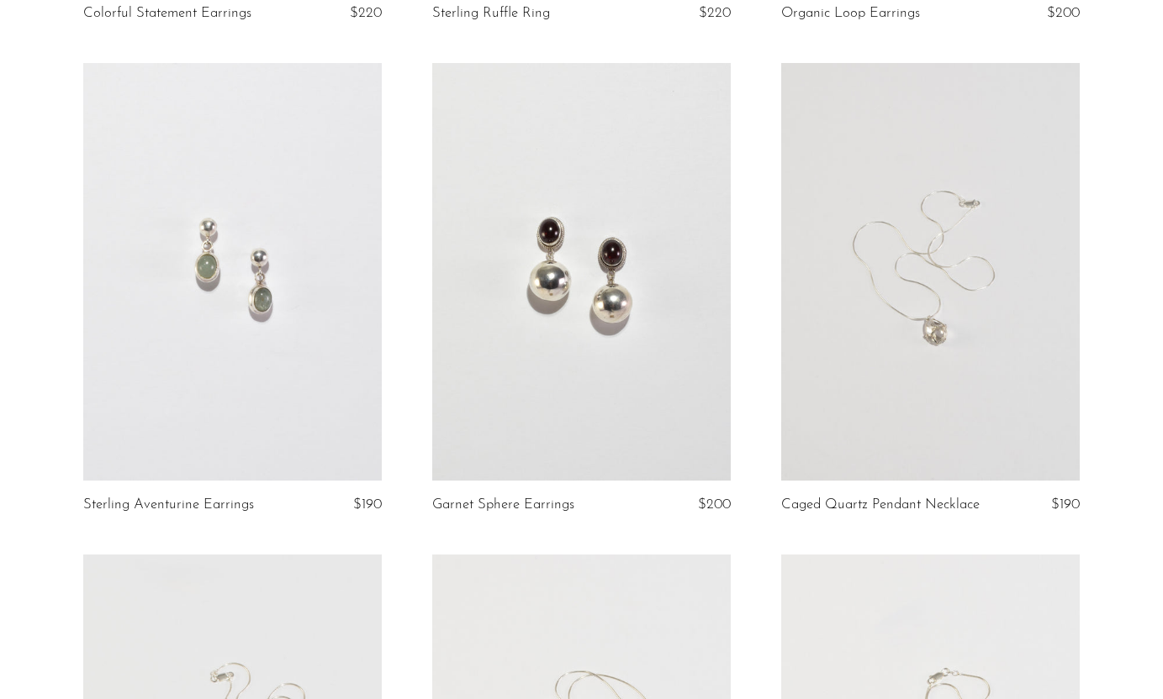
scroll to position [3547, 0]
